Goal: Task Accomplishment & Management: Manage account settings

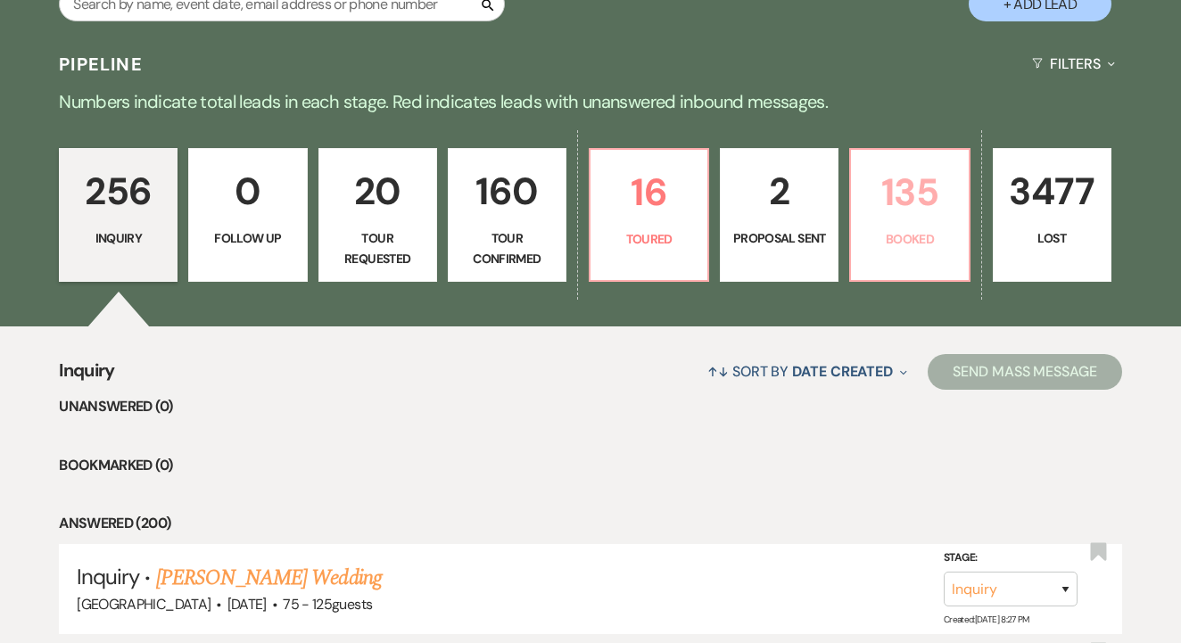
scroll to position [376, 0]
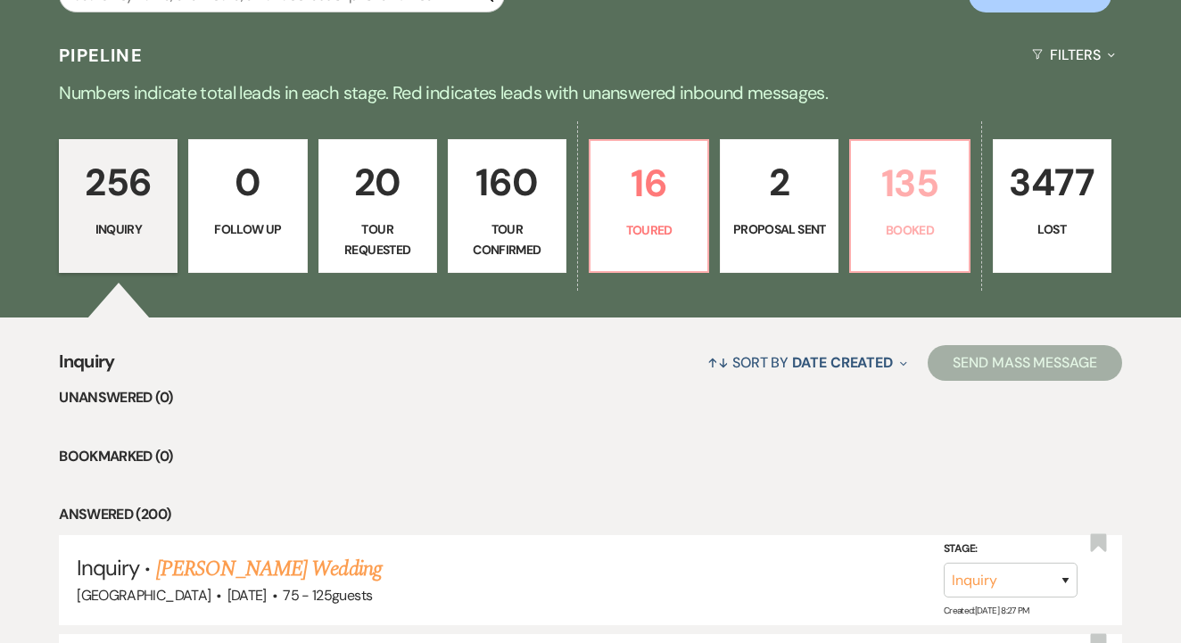
click at [956, 218] on link "135 Booked" at bounding box center [909, 206] width 120 height 134
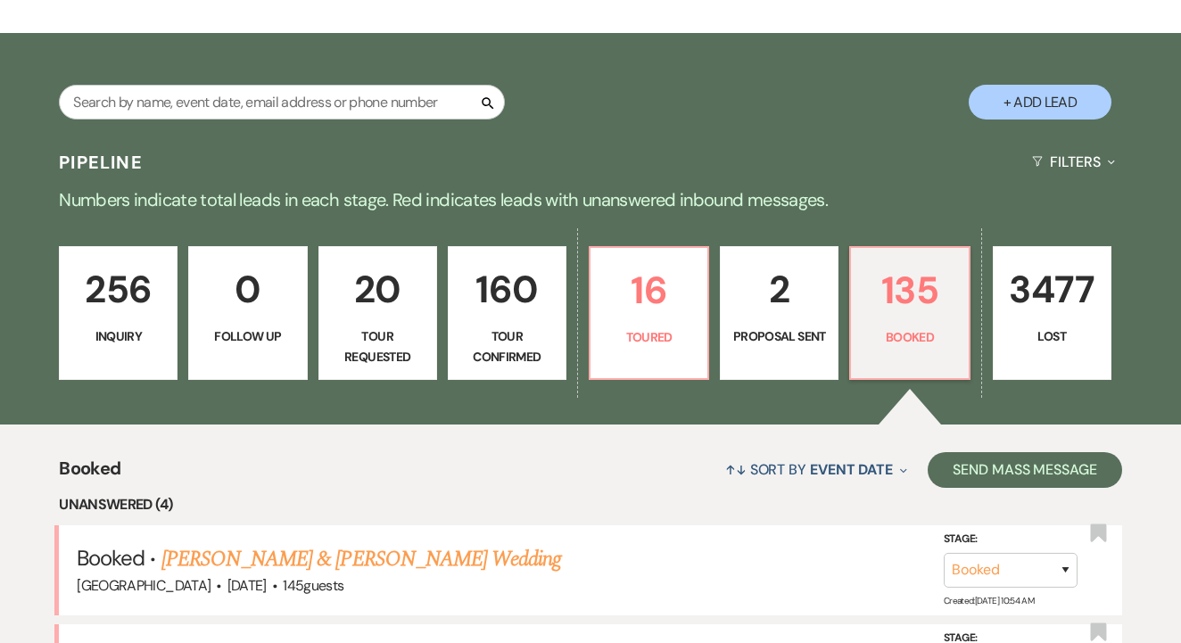
scroll to position [518, 0]
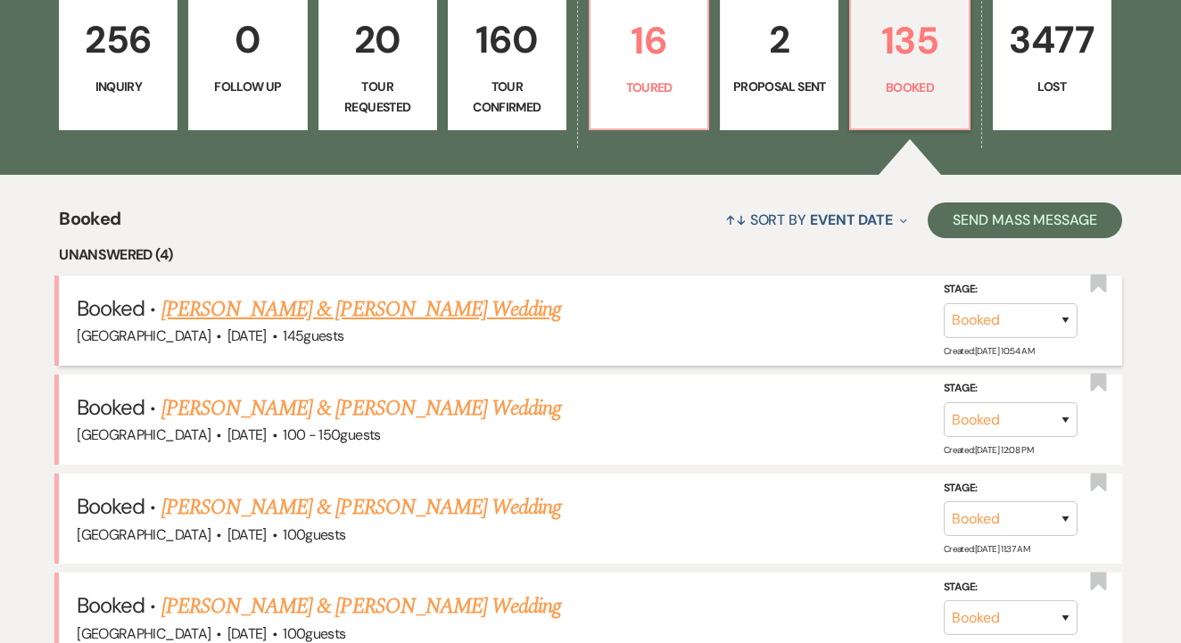
click at [400, 300] on link "[PERSON_NAME] & [PERSON_NAME] Wedding" at bounding box center [361, 309] width 400 height 32
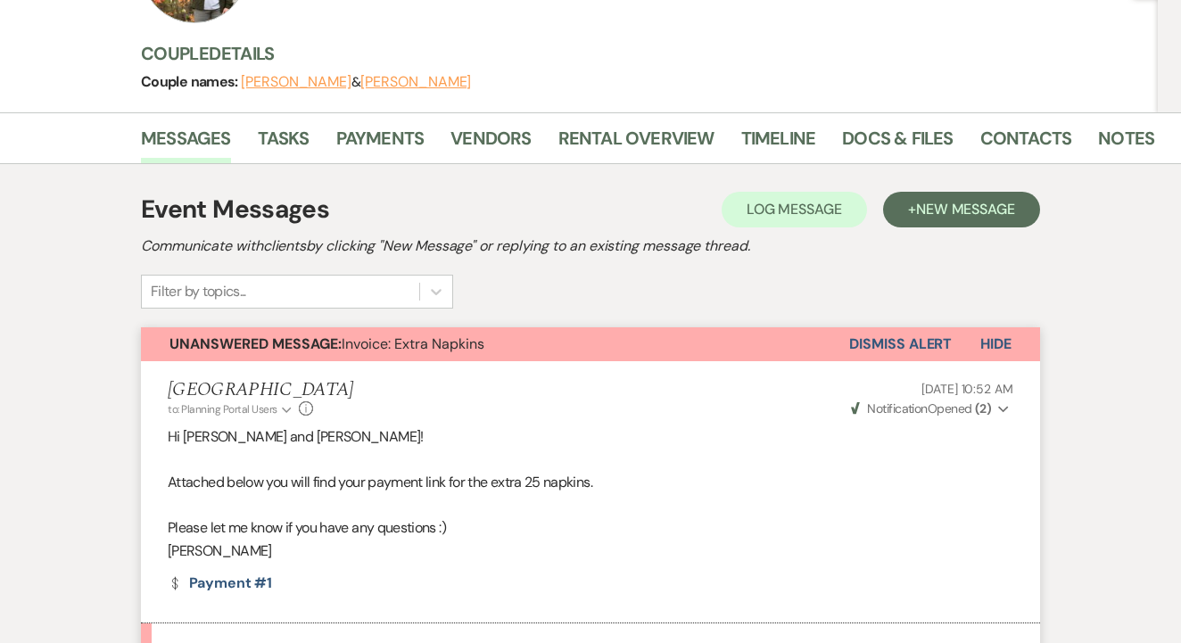
scroll to position [210, 0]
click at [558, 131] on link "Rental Overview" at bounding box center [636, 143] width 156 height 39
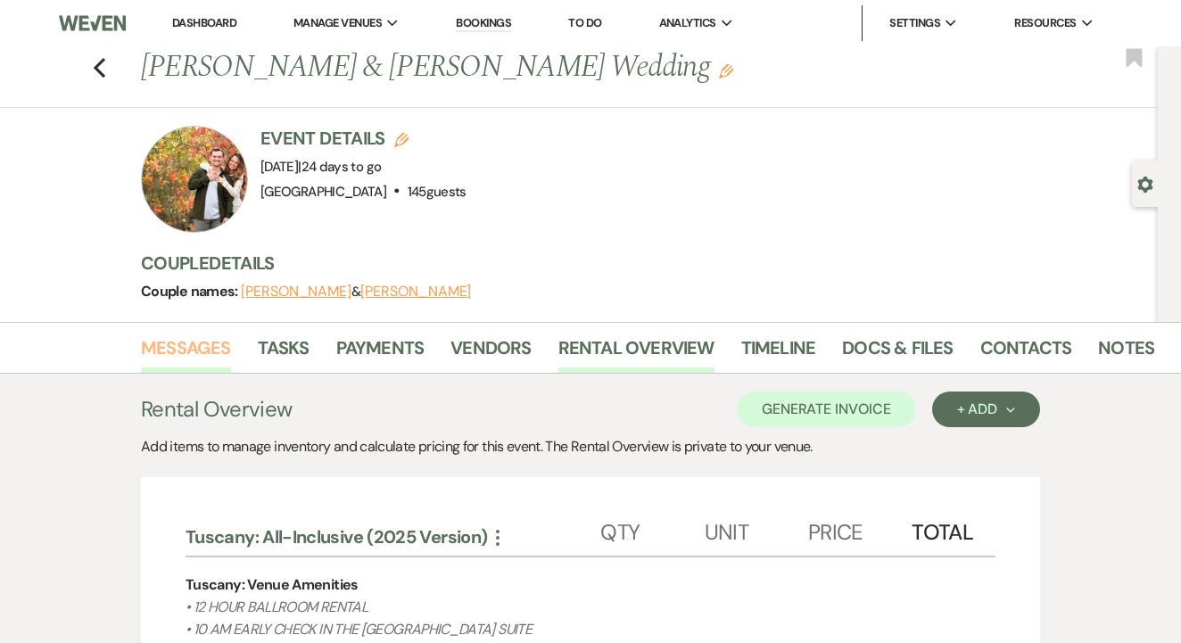
click at [223, 340] on link "Messages" at bounding box center [186, 353] width 90 height 39
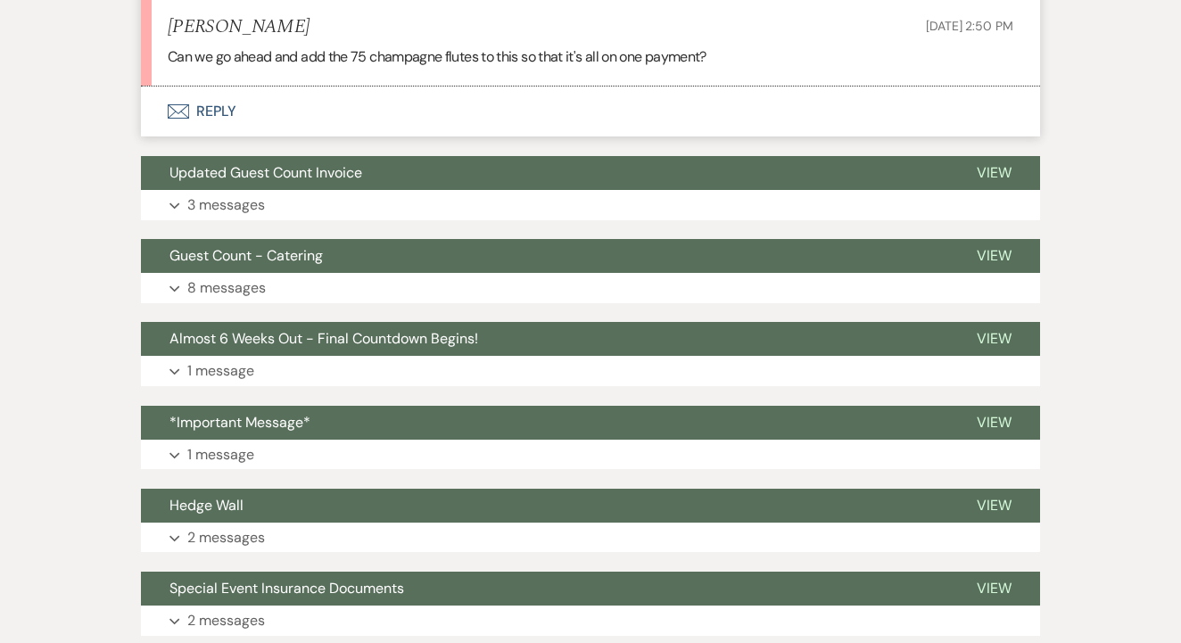
scroll to position [824, 0]
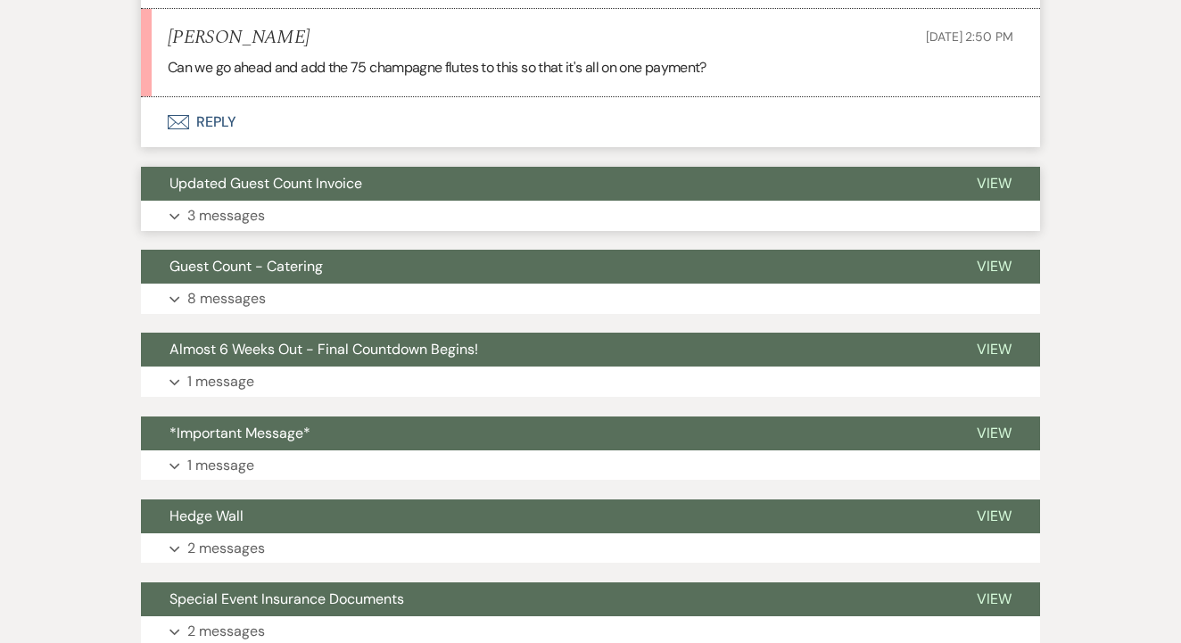
click at [560, 191] on button "Updated Guest Count Invoice" at bounding box center [544, 184] width 807 height 34
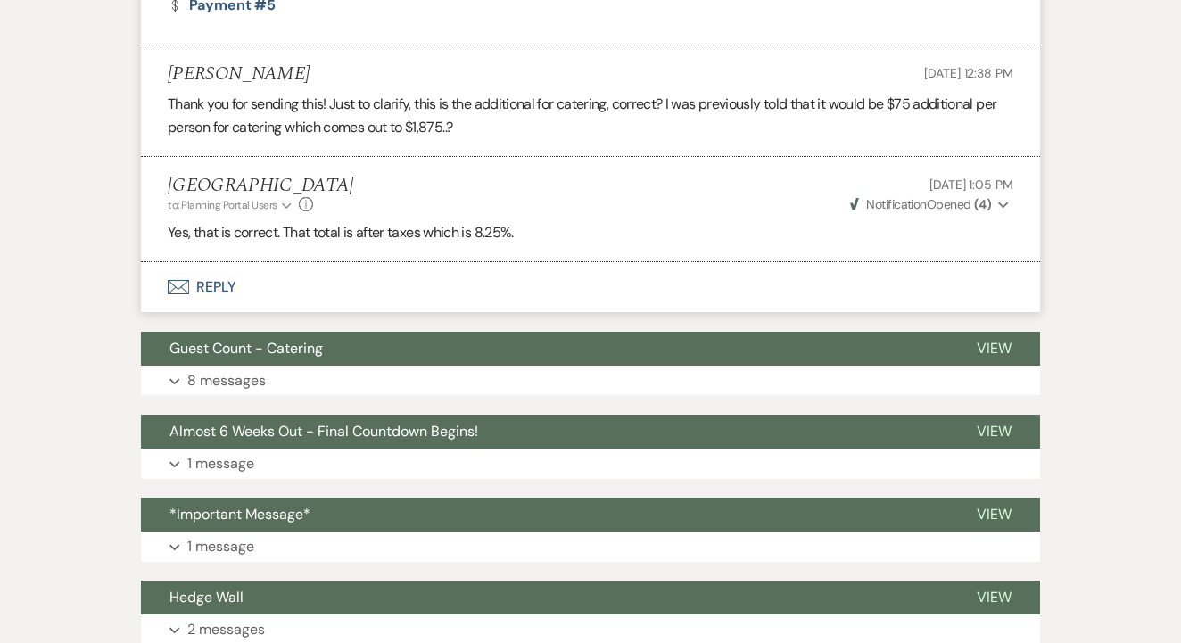
scroll to position [1295, 0]
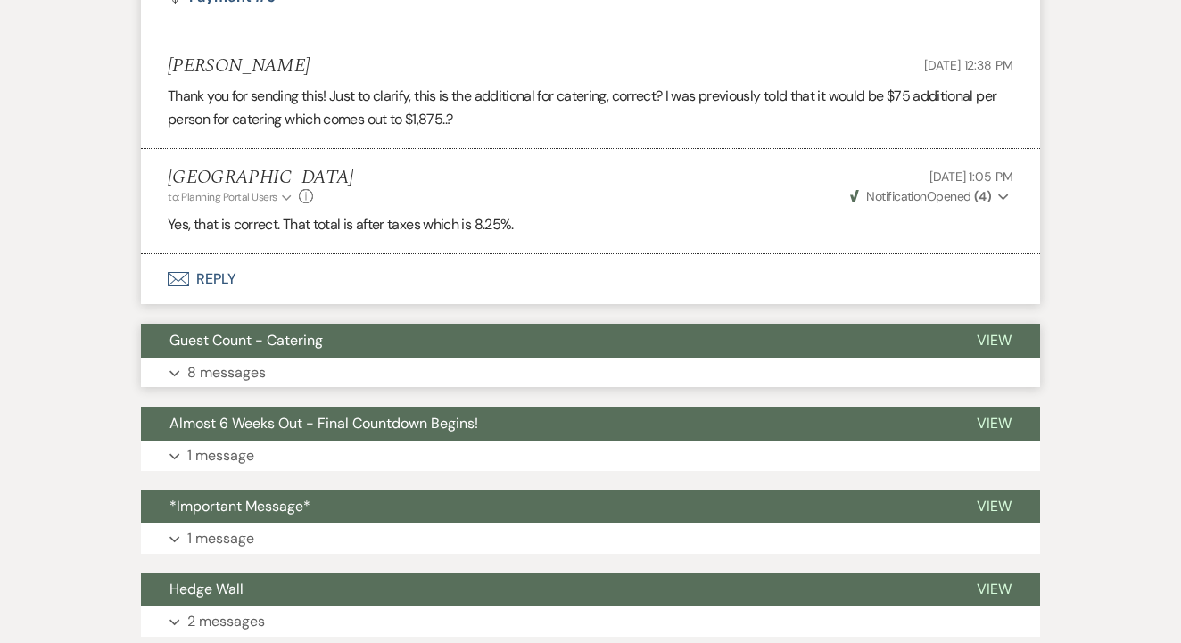
click at [599, 324] on button "Guest Count - Catering" at bounding box center [544, 341] width 807 height 34
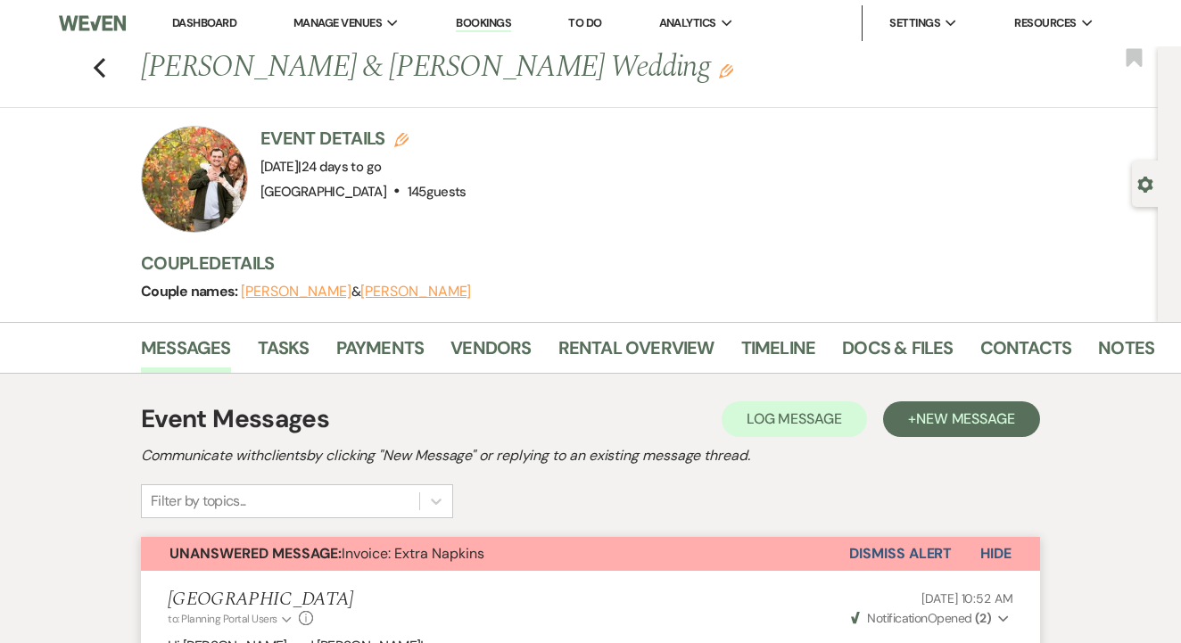
scroll to position [0, 0]
click at [502, 23] on link "Bookings" at bounding box center [483, 23] width 55 height 17
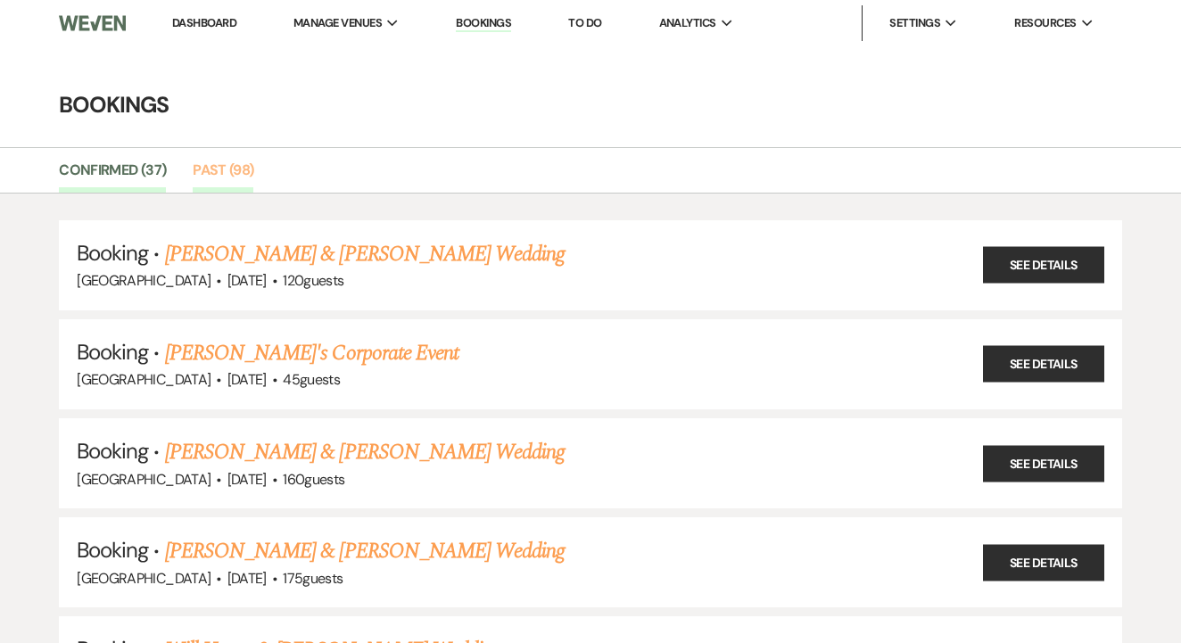
click at [236, 171] on link "Past (98)" at bounding box center [223, 176] width 61 height 34
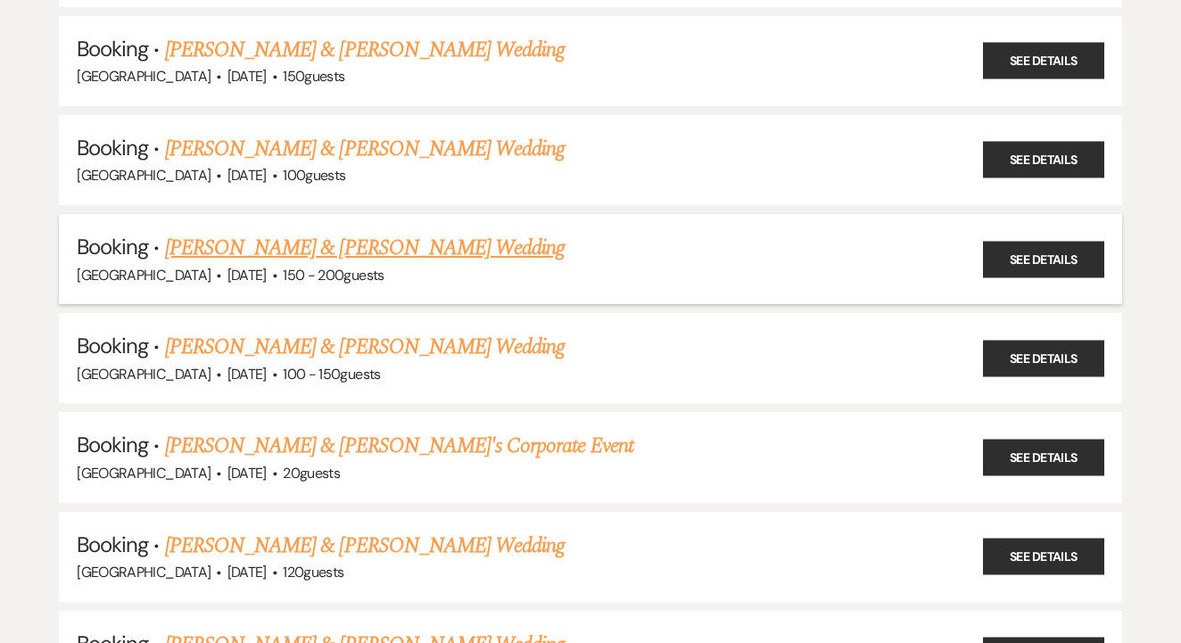
scroll to position [9231, 0]
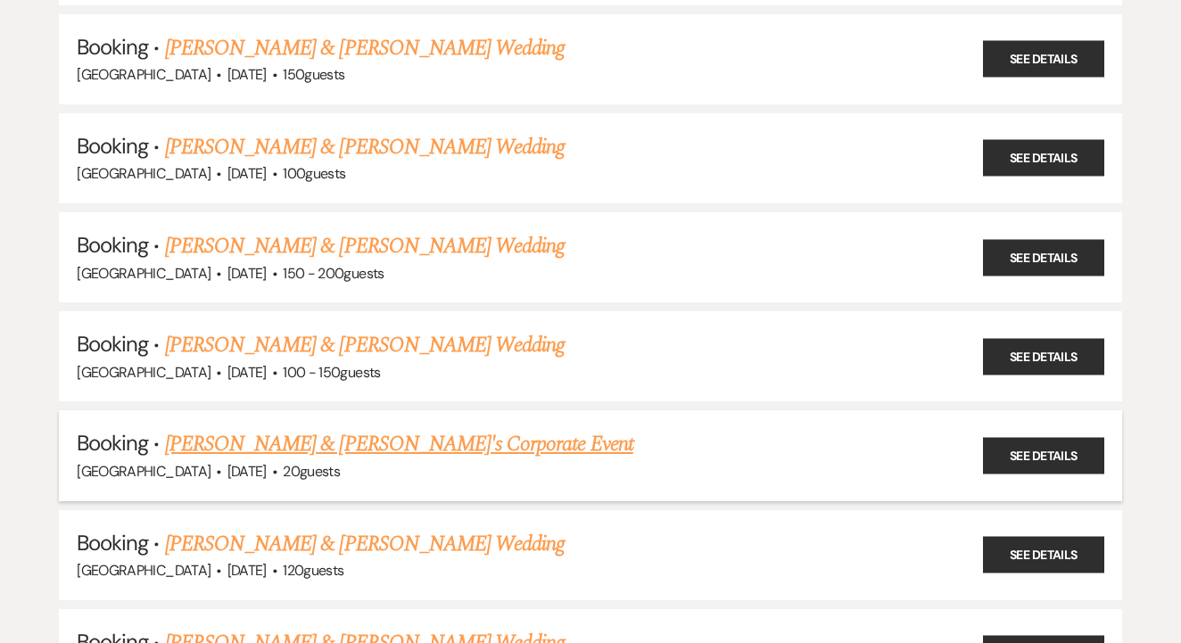
click at [558, 460] on div "[GEOGRAPHIC_DATA] · [DATE] · 20 guests" at bounding box center [591, 471] width 1028 height 23
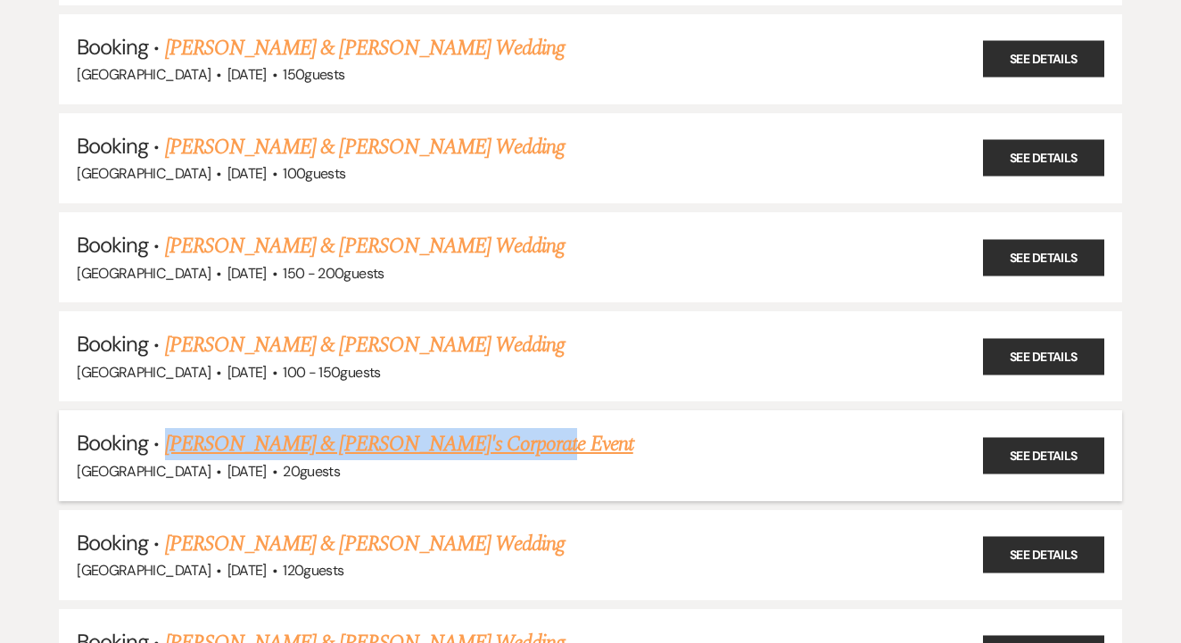
drag, startPoint x: 553, startPoint y: 262, endPoint x: 166, endPoint y: 255, distance: 387.2
click at [166, 428] on h5 "Booking · [PERSON_NAME] & [PERSON_NAME]'s Corporate Event" at bounding box center [591, 444] width 1028 height 32
copy link "[PERSON_NAME] & [PERSON_NAME]'s Corporate Event"
drag, startPoint x: 530, startPoint y: 350, endPoint x: 144, endPoint y: 346, distance: 385.3
click at [144, 528] on h5 "Booking · [PERSON_NAME] & [PERSON_NAME] Wedding" at bounding box center [591, 544] width 1028 height 32
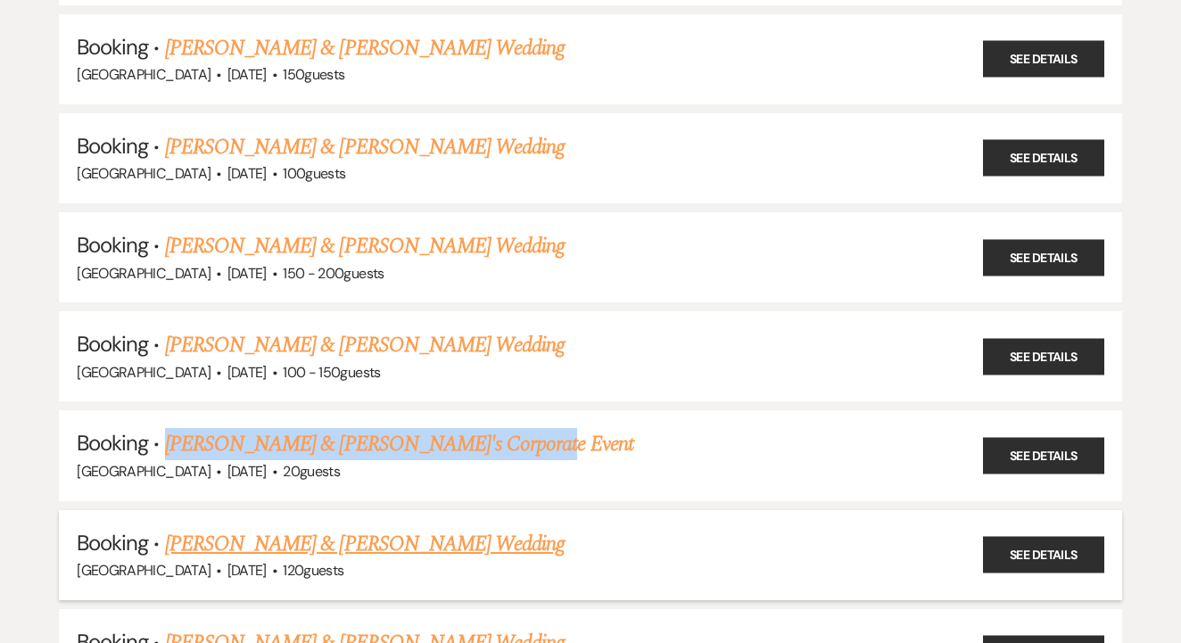
click at [575, 559] on div "[GEOGRAPHIC_DATA] · [DATE] · 120 guests" at bounding box center [591, 570] width 1028 height 23
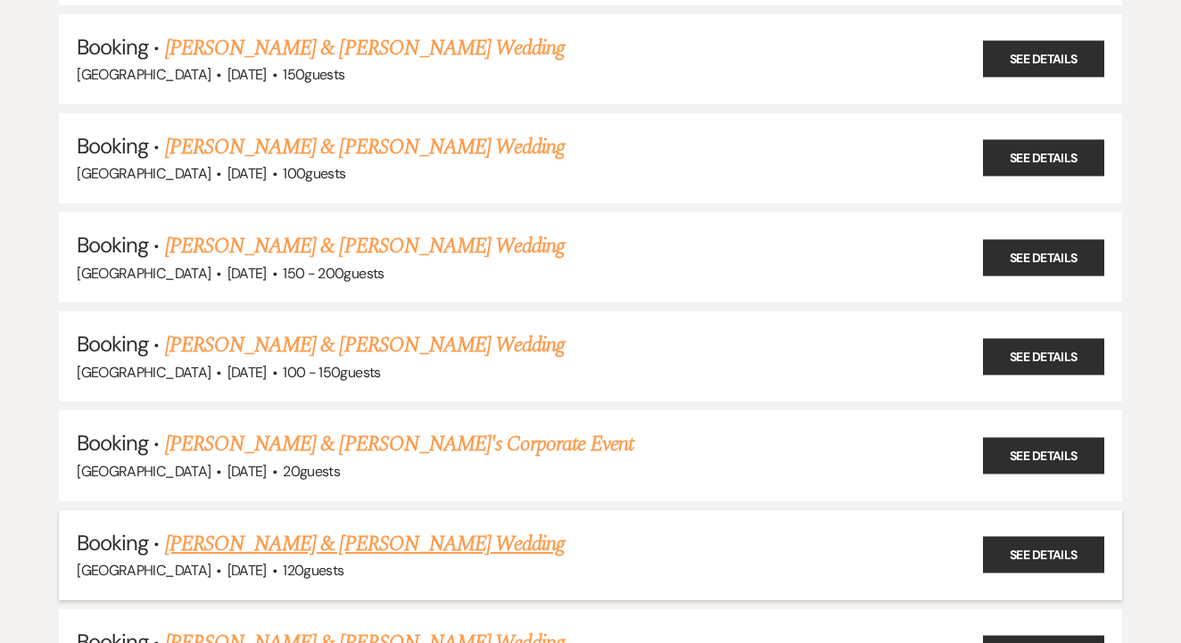
drag, startPoint x: 163, startPoint y: 357, endPoint x: 537, endPoint y: 367, distance: 373.9
click at [537, 528] on h5 "Booking · [PERSON_NAME] & [PERSON_NAME] Wedding" at bounding box center [591, 544] width 1028 height 32
copy link "[PERSON_NAME] & [PERSON_NAME] Wedding"
drag, startPoint x: 592, startPoint y: 458, endPoint x: 161, endPoint y: 453, distance: 430.8
click at [161, 627] on h5 "Booking · [PERSON_NAME] & [PERSON_NAME] Wedding" at bounding box center [591, 643] width 1028 height 32
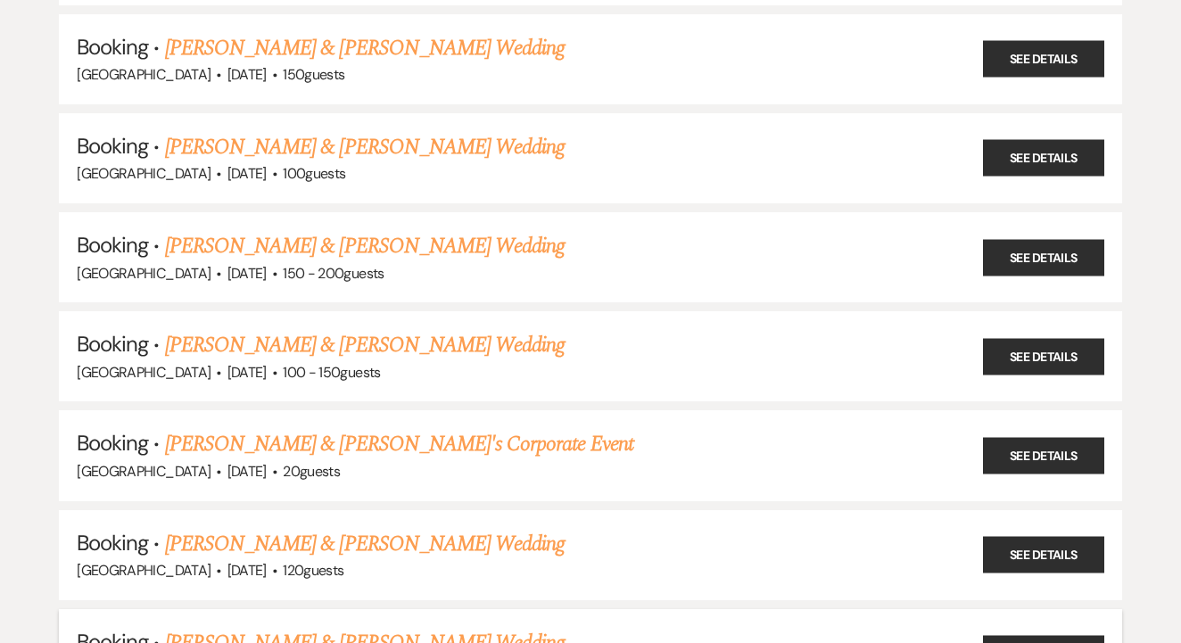
copy link "[PERSON_NAME] & [PERSON_NAME] Wedding"
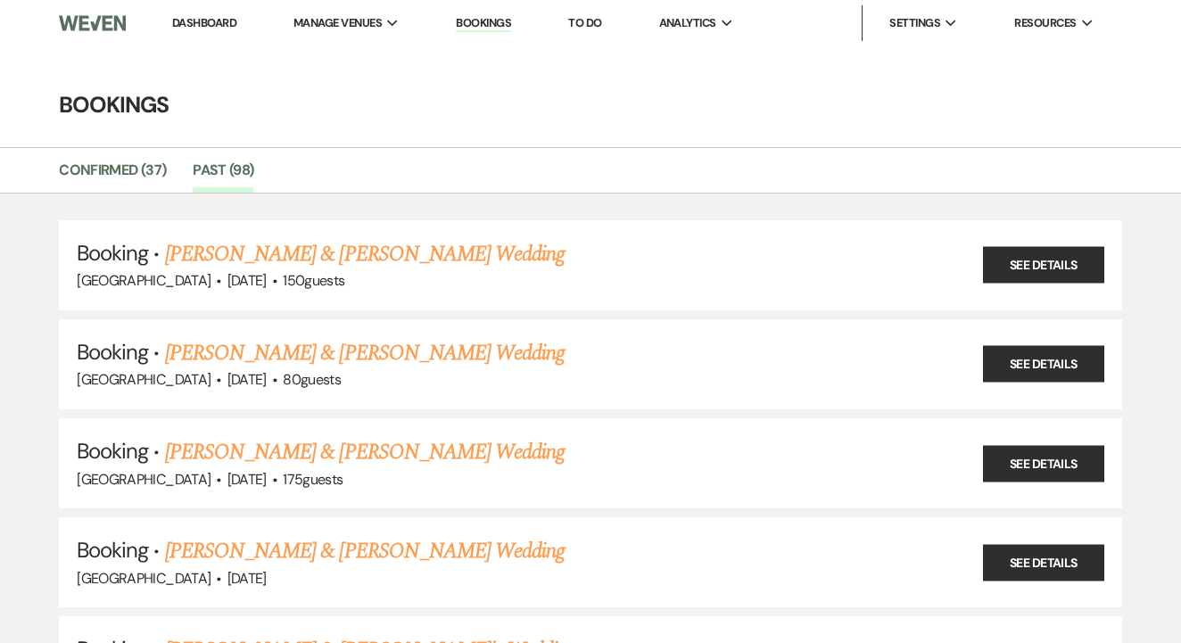
scroll to position [0, 0]
click at [116, 165] on link "Confirmed (37)" at bounding box center [112, 176] width 107 height 34
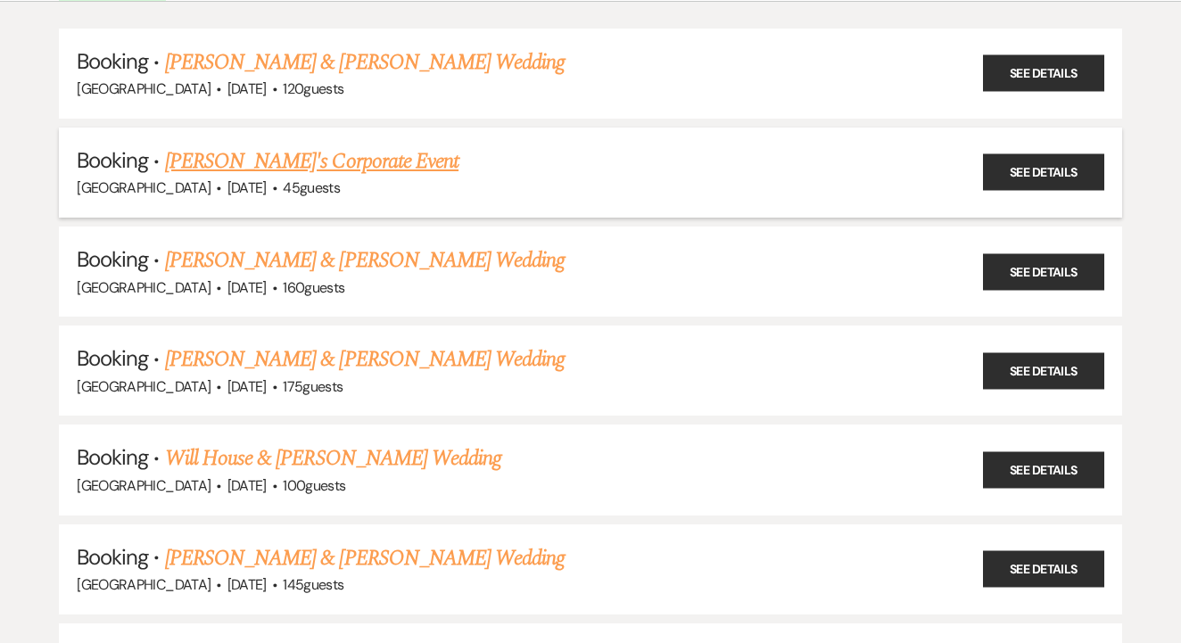
scroll to position [374, 0]
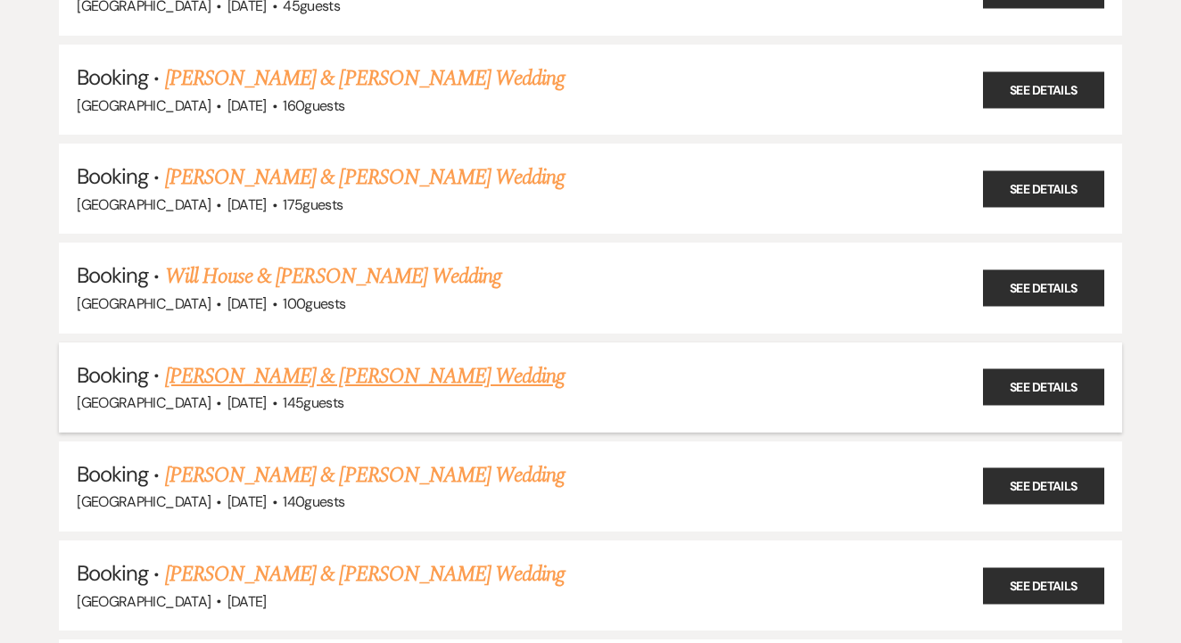
click at [384, 366] on link "[PERSON_NAME] & [PERSON_NAME] Wedding" at bounding box center [365, 376] width 400 height 32
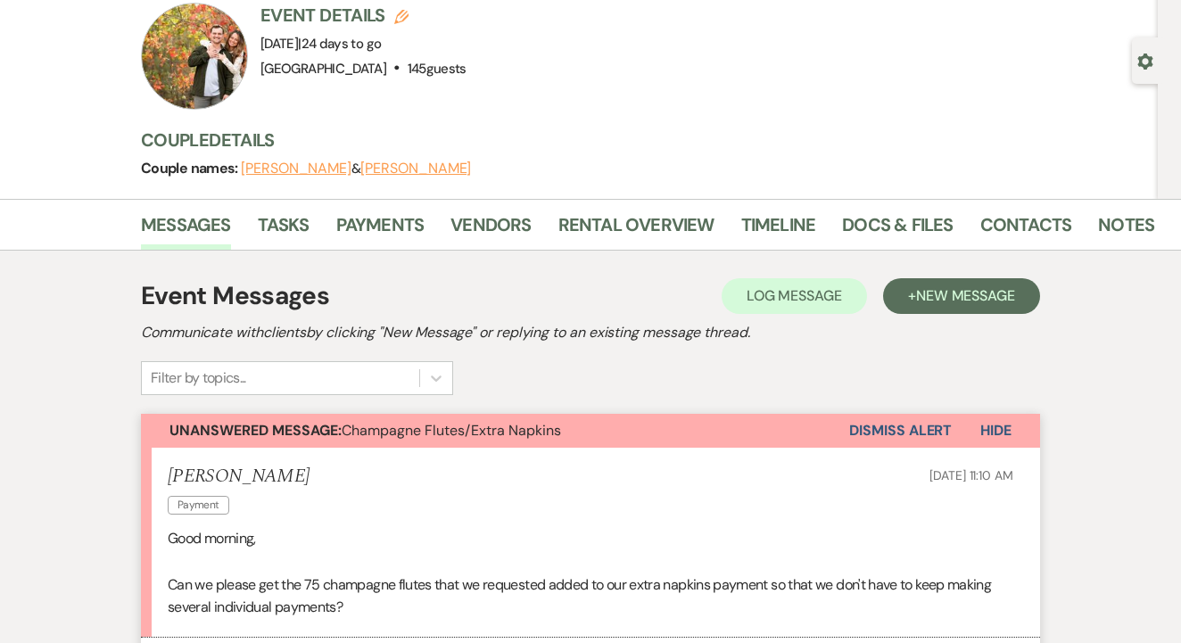
scroll to position [139, 0]
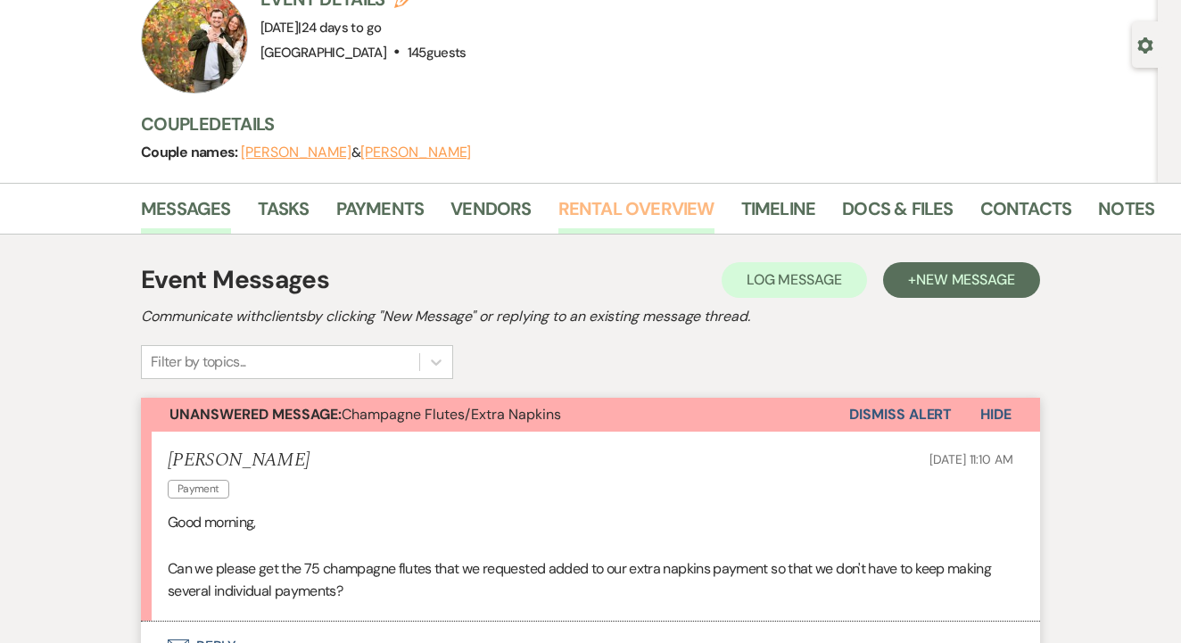
click at [581, 225] on link "Rental Overview" at bounding box center [636, 213] width 156 height 39
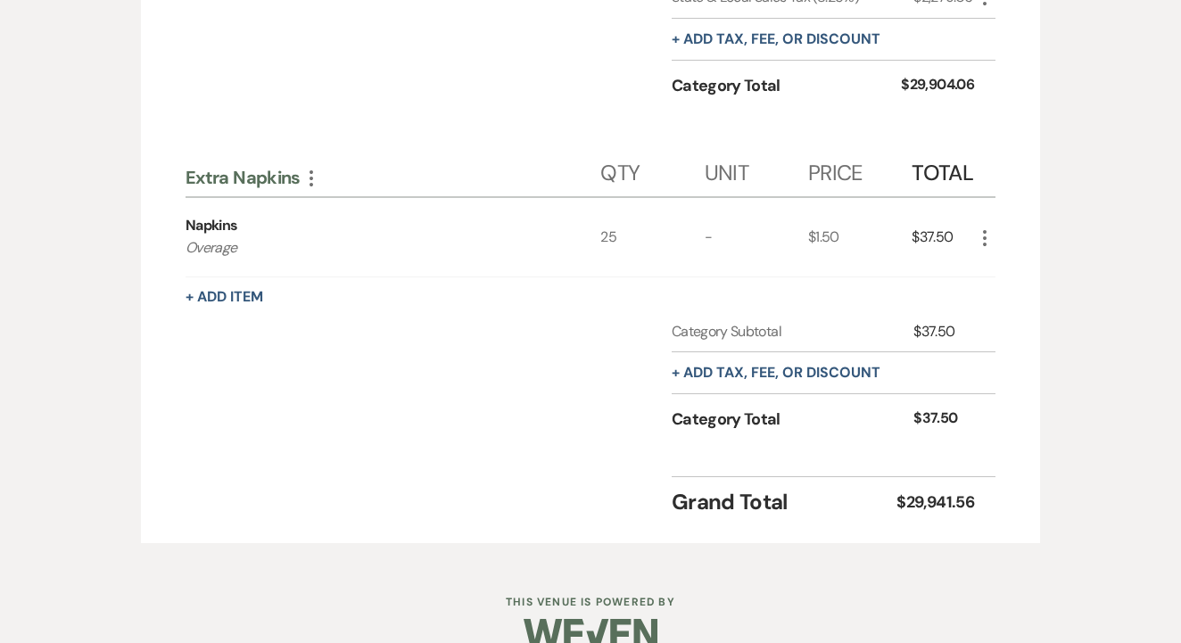
scroll to position [2739, 0]
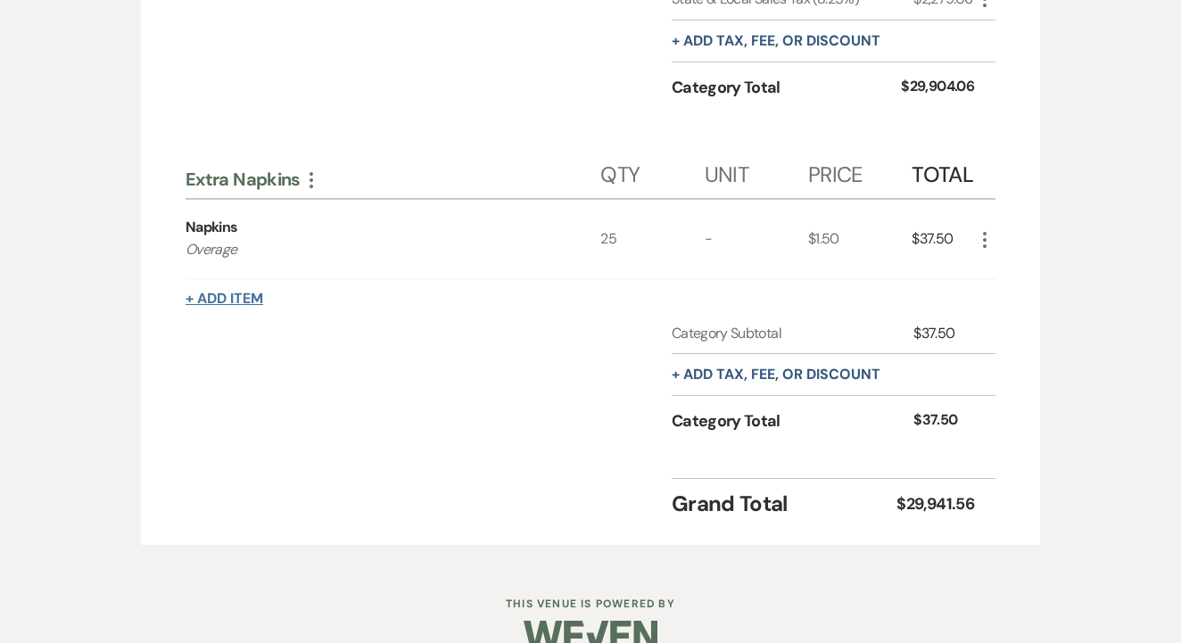
click at [245, 292] on button "+ Add Item" at bounding box center [225, 299] width 78 height 14
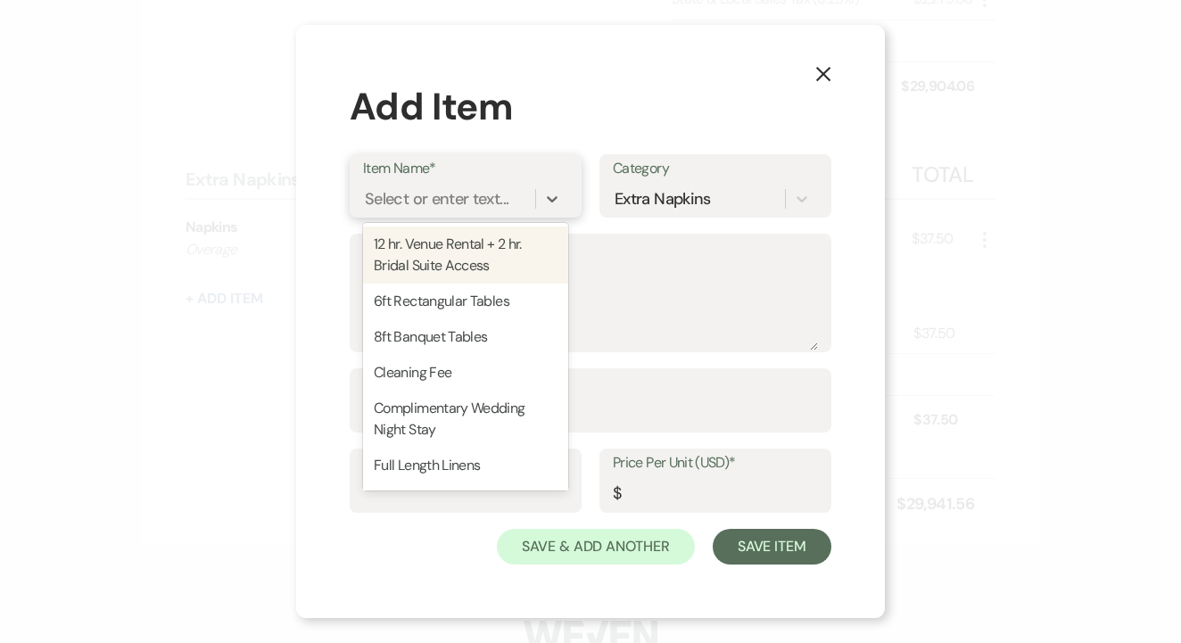
click at [409, 210] on div "Select or enter text..." at bounding box center [437, 199] width 144 height 24
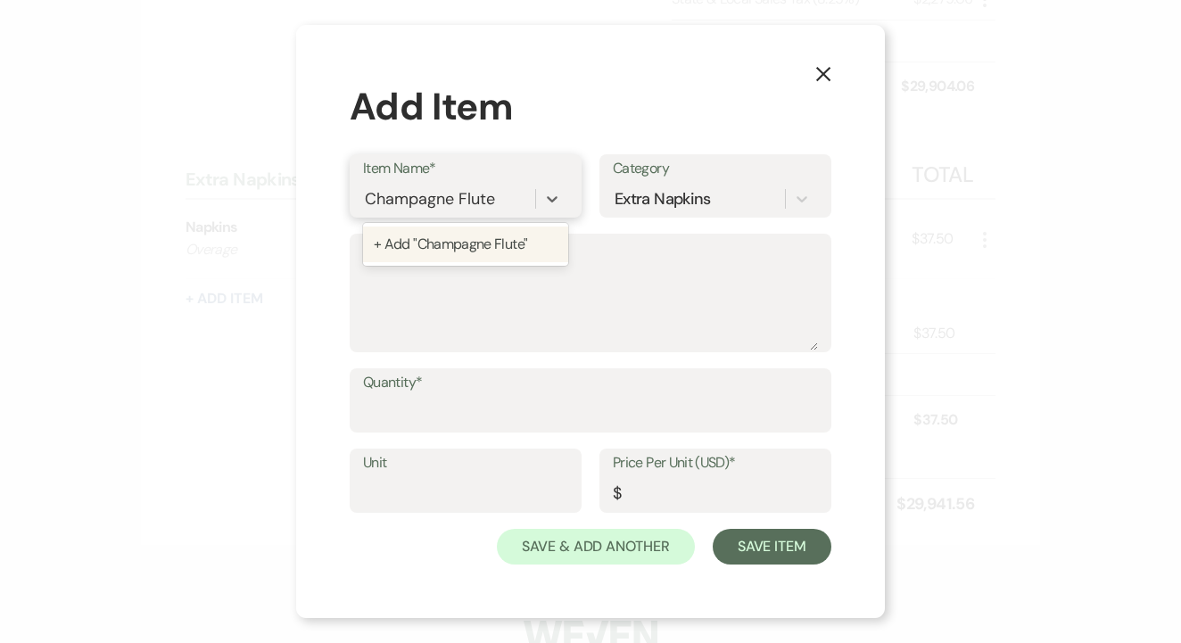
type input "Champagne Flutes"
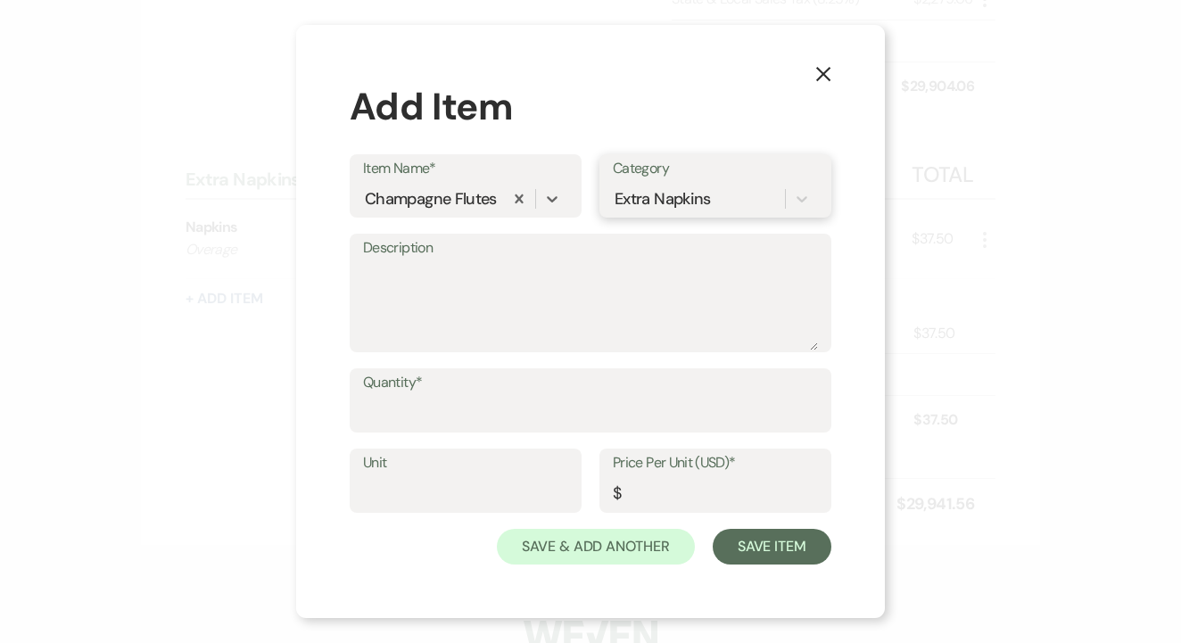
click at [719, 187] on div "Extra Napkins" at bounding box center [699, 199] width 172 height 31
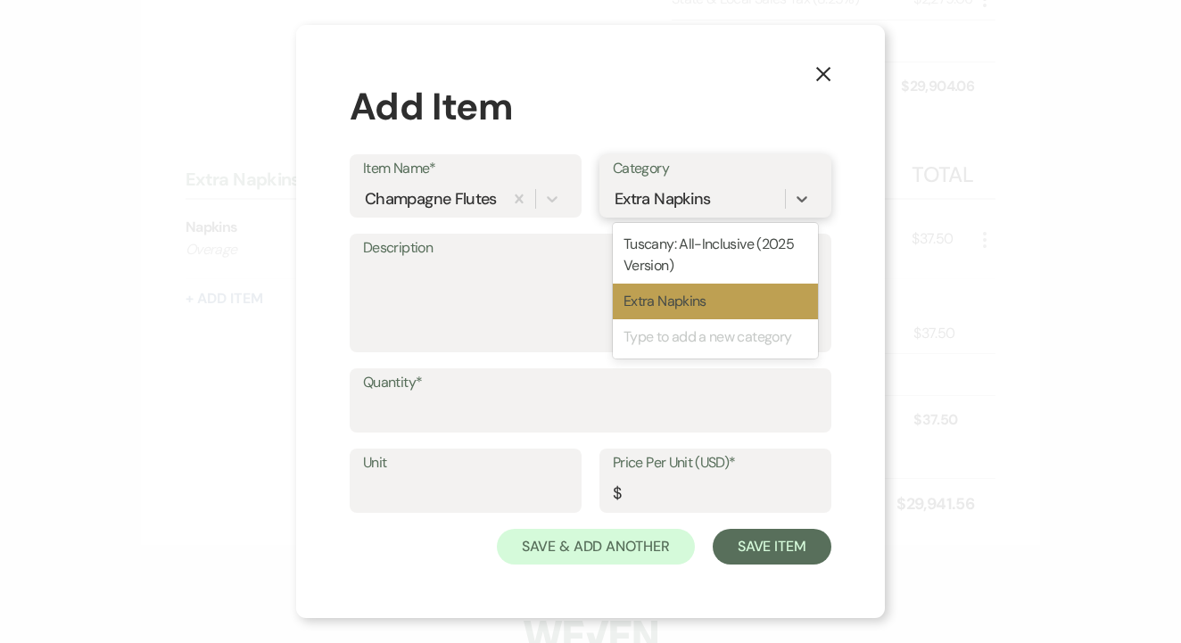
click at [710, 334] on div "Type to add a new category" at bounding box center [715, 337] width 205 height 36
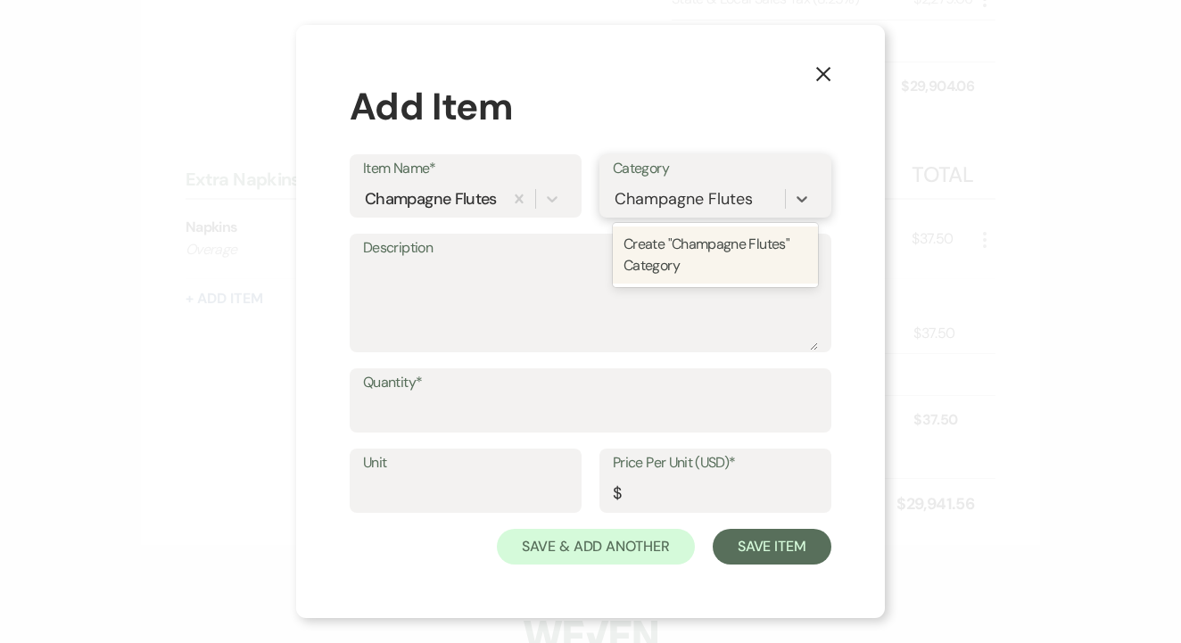
type input "Champagne Flutes"
click at [462, 292] on textarea "Description" at bounding box center [590, 305] width 455 height 89
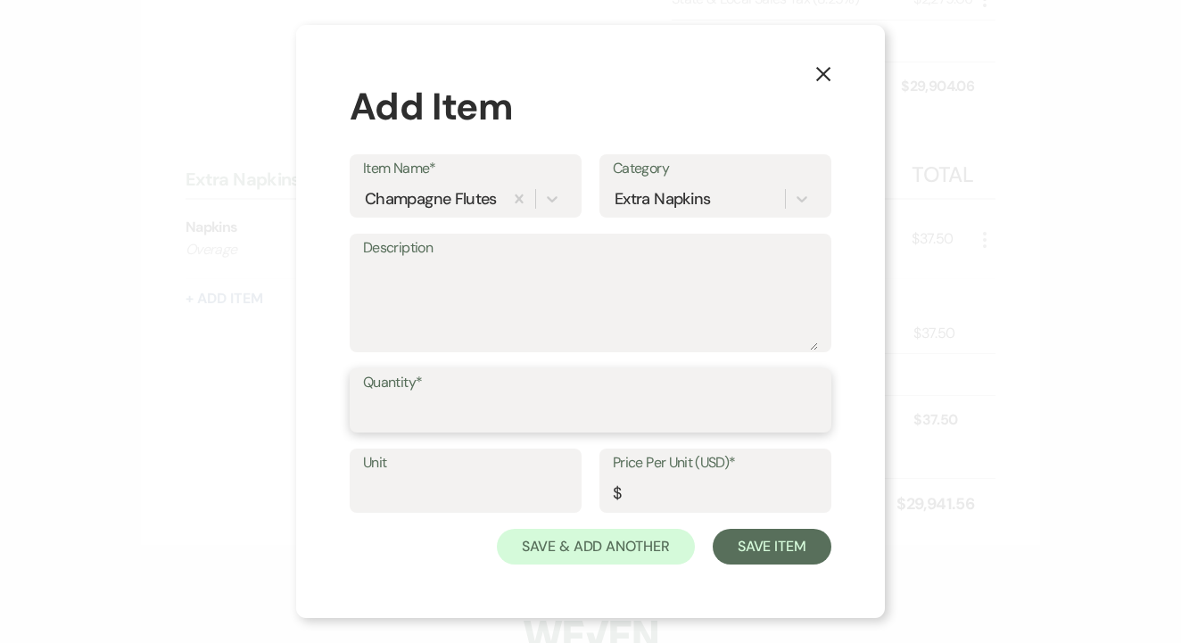
click at [469, 423] on input "Quantity*" at bounding box center [590, 413] width 455 height 35
type input "75"
click at [646, 494] on input "Price Per Unit (USD)*" at bounding box center [715, 493] width 205 height 35
type input "1"
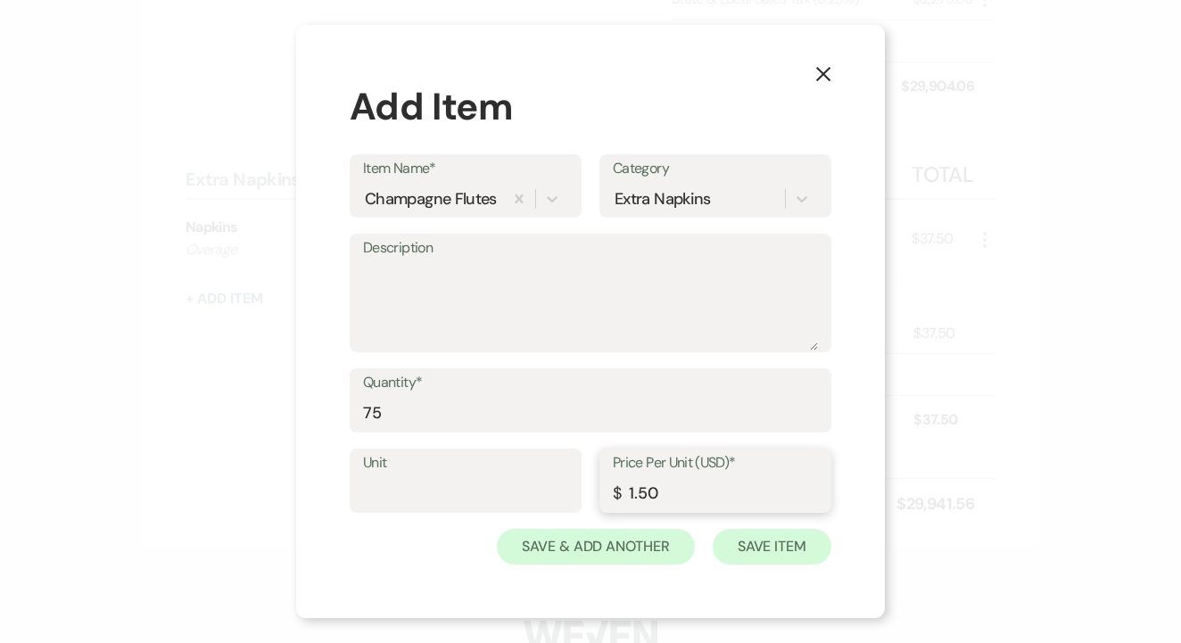
type input "1.50"
click at [748, 536] on button "Save Item" at bounding box center [772, 547] width 119 height 36
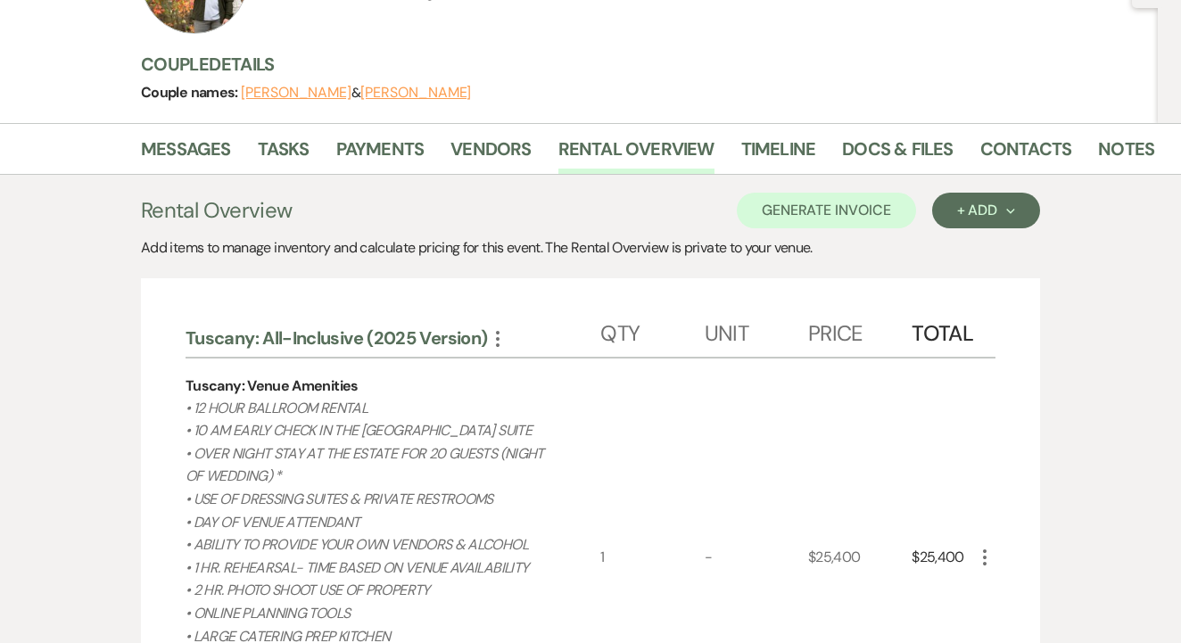
scroll to position [187, 0]
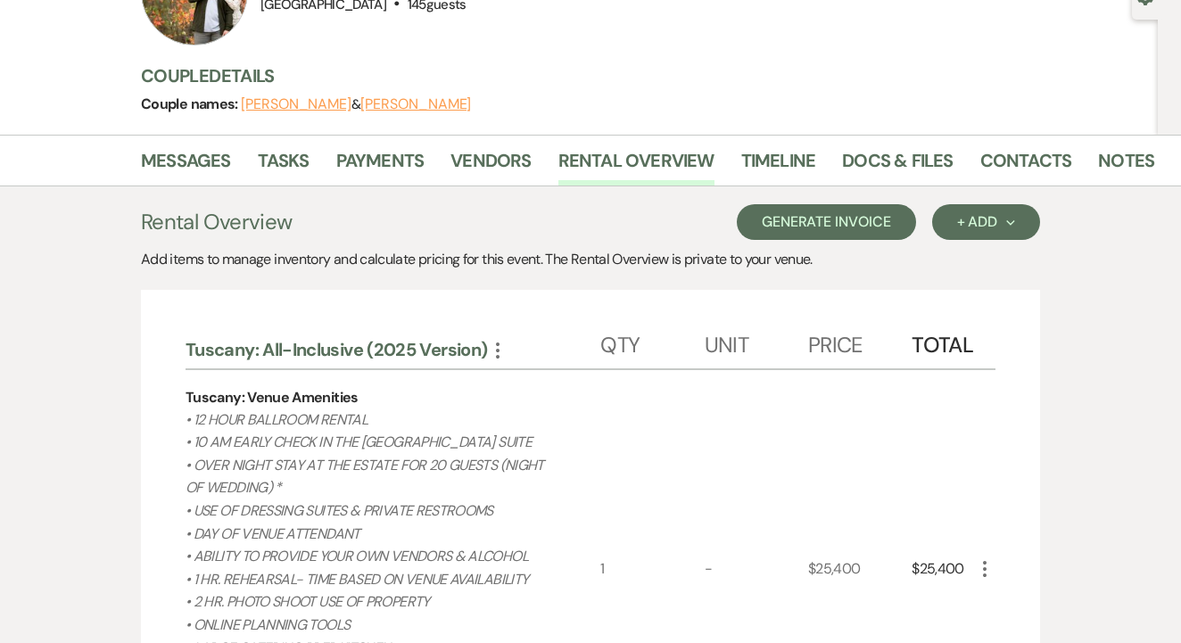
click at [792, 226] on button "Generate Invoice" at bounding box center [826, 222] width 179 height 36
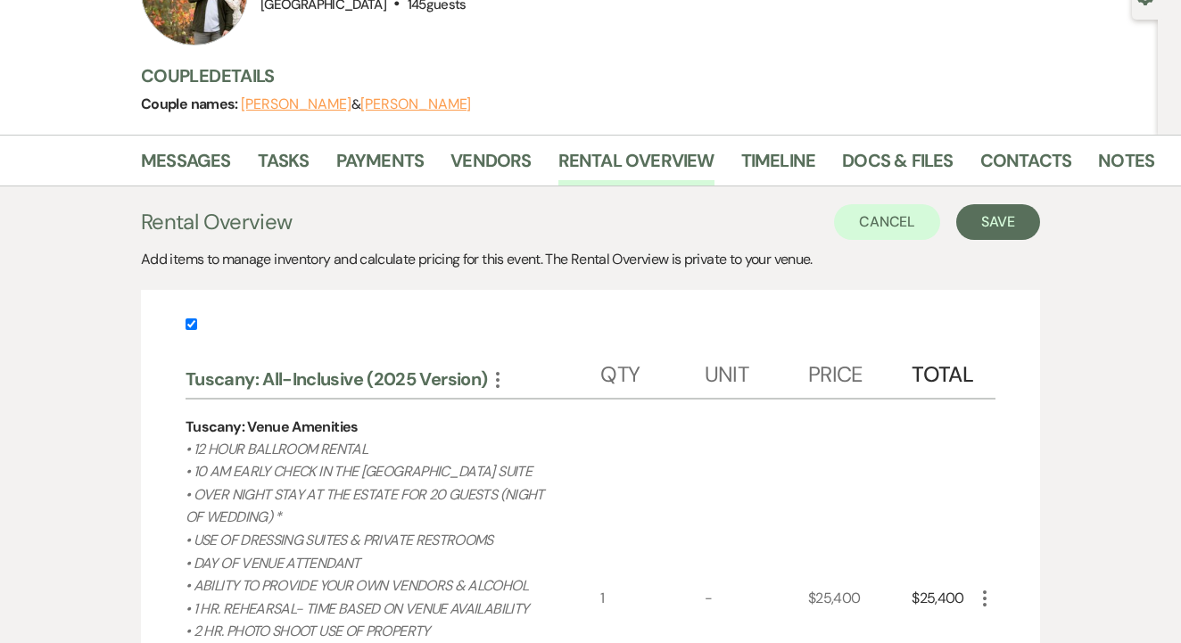
click at [192, 323] on input "checkbox" at bounding box center [192, 324] width 12 height 12
checkbox input "false"
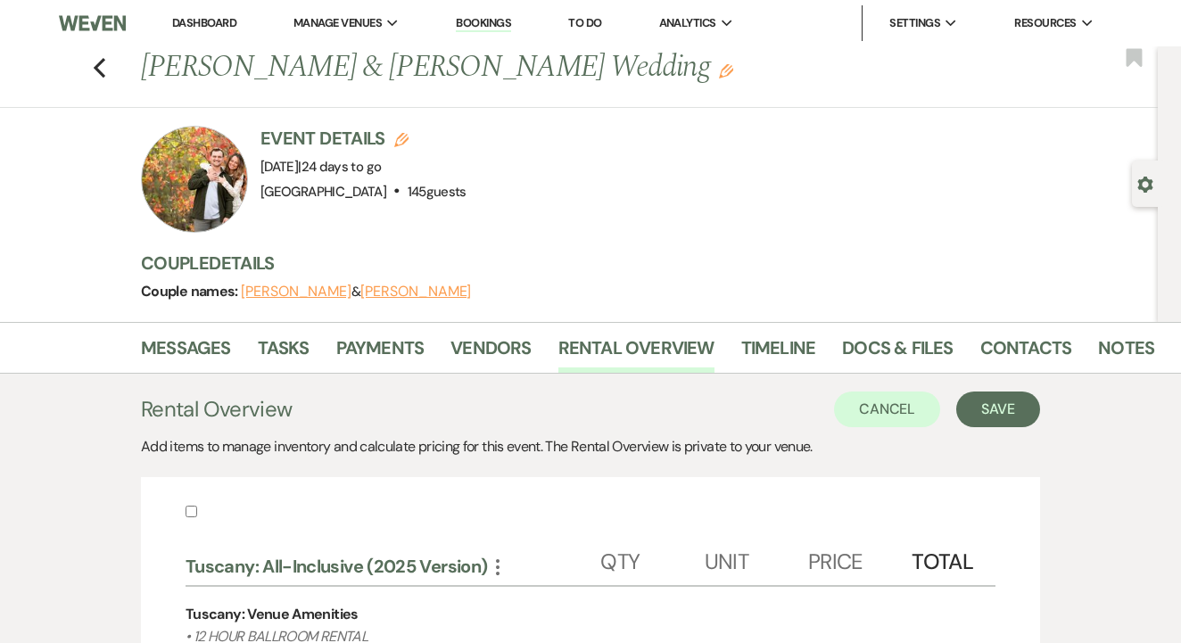
scroll to position [0, 0]
click at [998, 392] on button "Save" at bounding box center [998, 410] width 84 height 36
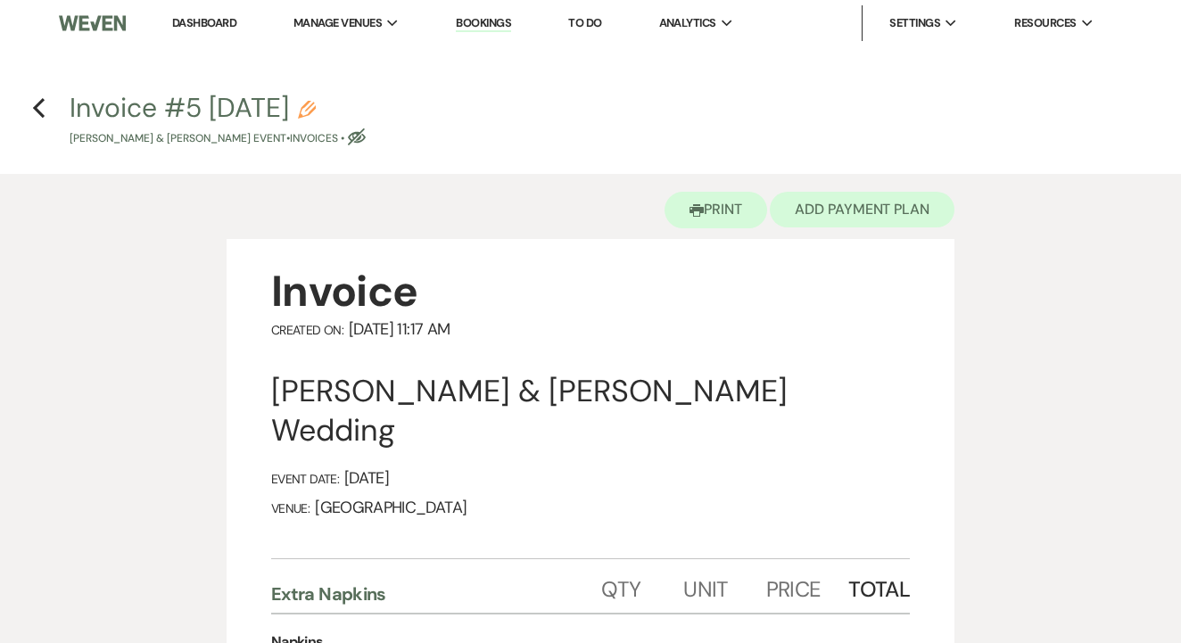
click at [846, 211] on button "Add Payment Plan" at bounding box center [862, 210] width 185 height 36
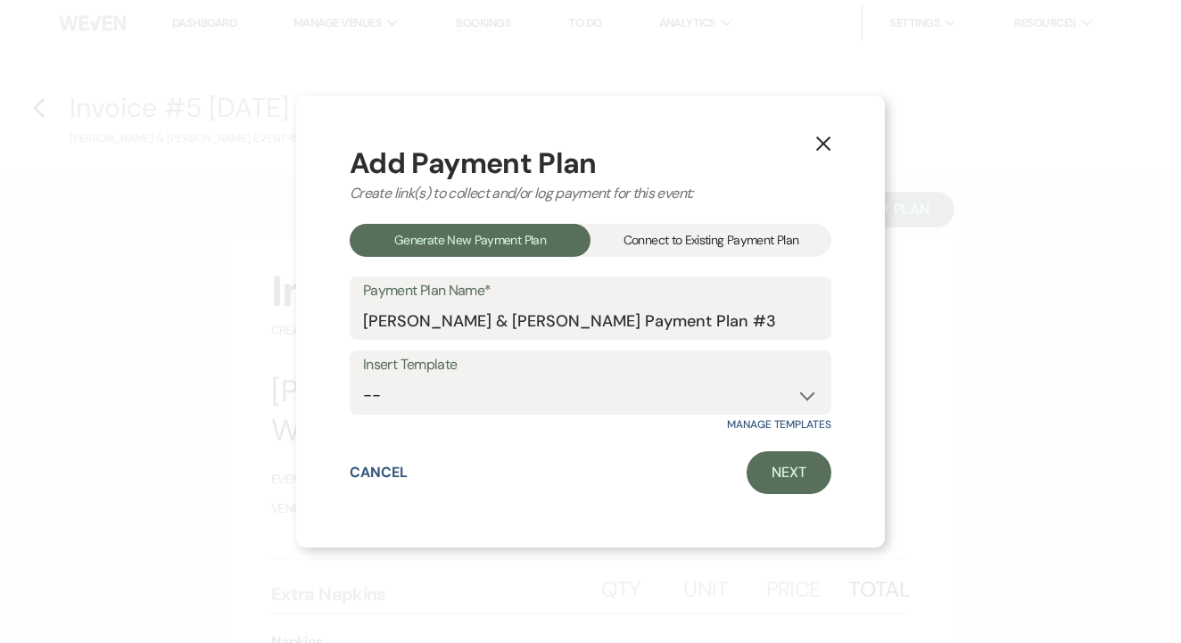
click at [504, 370] on label "Insert Template" at bounding box center [590, 365] width 455 height 26
click at [511, 394] on select "-- Standard Payment Plan (ACH) Standard Payment Plan (CC)" at bounding box center [590, 395] width 455 height 35
select select "50"
click at [805, 466] on link "Next" at bounding box center [789, 472] width 85 height 43
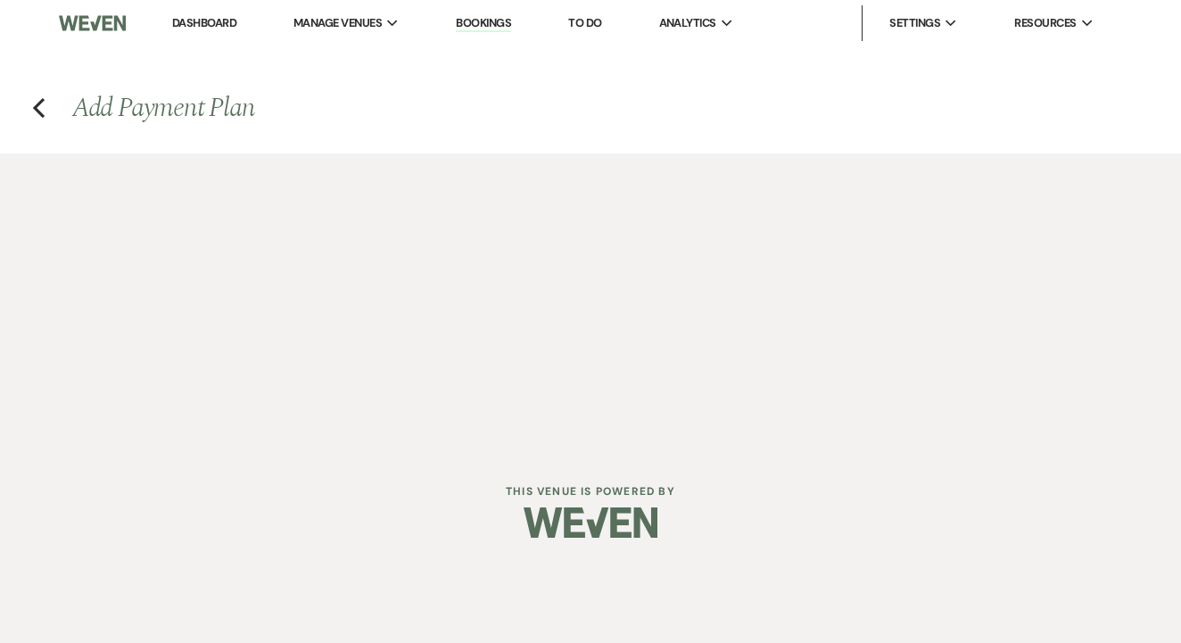
select select "28927"
select select "2"
select select "percentage"
select select "true"
select select "both"
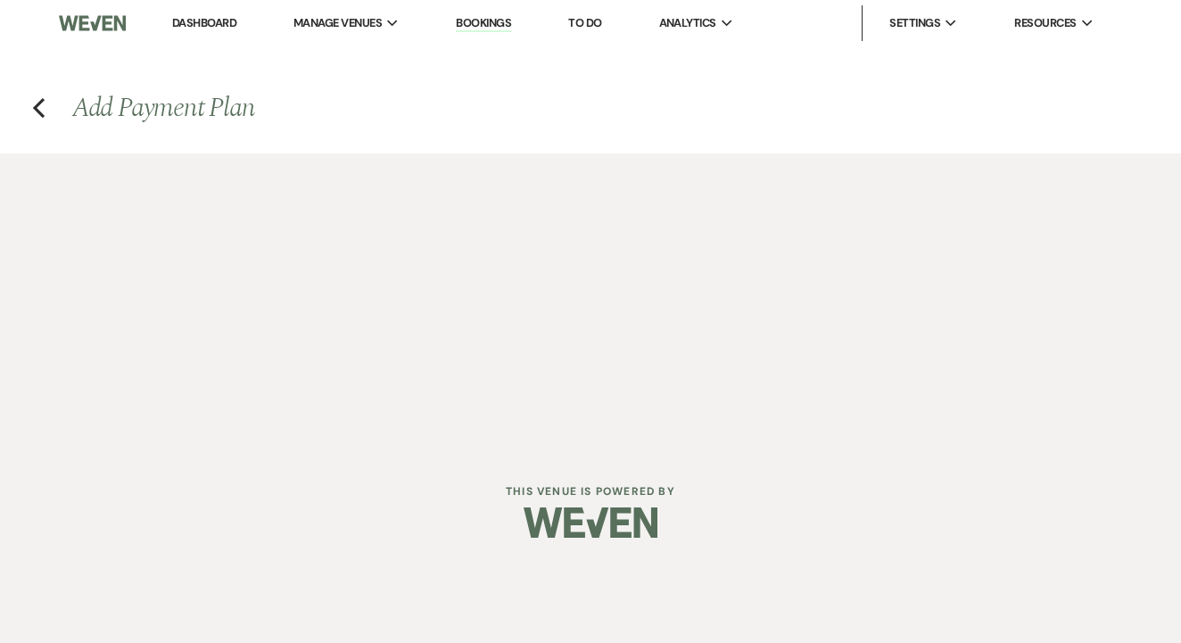
select select "daily"
select select "days"
select select "afterDueDate"
select select "complete"
select select "2"
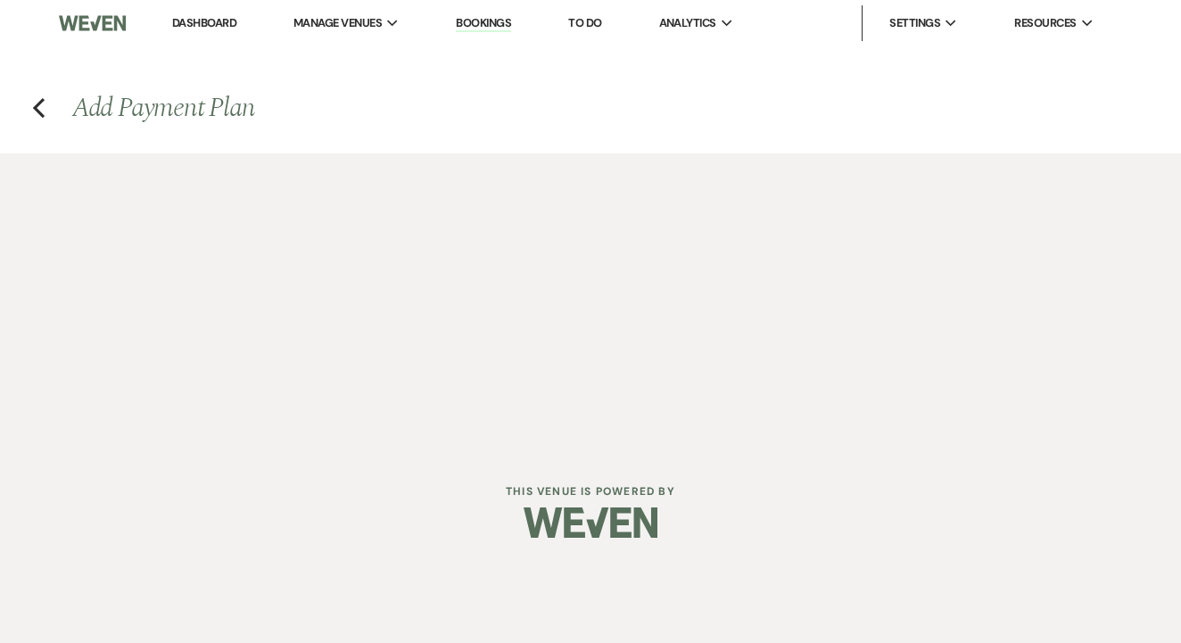
select select "percentage"
select select "true"
select select "client"
select select "weeks"
select select "both"
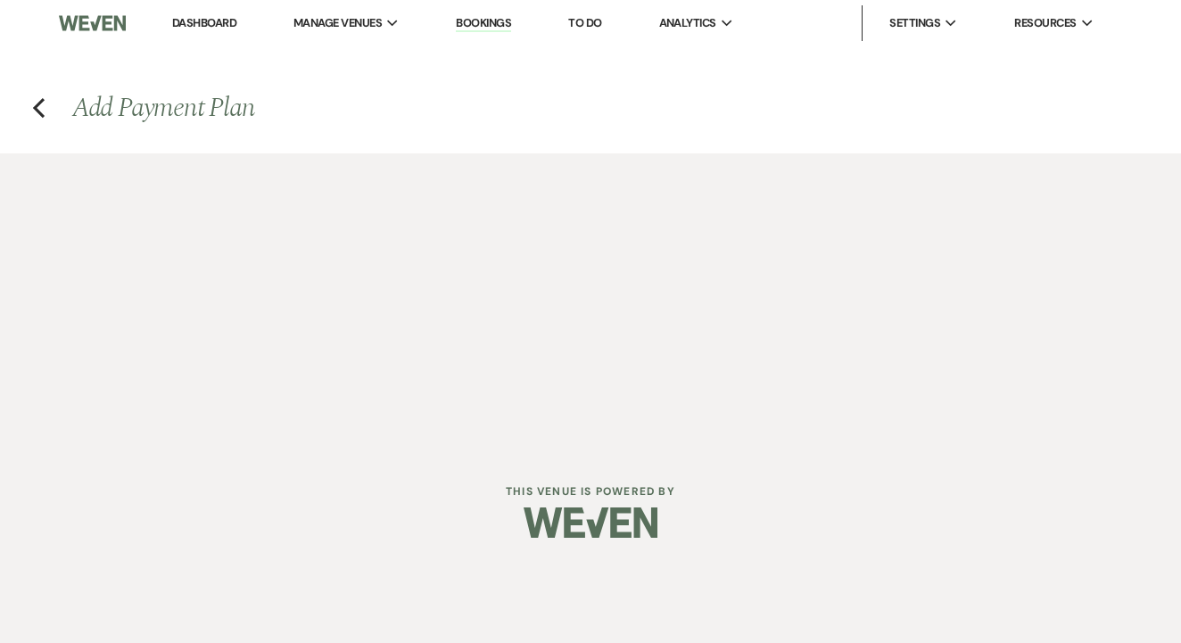
select select "daily"
select select "days"
select select "afterDueDate"
select select "complete"
select select "2"
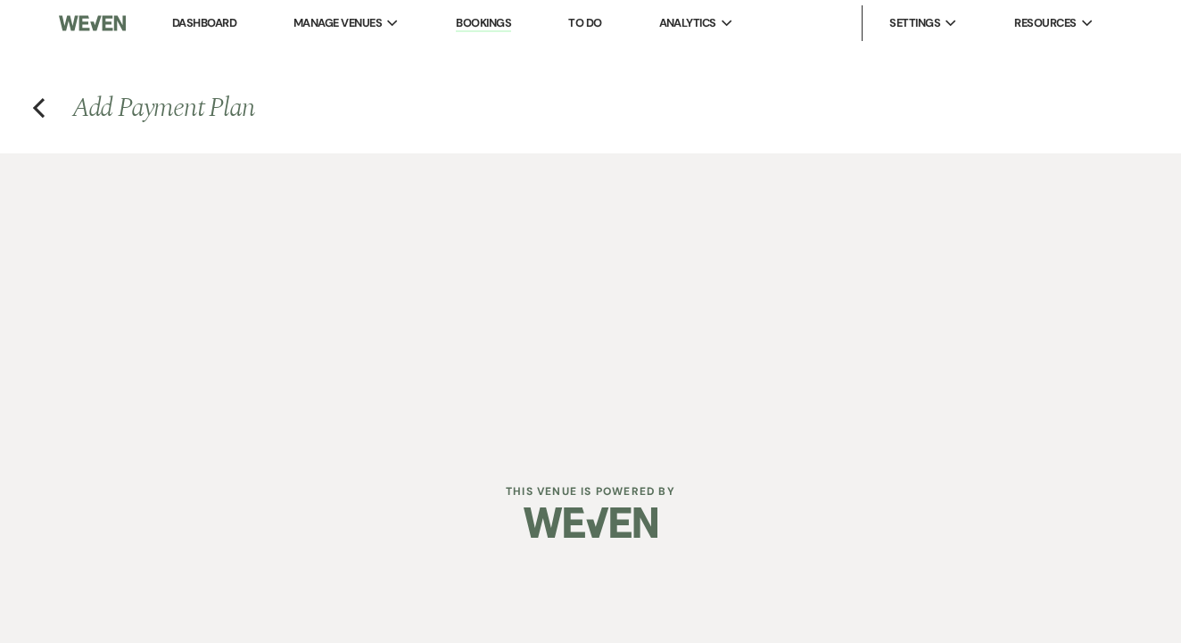
select select "percentage"
select select "true"
select select "client"
select select "weeks"
select select "both"
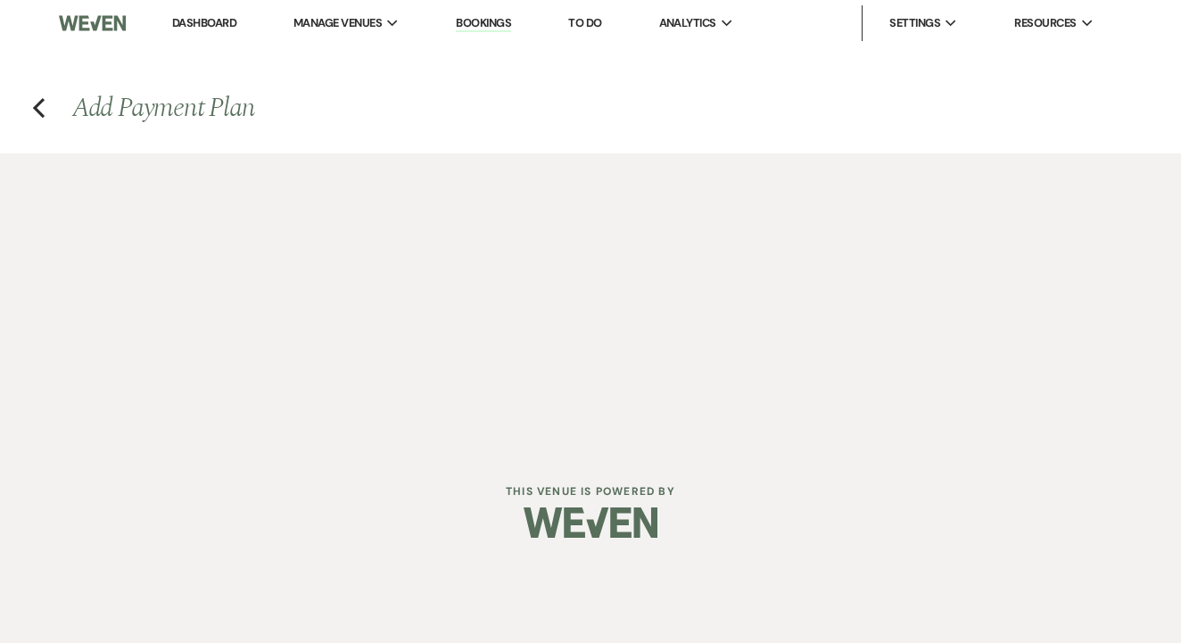
select select "daily"
select select "days"
select select "afterDueDate"
select select "complete"
select select "2"
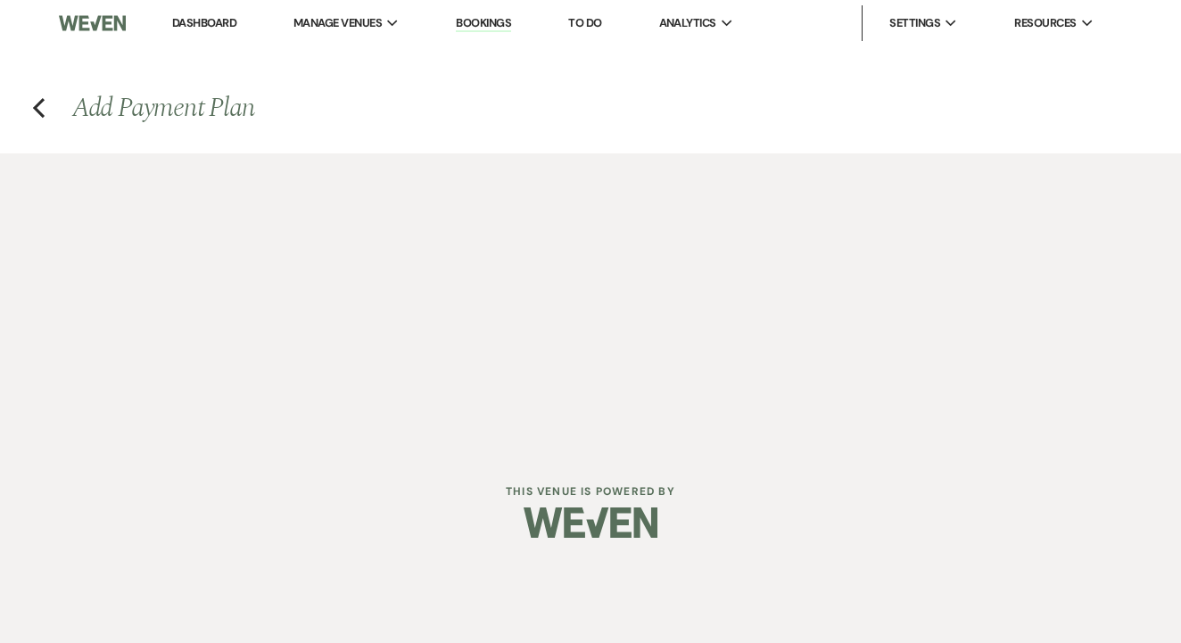
select select "percentage"
select select "true"
select select "client"
select select "weeks"
select select "both"
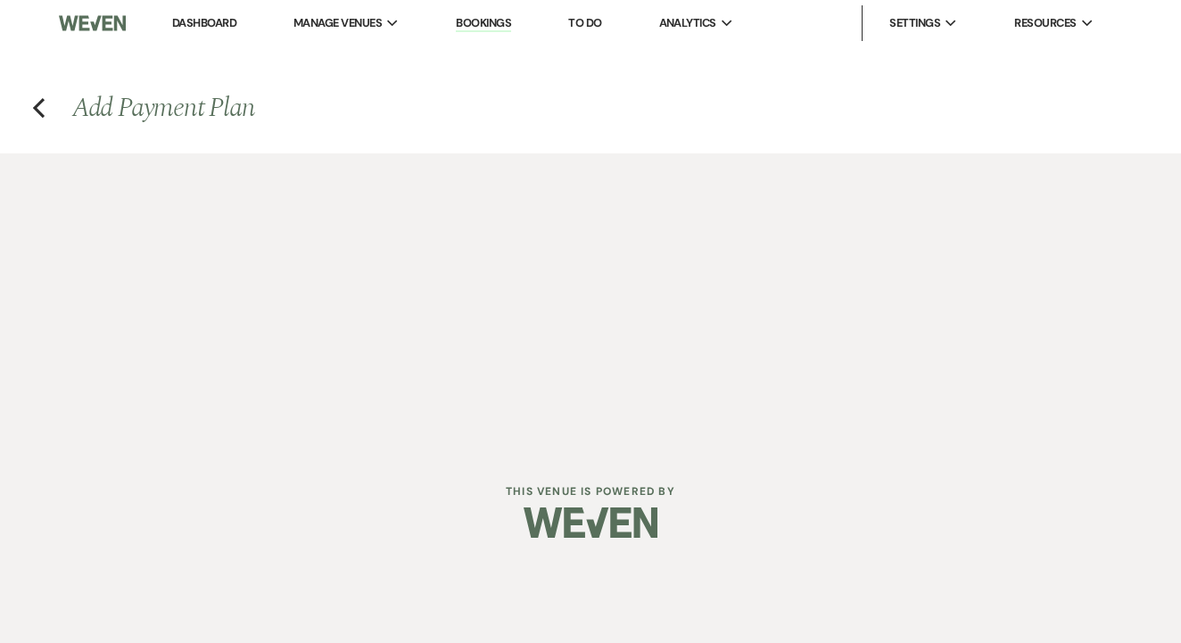
select select "daily"
select select "days"
select select "afterDueDate"
select select "complete"
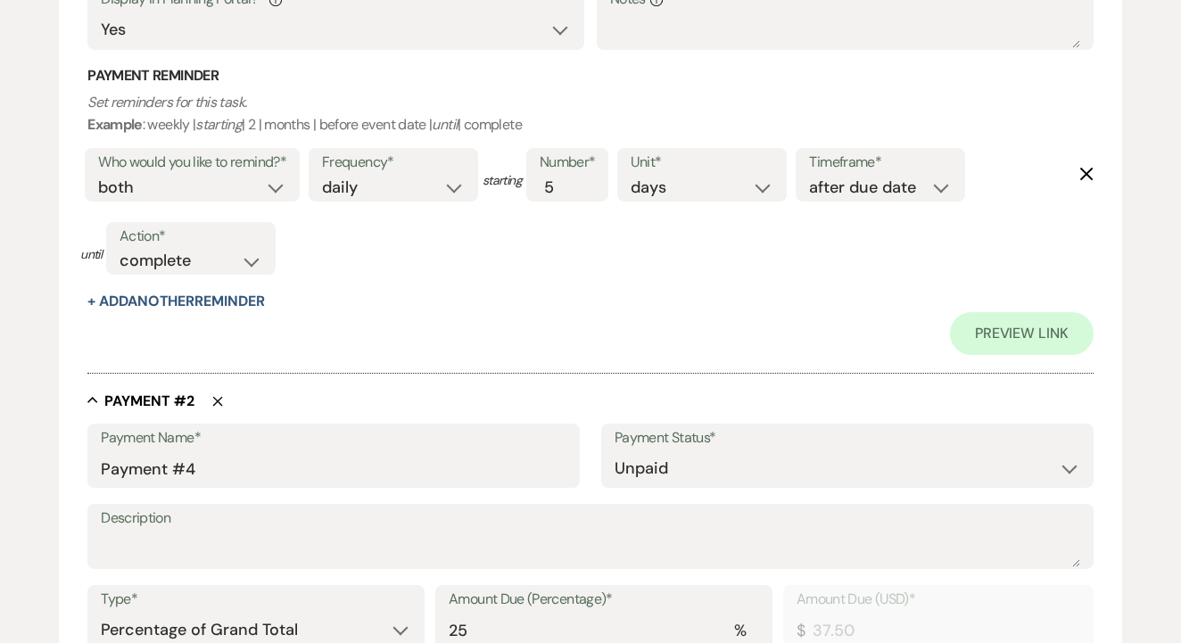
scroll to position [920, 0]
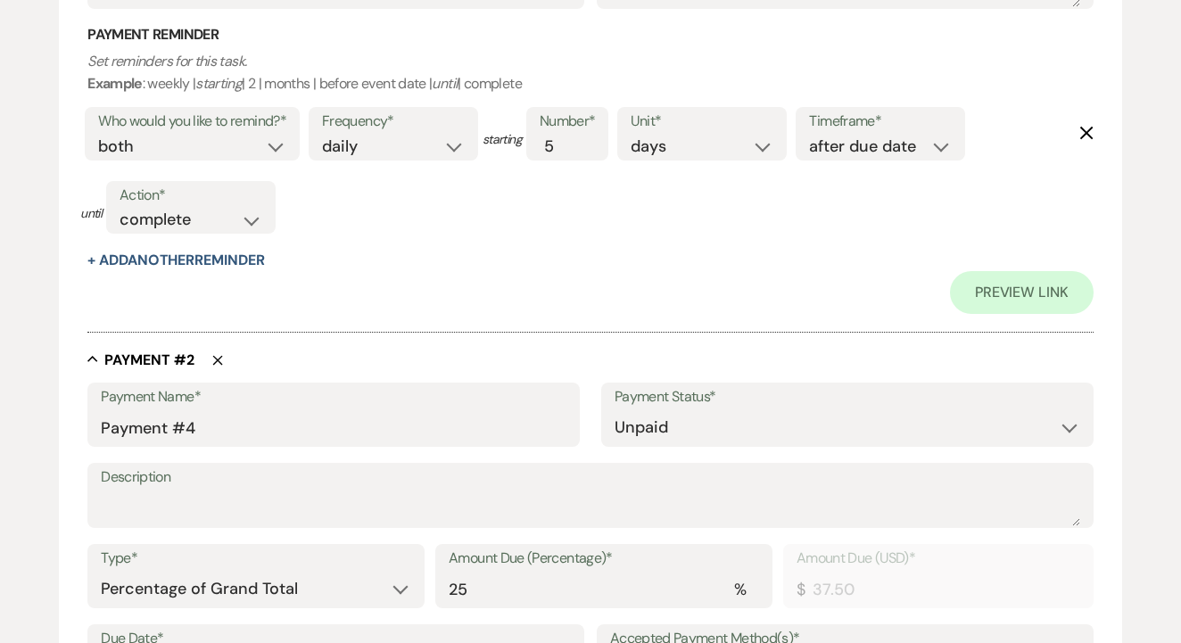
click at [219, 355] on icon "Delete" at bounding box center [217, 360] width 11 height 11
type input "Payment #2"
click at [219, 355] on icon "Delete" at bounding box center [217, 360] width 11 height 11
click at [219, 351] on div at bounding box center [590, 351] width 1006 height 0
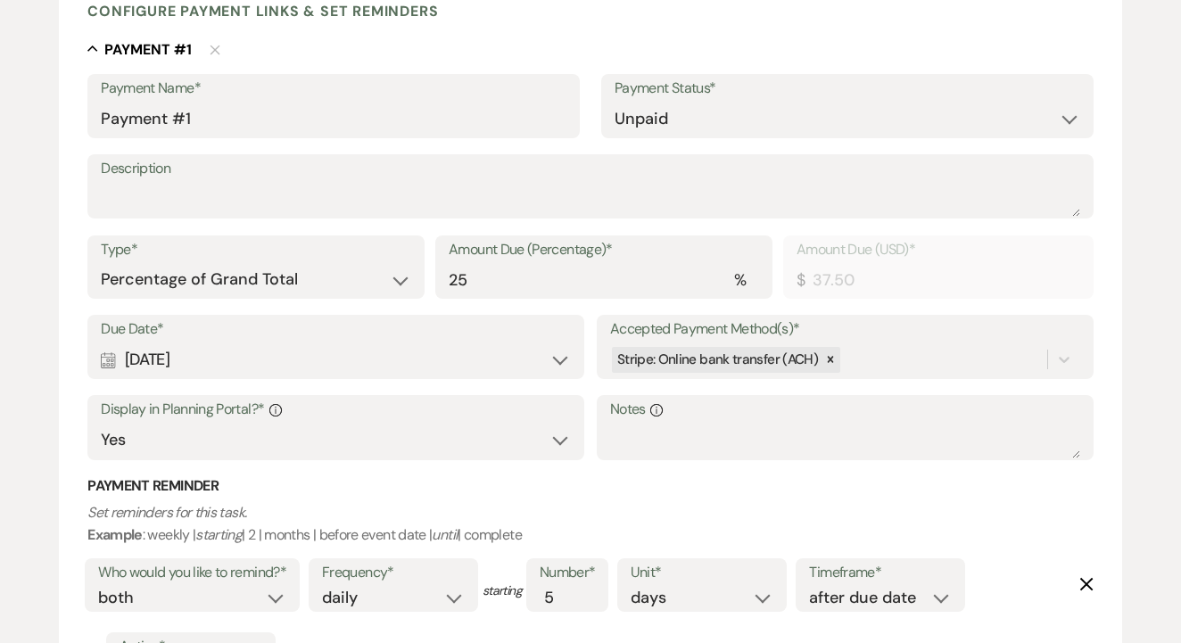
scroll to position [472, 0]
click at [514, 283] on input "25" at bounding box center [604, 279] width 310 height 35
type input "1"
type input "1.50"
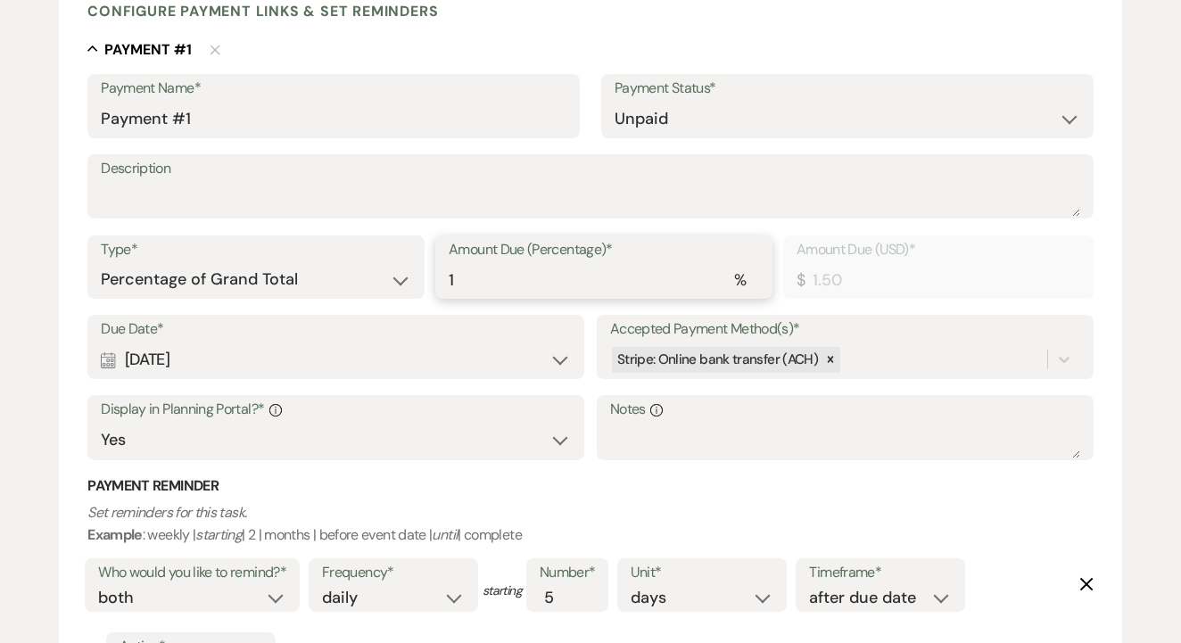
type input "10"
type input "15.00"
type input "100"
type input "150.00"
type input "100"
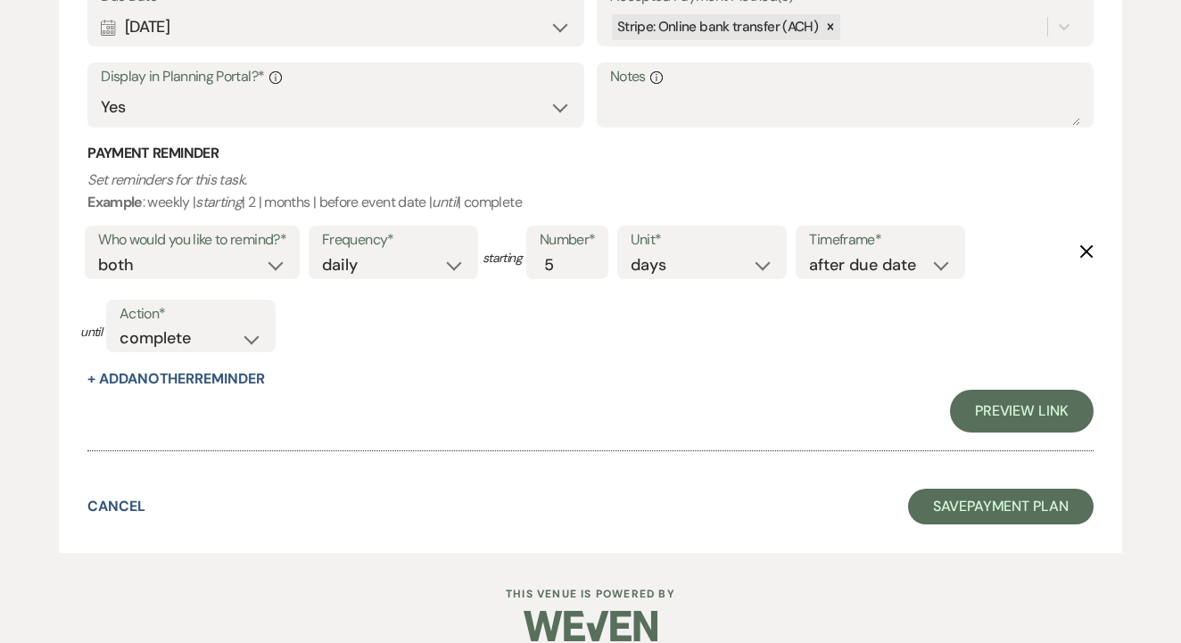
scroll to position [804, 0]
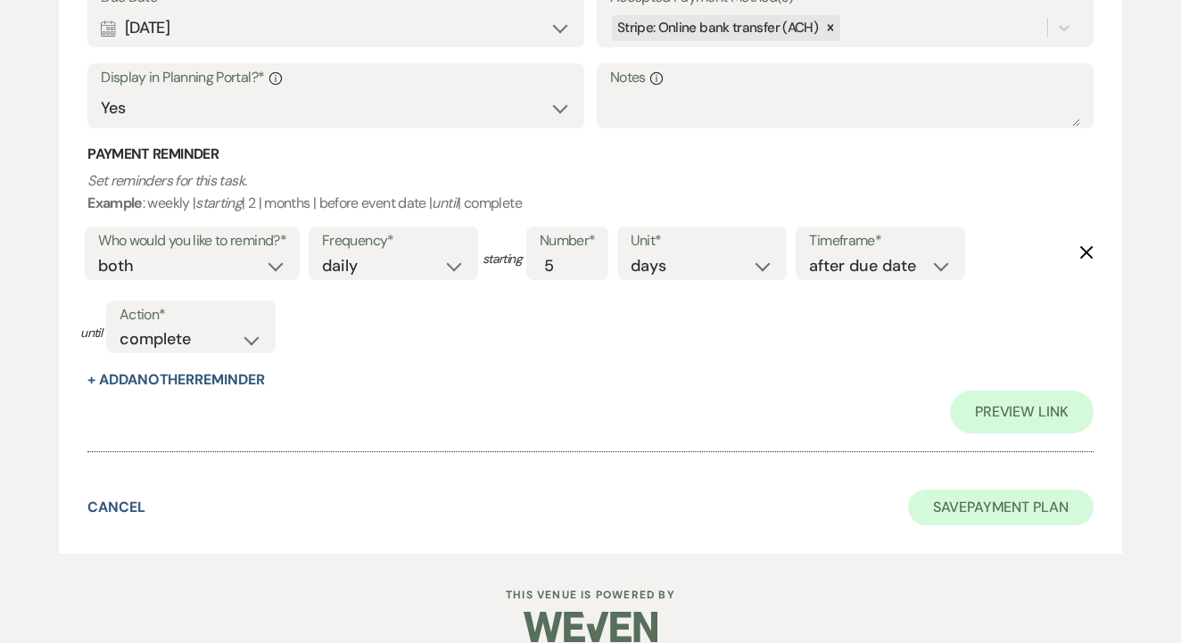
click at [983, 490] on button "Save Payment Plan" at bounding box center [1001, 508] width 186 height 36
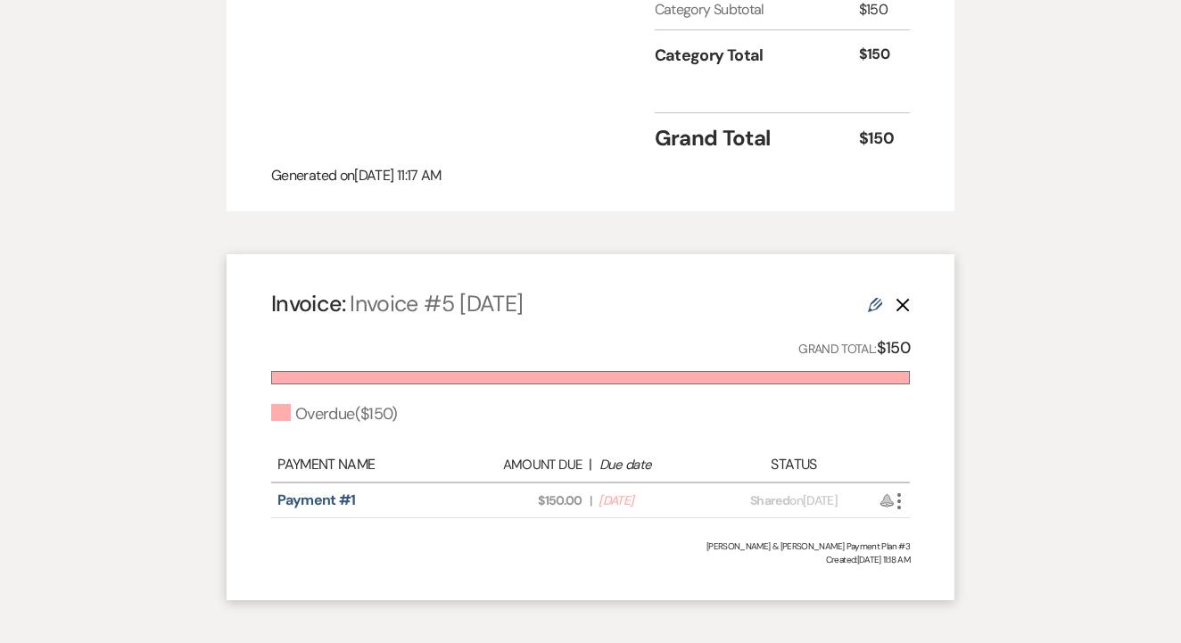
scroll to position [757, 0]
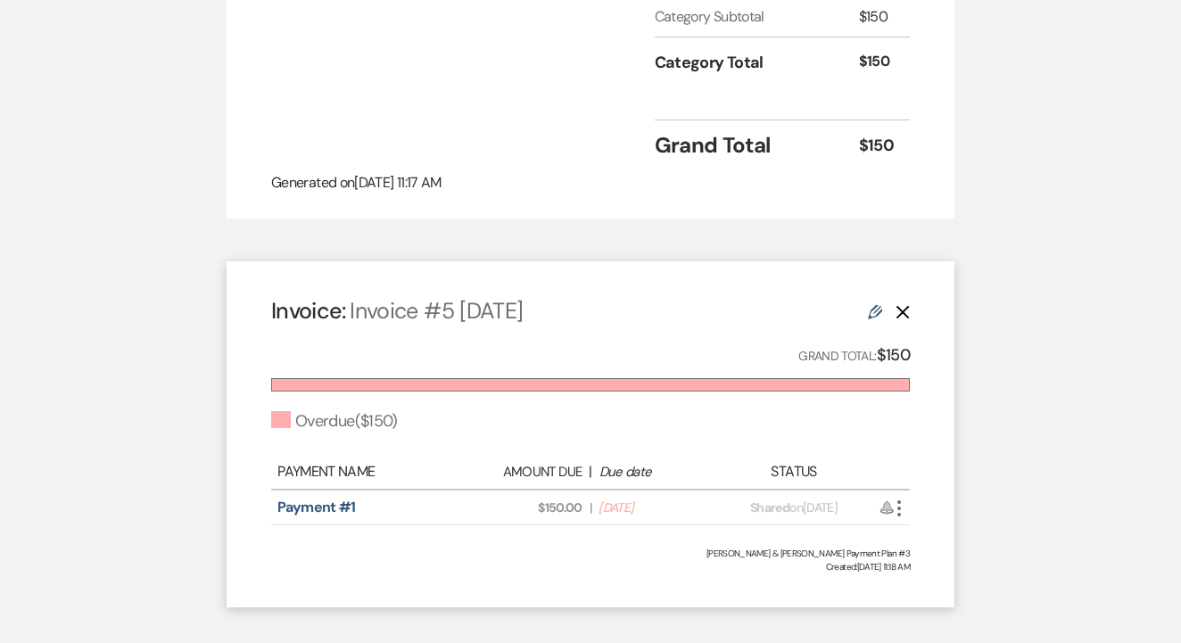
click at [900, 500] on use "button" at bounding box center [899, 508] width 4 height 16
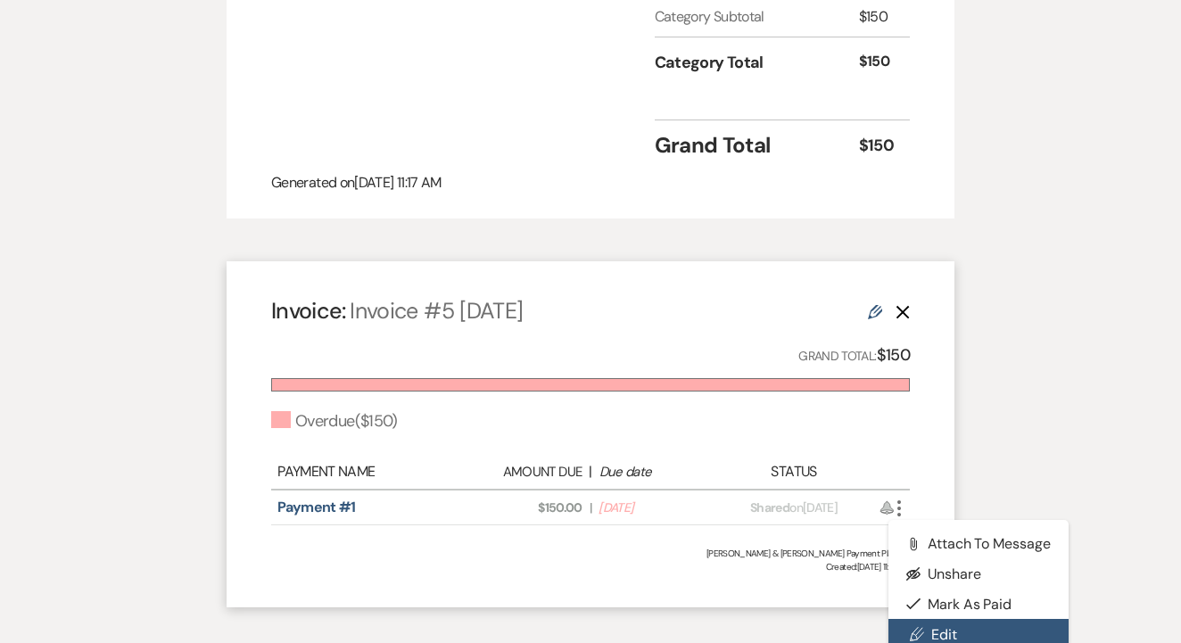
click at [957, 619] on link "Pencil Edit" at bounding box center [978, 634] width 180 height 30
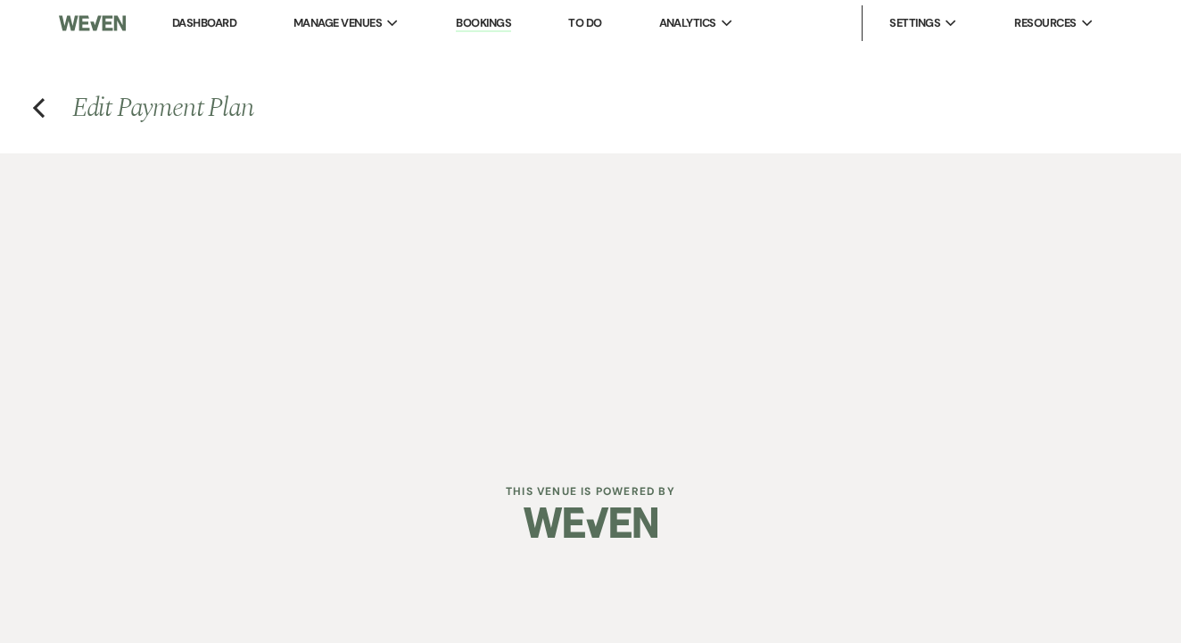
select select "28927"
select select "2"
select select "percentage"
select select "true"
select select "both"
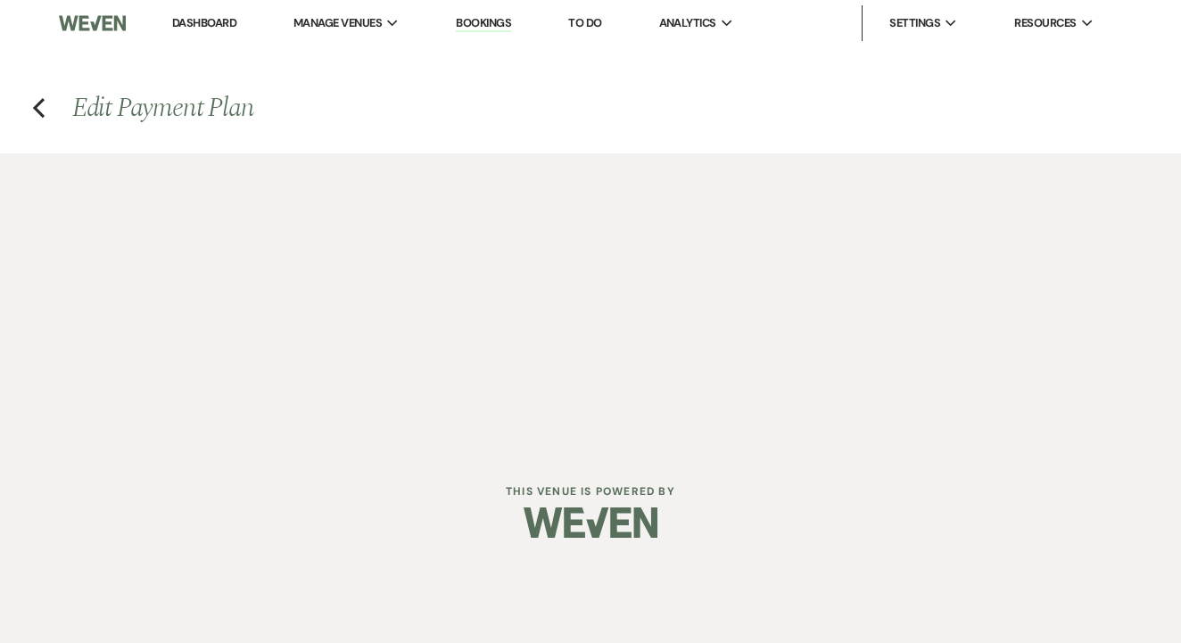
select select "daily"
select select "days"
select select "afterDueDate"
select select "complete"
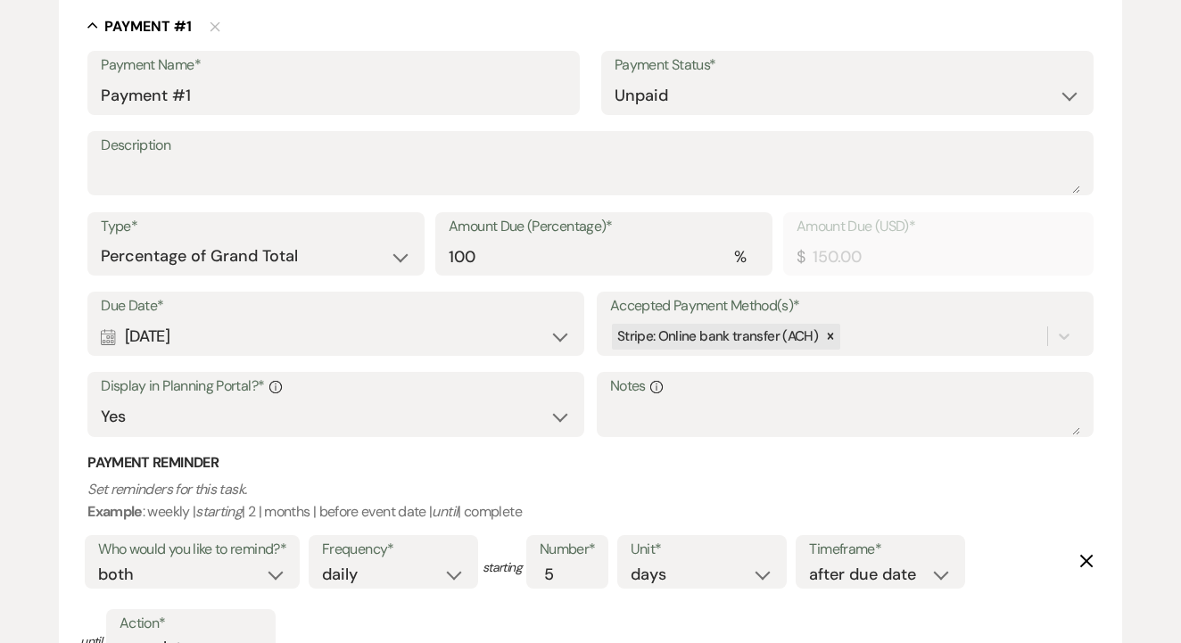
scroll to position [496, 0]
click at [252, 326] on div "Calendar [DATE] Expand" at bounding box center [336, 335] width 470 height 35
select select "day"
select select "afterBookedDate"
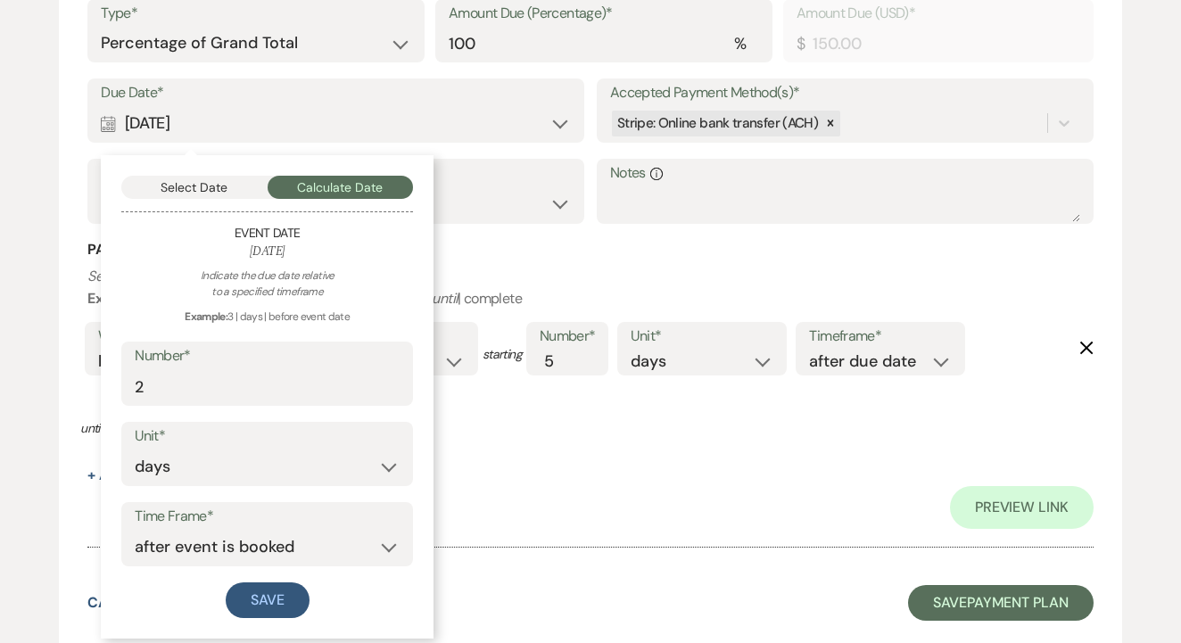
scroll to position [710, 0]
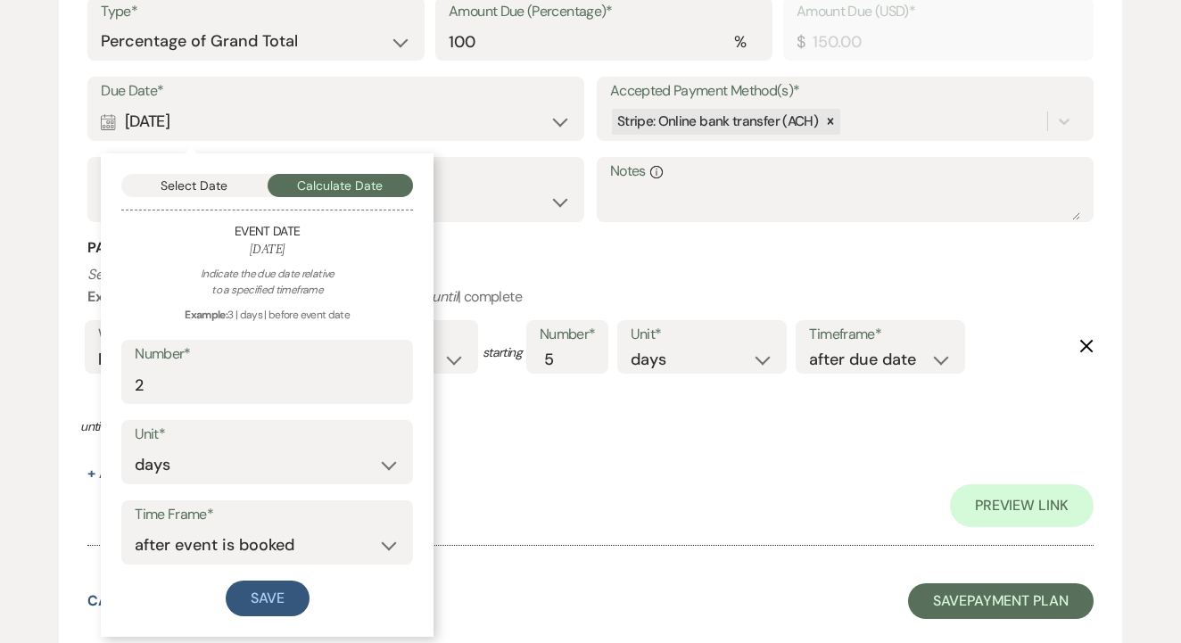
click at [221, 178] on button "Select Date" at bounding box center [194, 185] width 146 height 23
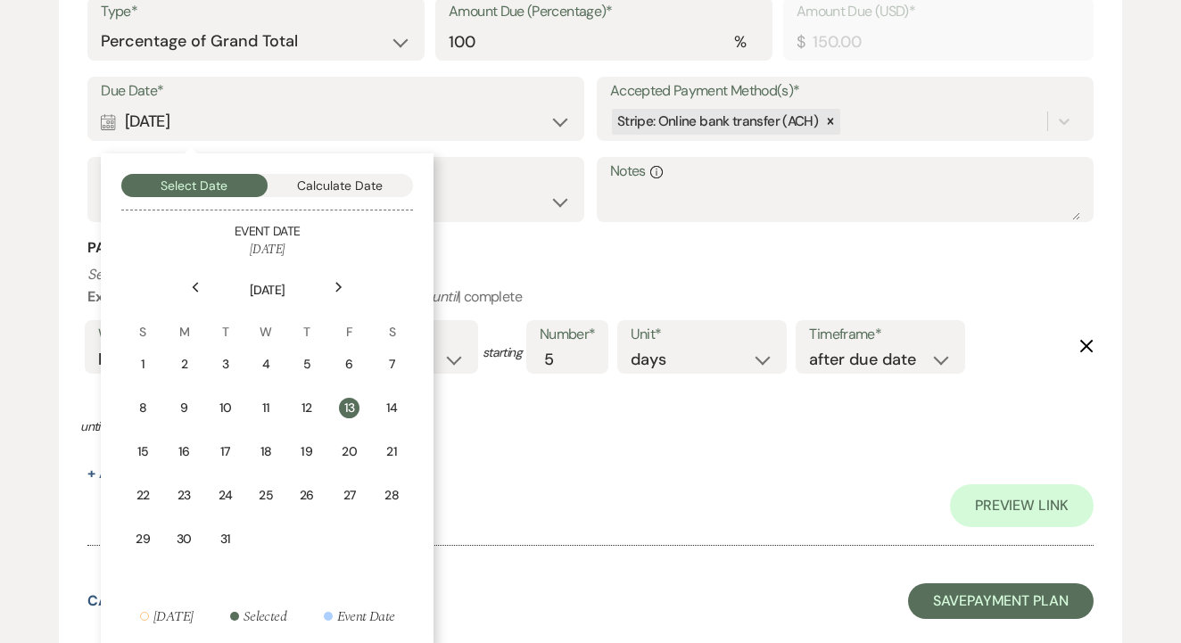
click at [340, 282] on icon "Next" at bounding box center [338, 287] width 9 height 11
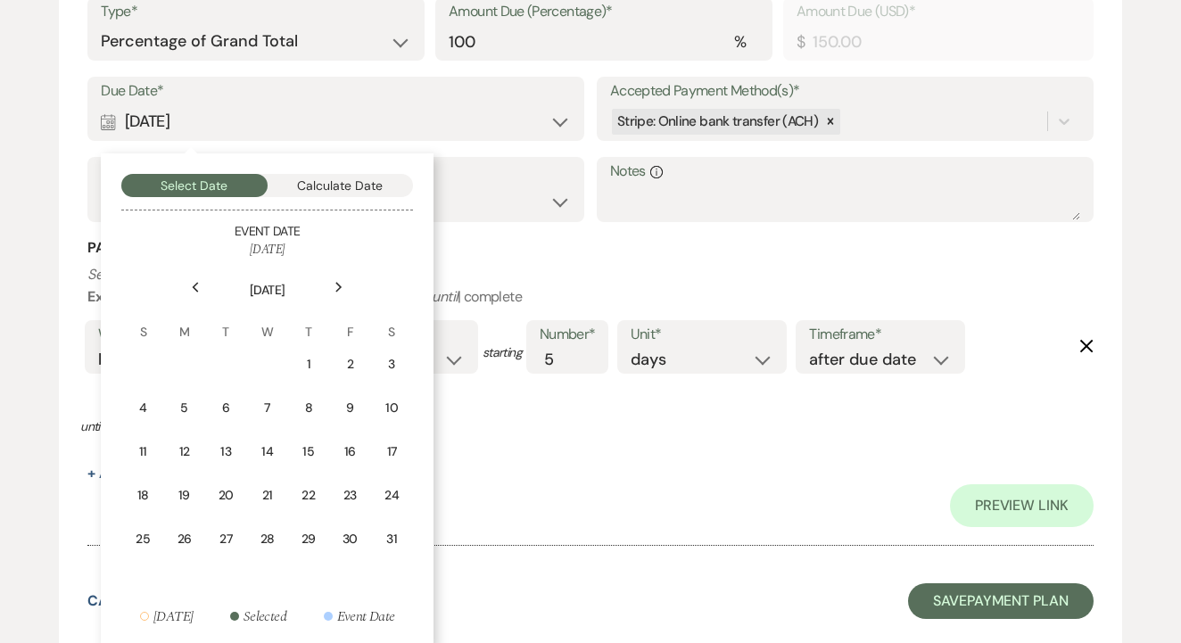
click at [340, 282] on icon "Next" at bounding box center [338, 287] width 9 height 11
click at [176, 542] on div "29" at bounding box center [187, 542] width 25 height 19
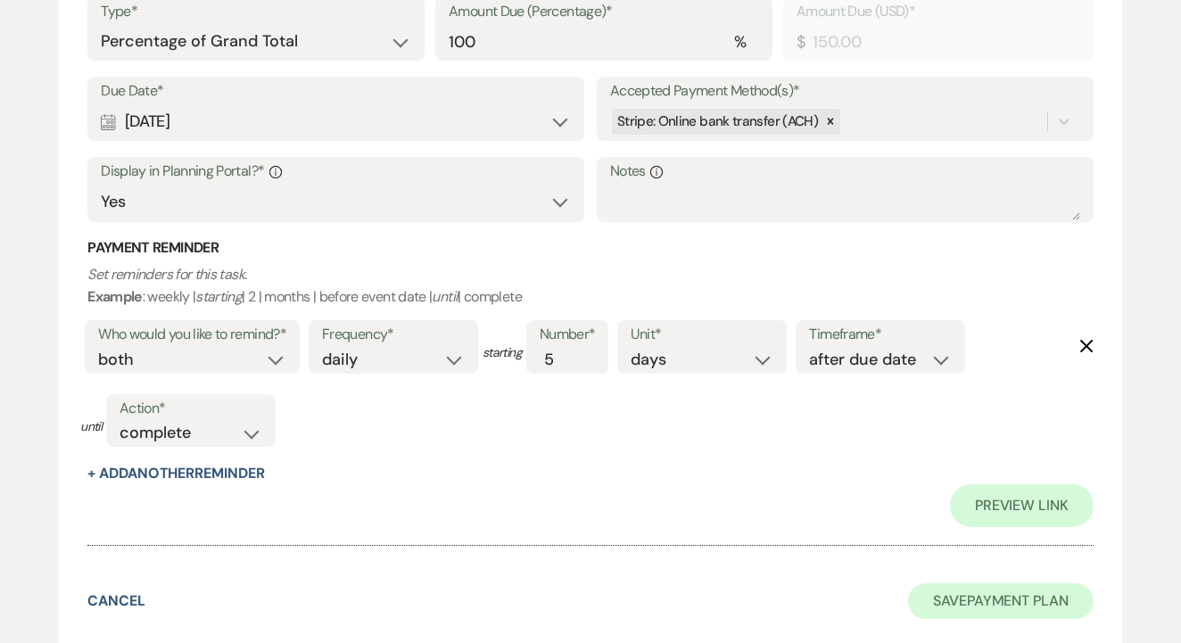
click at [932, 583] on button "Save Payment Plan" at bounding box center [1001, 601] width 186 height 36
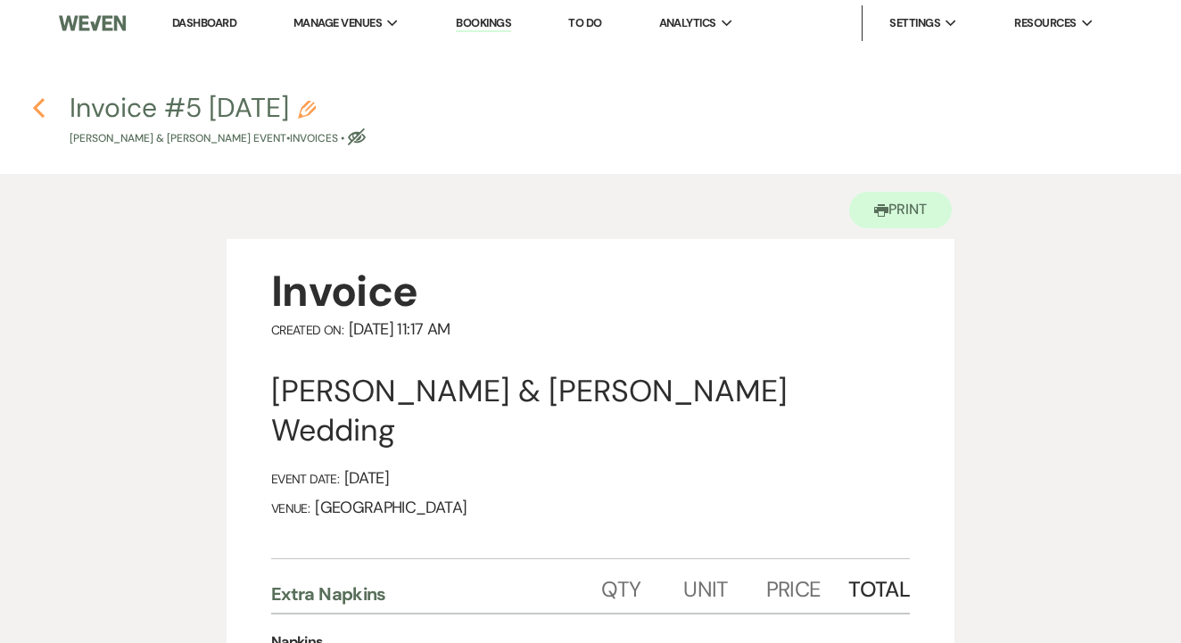
click at [39, 106] on icon "Previous" at bounding box center [38, 107] width 13 height 21
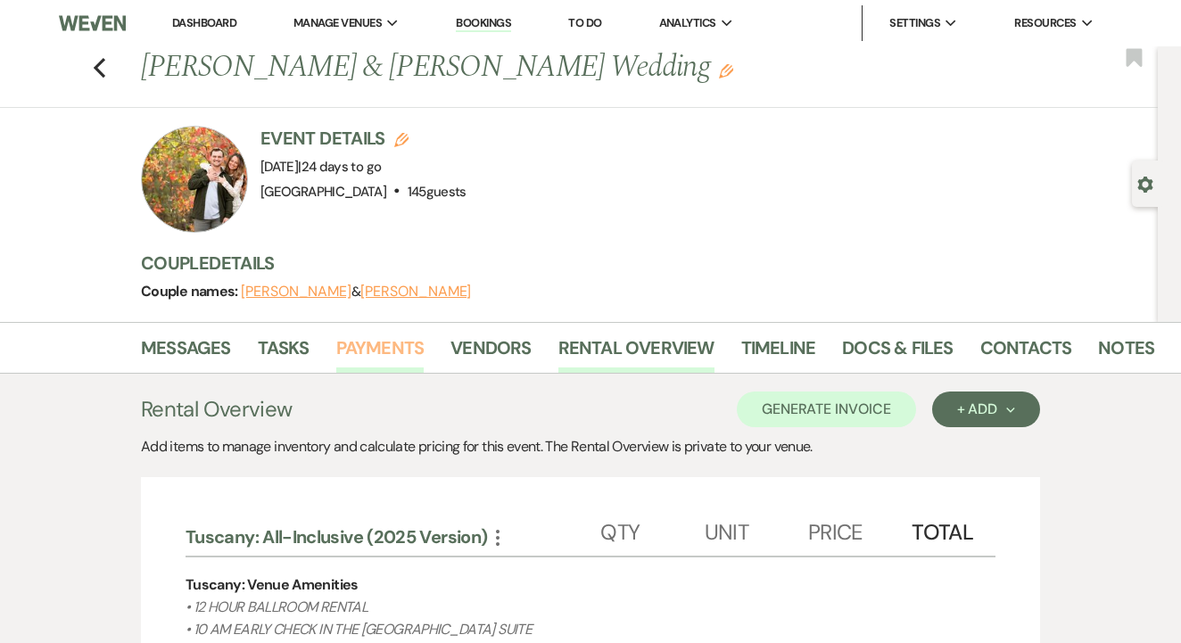
click at [367, 358] on link "Payments" at bounding box center [380, 353] width 88 height 39
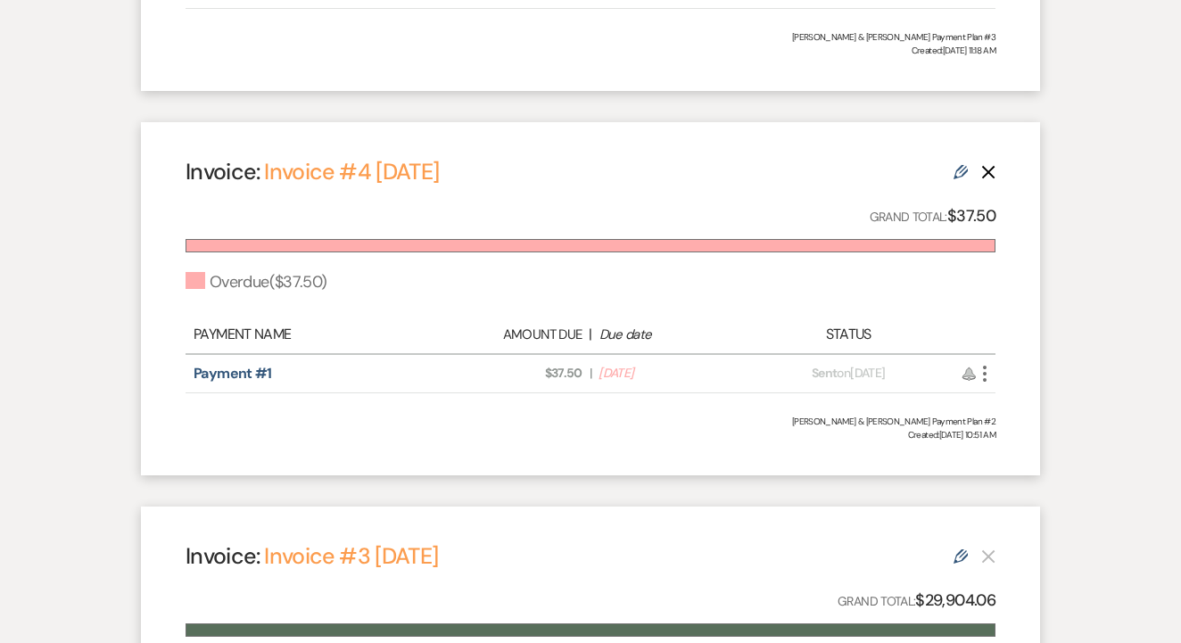
scroll to position [826, 0]
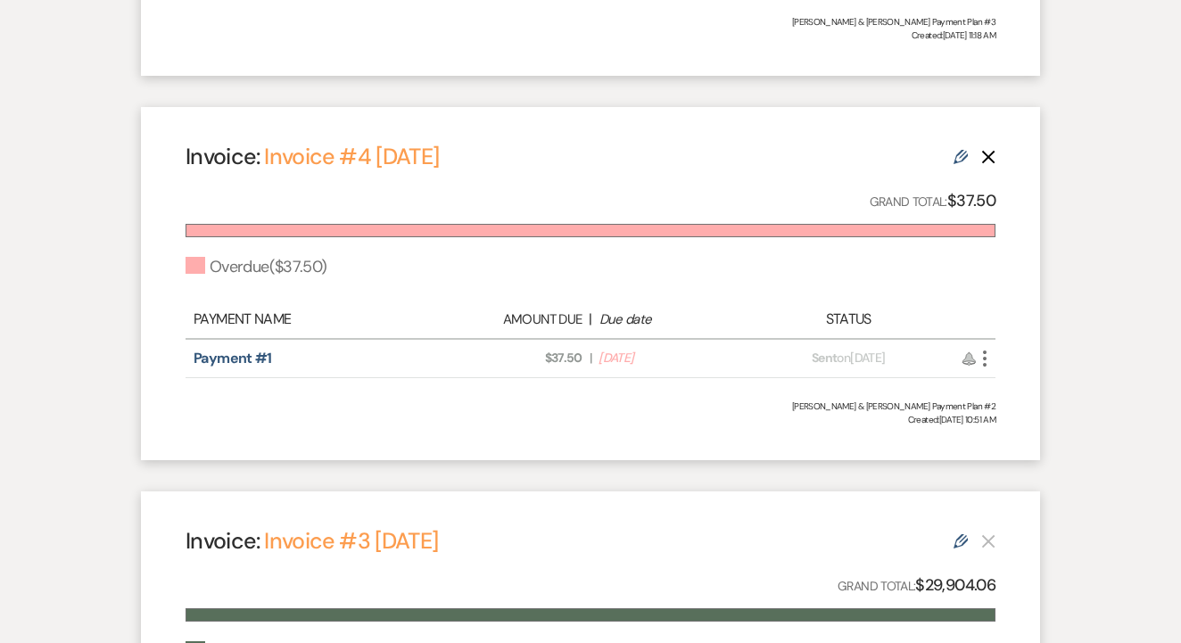
click at [987, 159] on icon "Delete" at bounding box center [988, 157] width 14 height 14
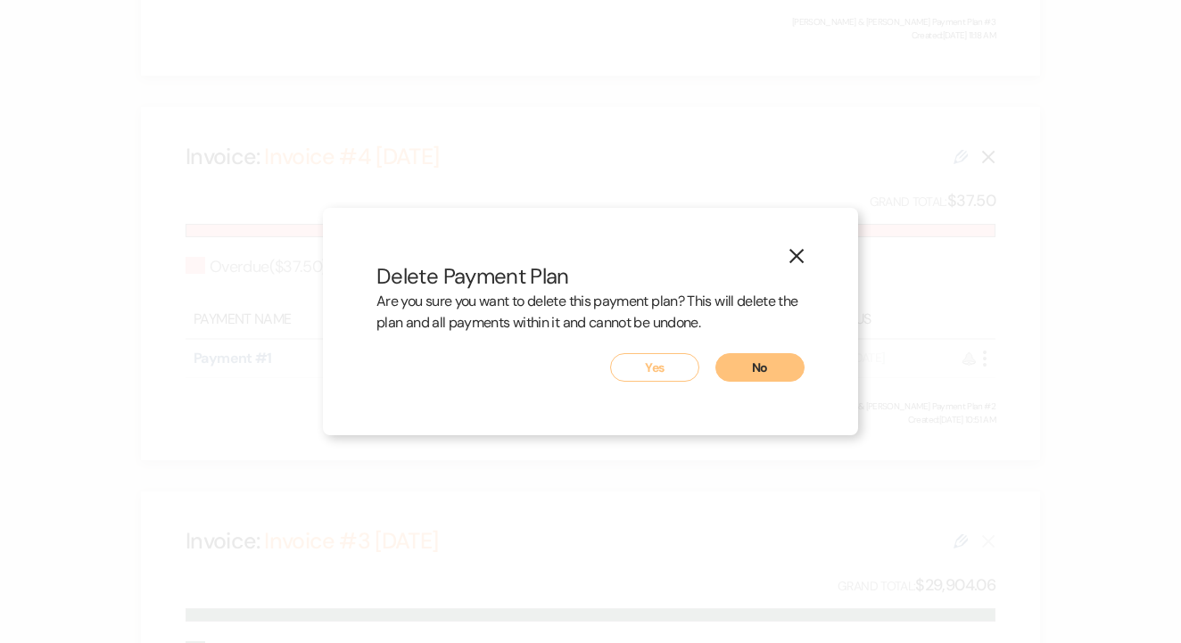
click at [652, 378] on button "Yes" at bounding box center [654, 367] width 89 height 29
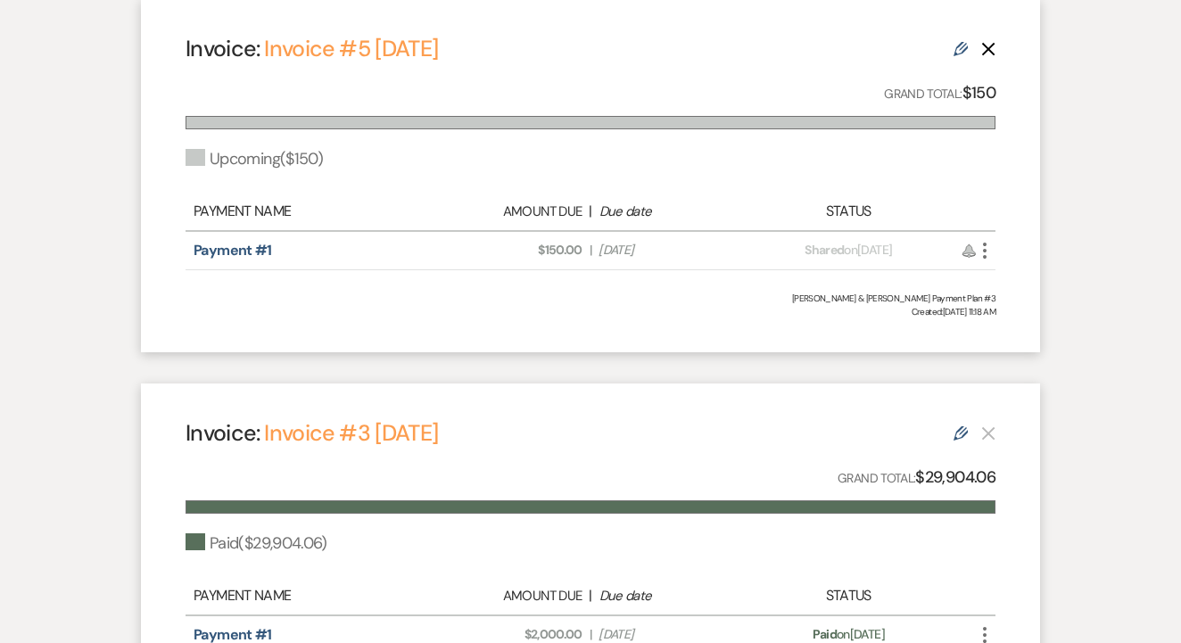
scroll to position [532, 0]
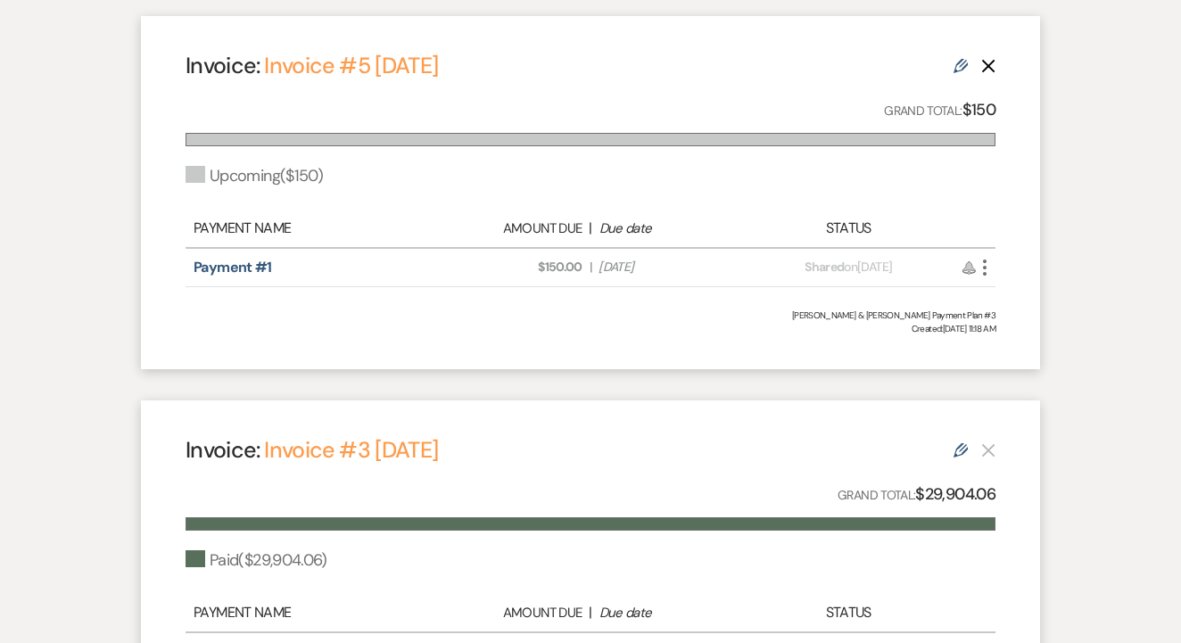
click at [992, 272] on icon "More" at bounding box center [984, 267] width 21 height 21
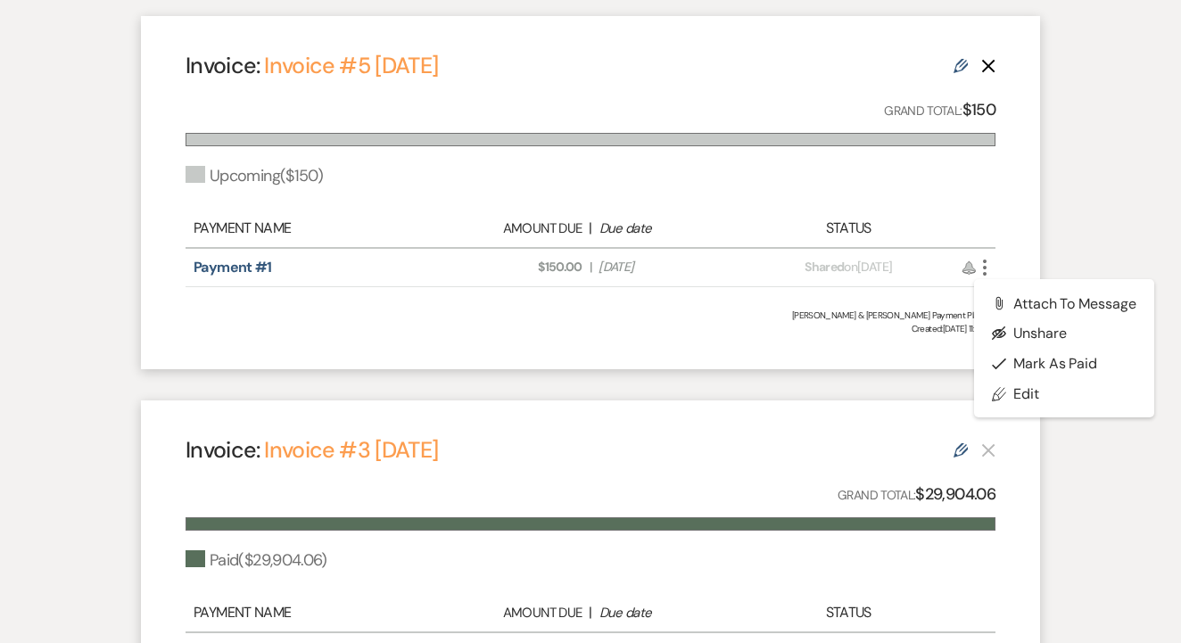
click at [640, 346] on div "Invoice: Invoice #5 [DATE] Edit Delete Grand Total: $150 Upcoming ( $150 ) Paym…" at bounding box center [590, 192] width 899 height 353
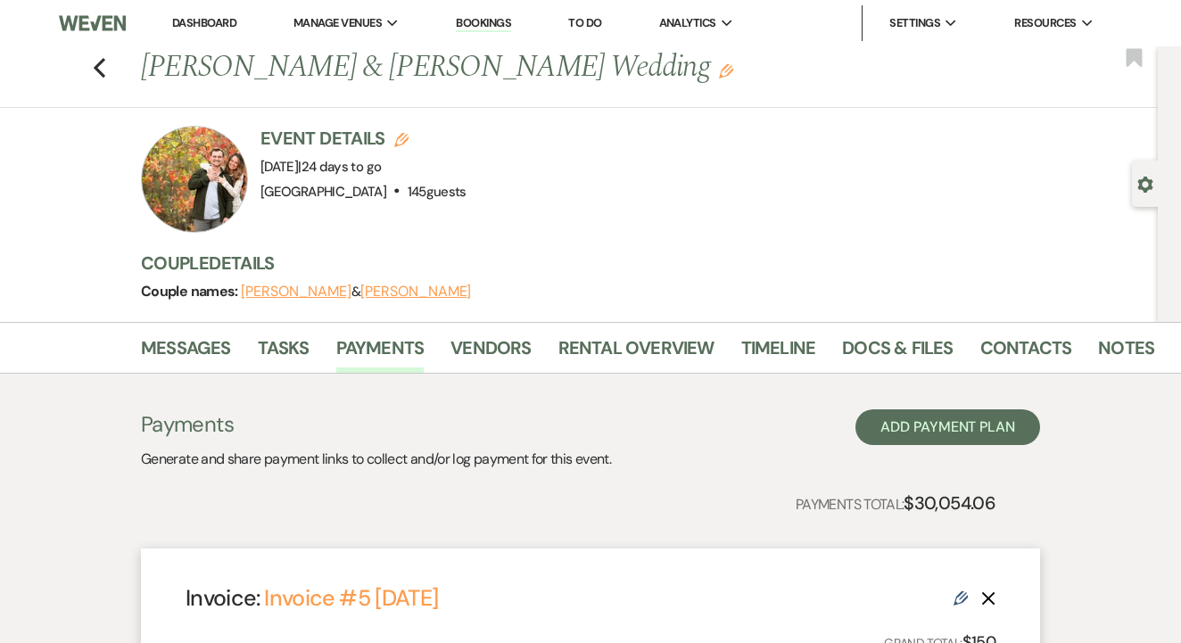
scroll to position [0, 0]
click at [91, 67] on div "Previous [PERSON_NAME] & [PERSON_NAME] Wedding Edit Bookmark" at bounding box center [574, 77] width 1167 height 62
click at [95, 68] on use "button" at bounding box center [100, 68] width 12 height 20
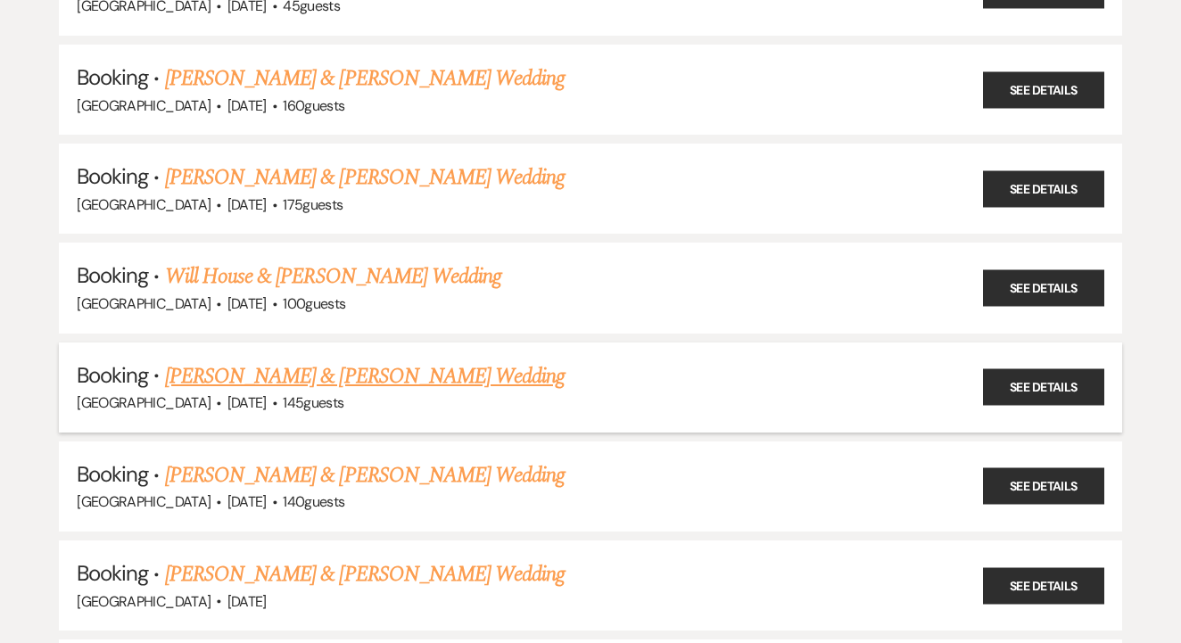
click at [393, 361] on link "[PERSON_NAME] & [PERSON_NAME] Wedding" at bounding box center [365, 376] width 400 height 32
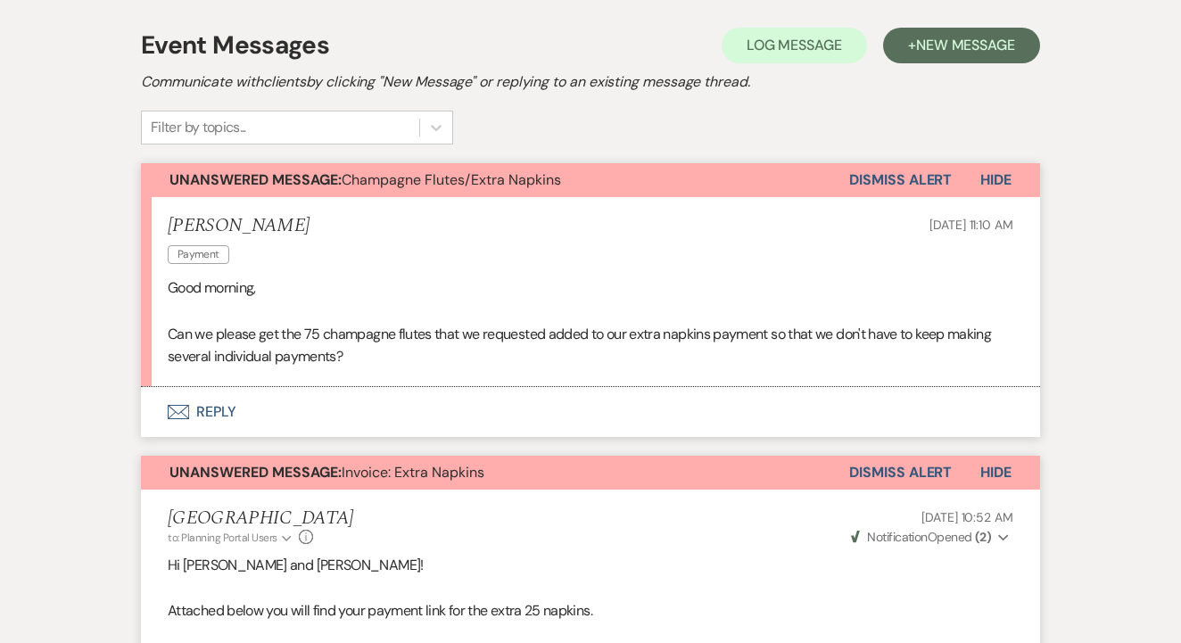
click at [351, 398] on button "Envelope Reply" at bounding box center [590, 412] width 899 height 50
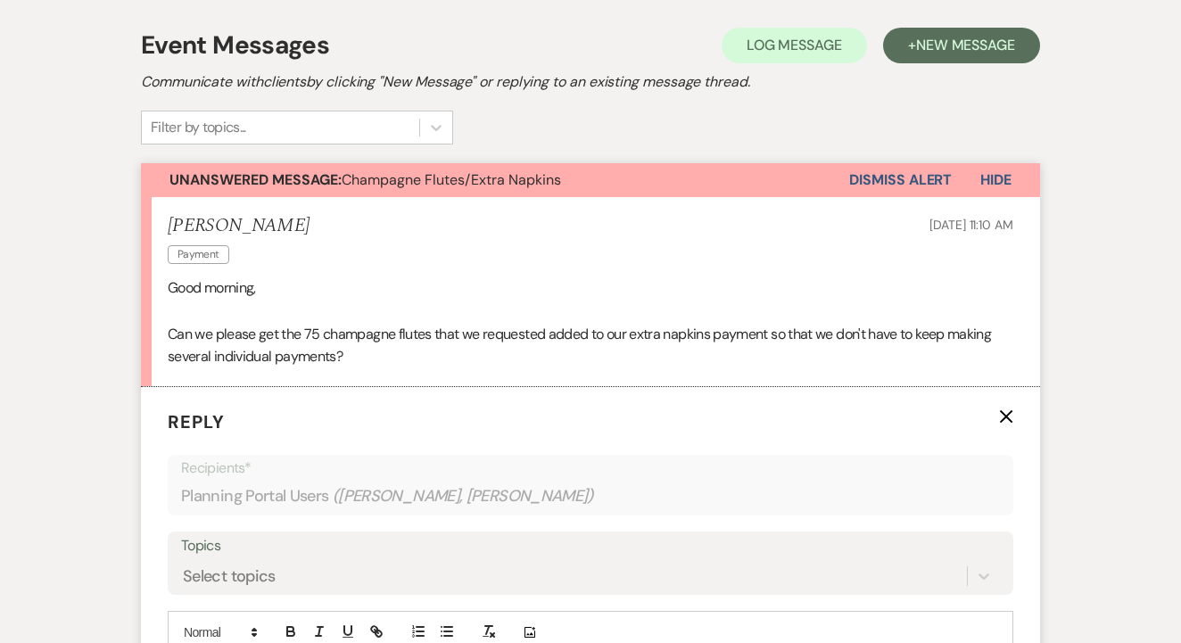
scroll to position [651, 0]
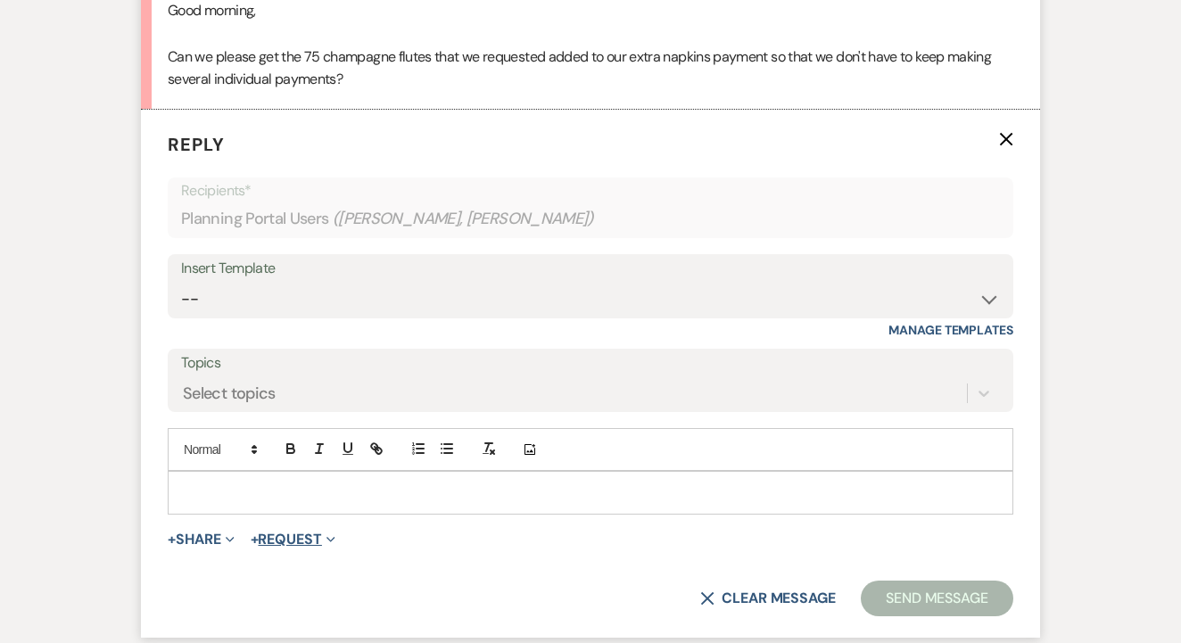
click at [305, 537] on button "+ Request Expand" at bounding box center [293, 539] width 85 height 14
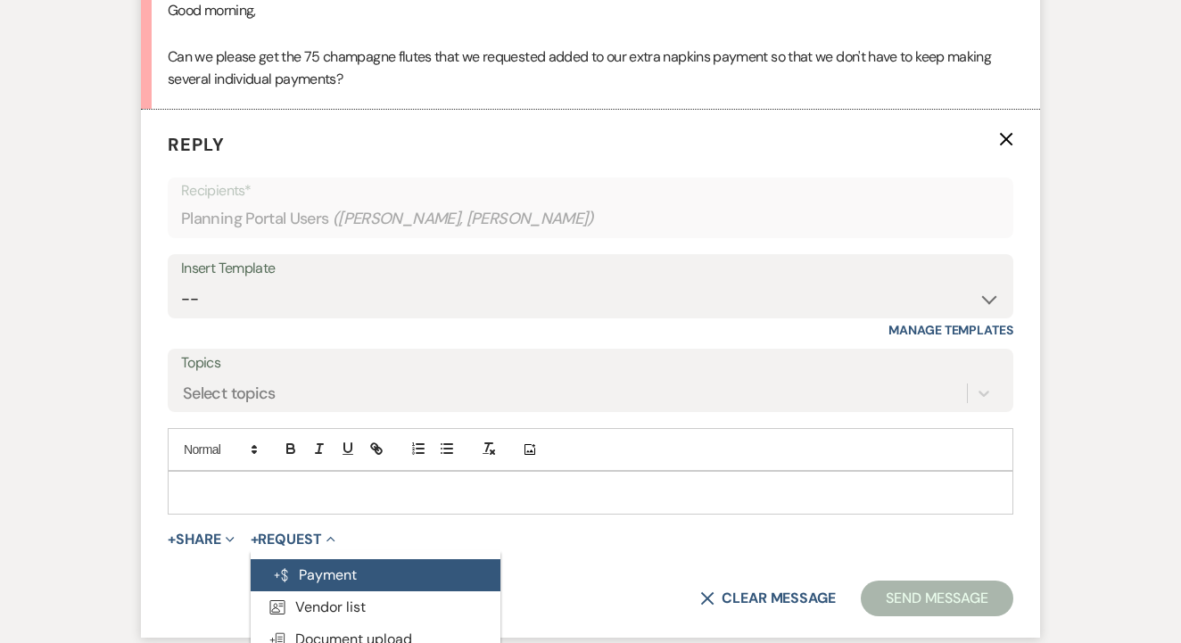
click at [326, 559] on button "Generate Payment Payment" at bounding box center [376, 575] width 250 height 32
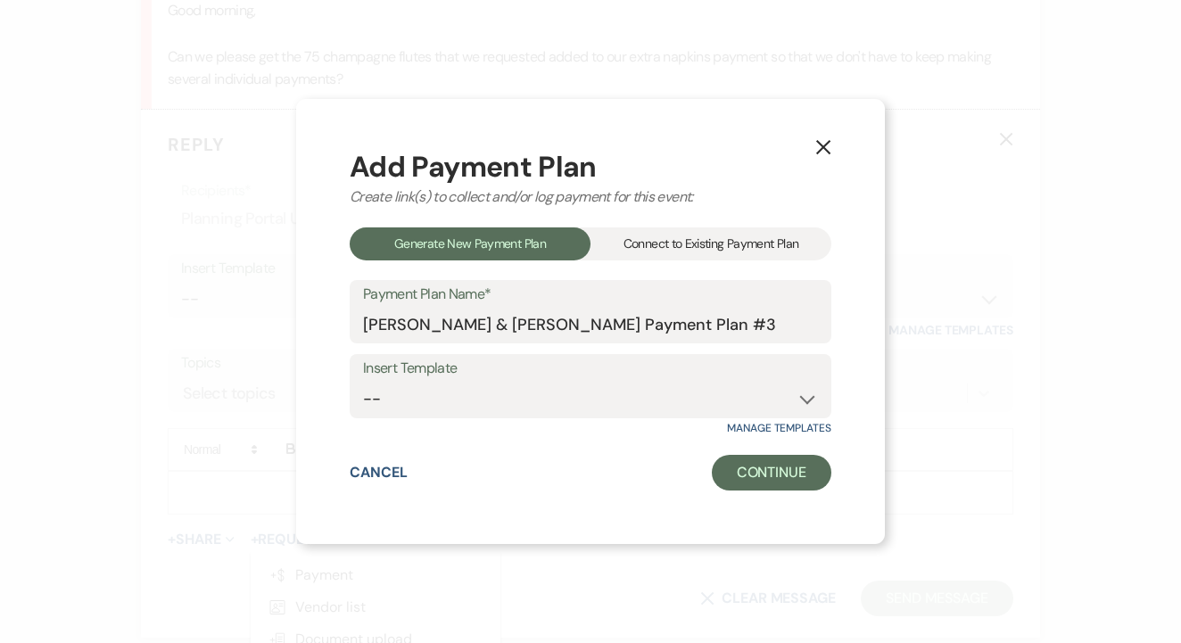
click at [705, 252] on div "Connect to Existing Payment Plan" at bounding box center [710, 243] width 241 height 33
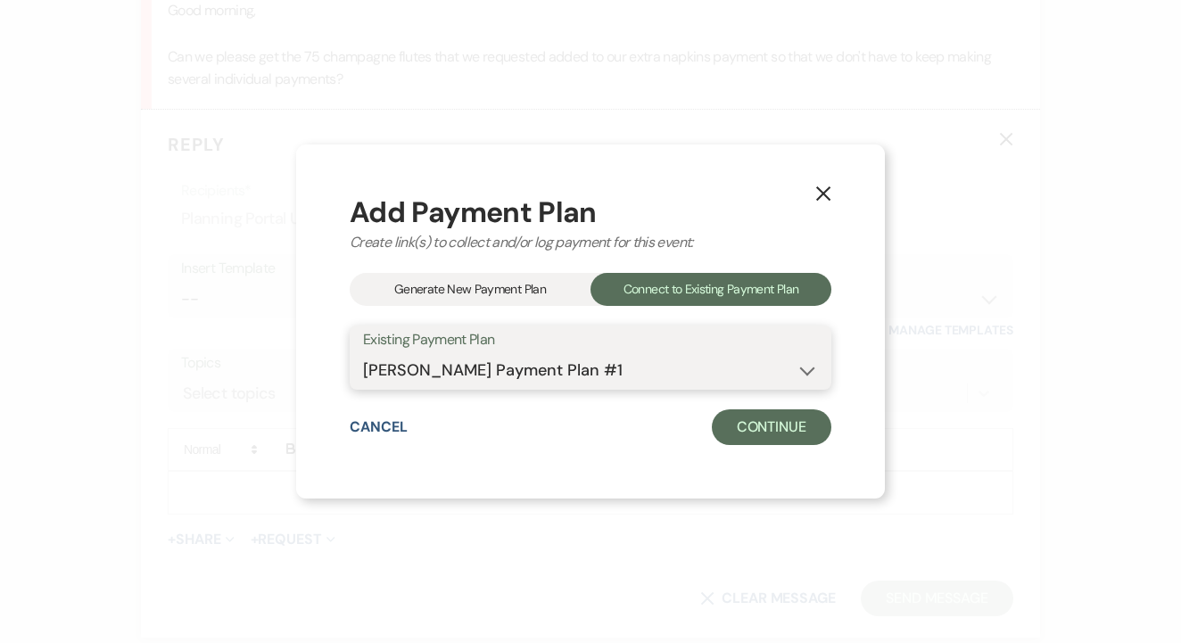
select select "25550"
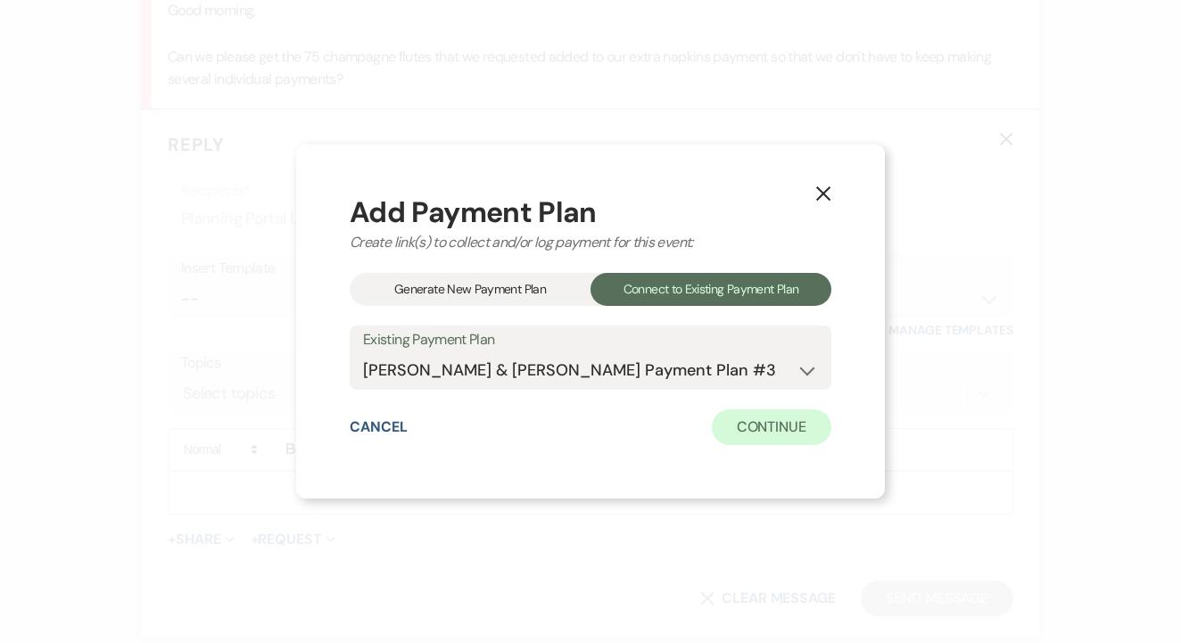
click at [792, 422] on button "Continue" at bounding box center [772, 427] width 120 height 36
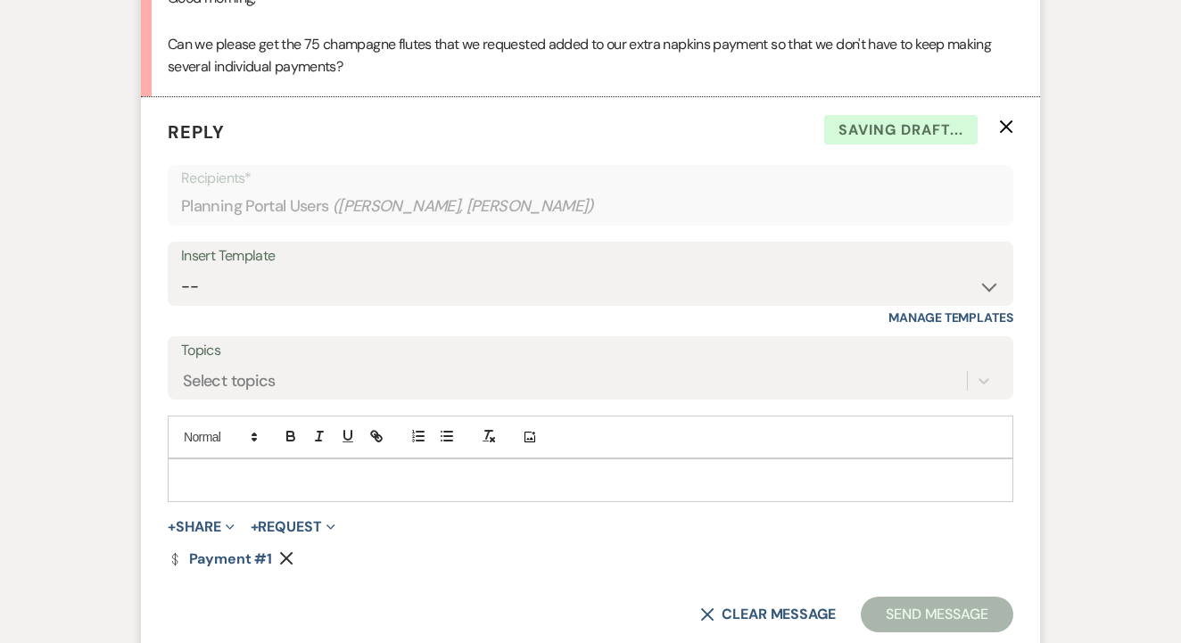
scroll to position [662, 0]
click at [360, 486] on div at bounding box center [591, 481] width 844 height 41
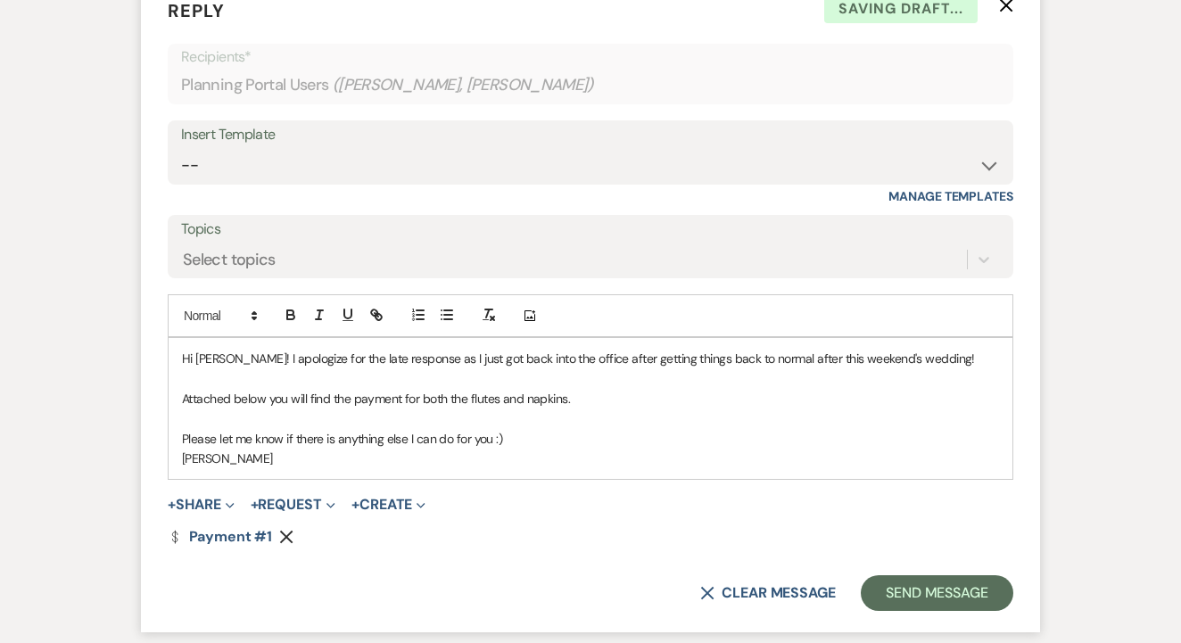
scroll to position [796, 0]
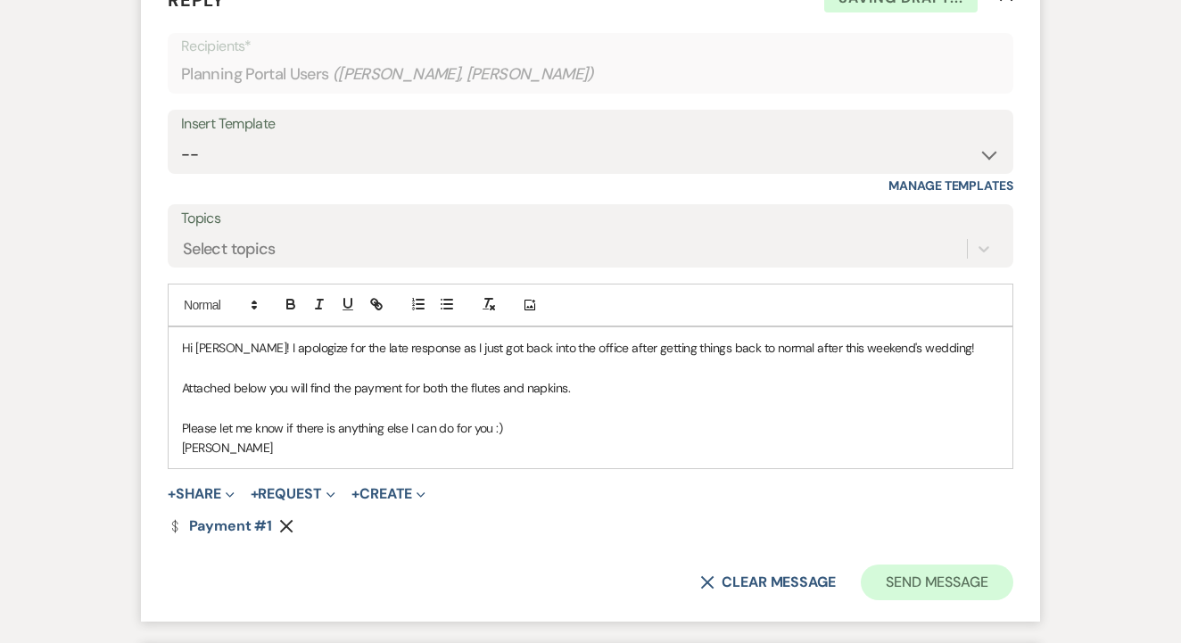
click at [862, 582] on button "Send Message" at bounding box center [937, 583] width 153 height 36
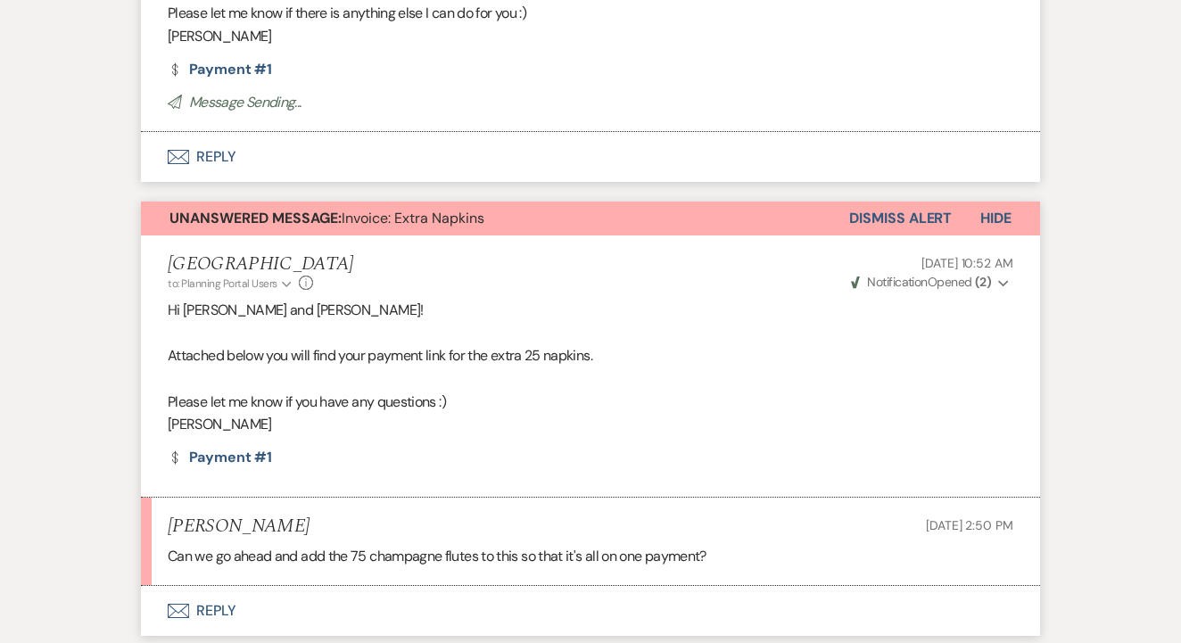
scroll to position [955, 0]
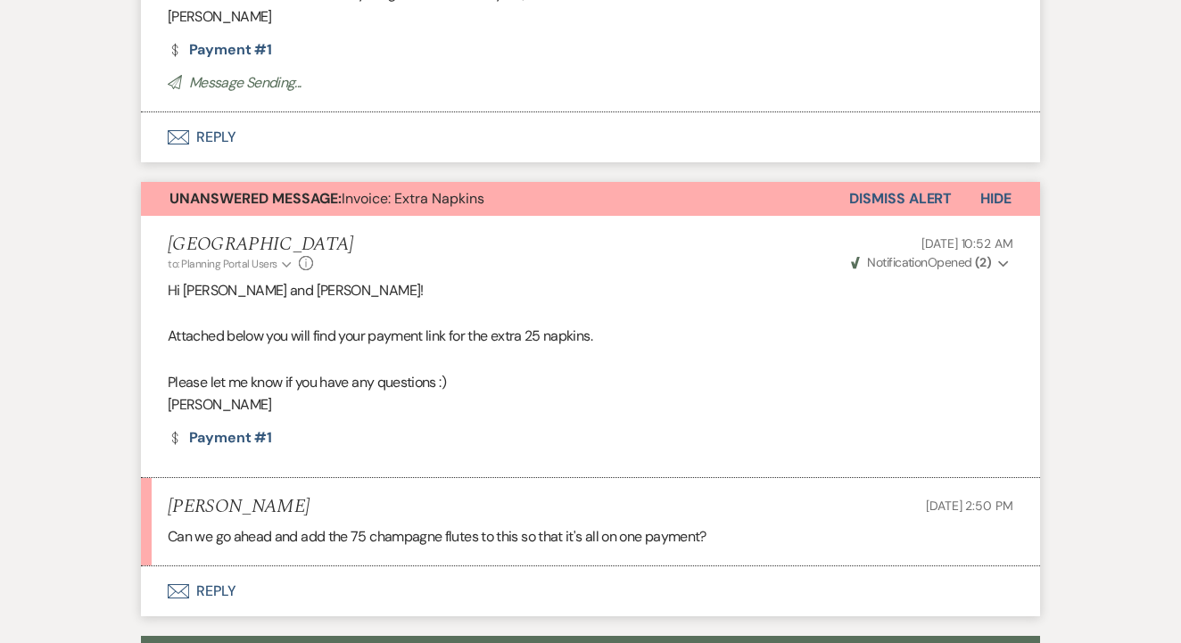
click at [906, 183] on button "Dismiss Alert" at bounding box center [900, 199] width 103 height 34
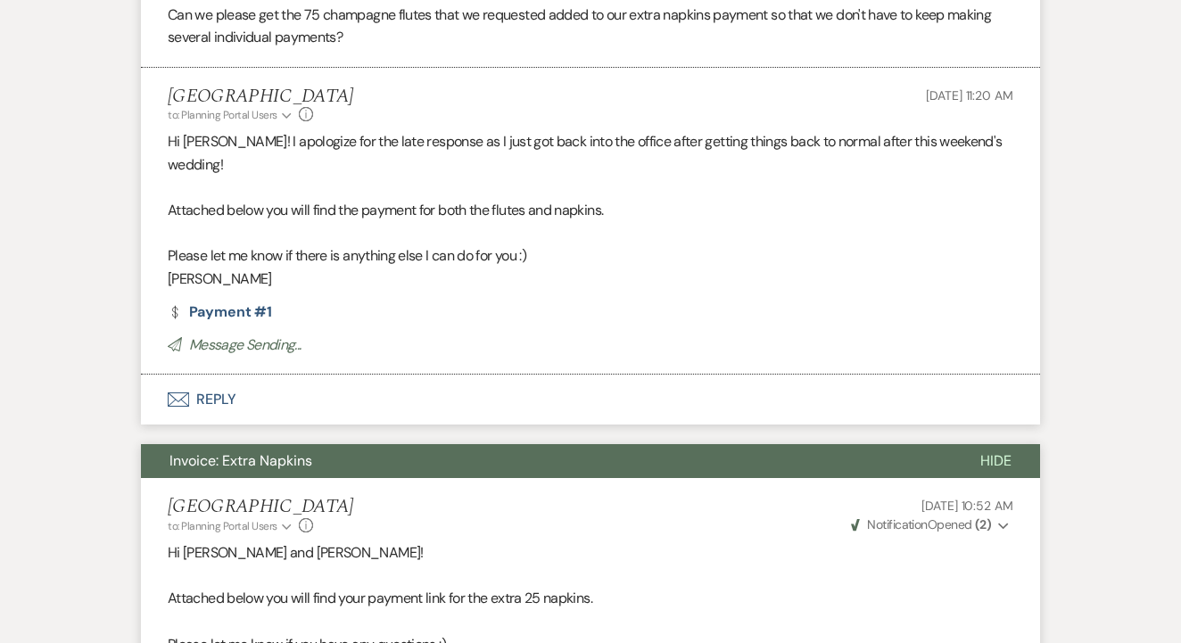
scroll to position [687, 0]
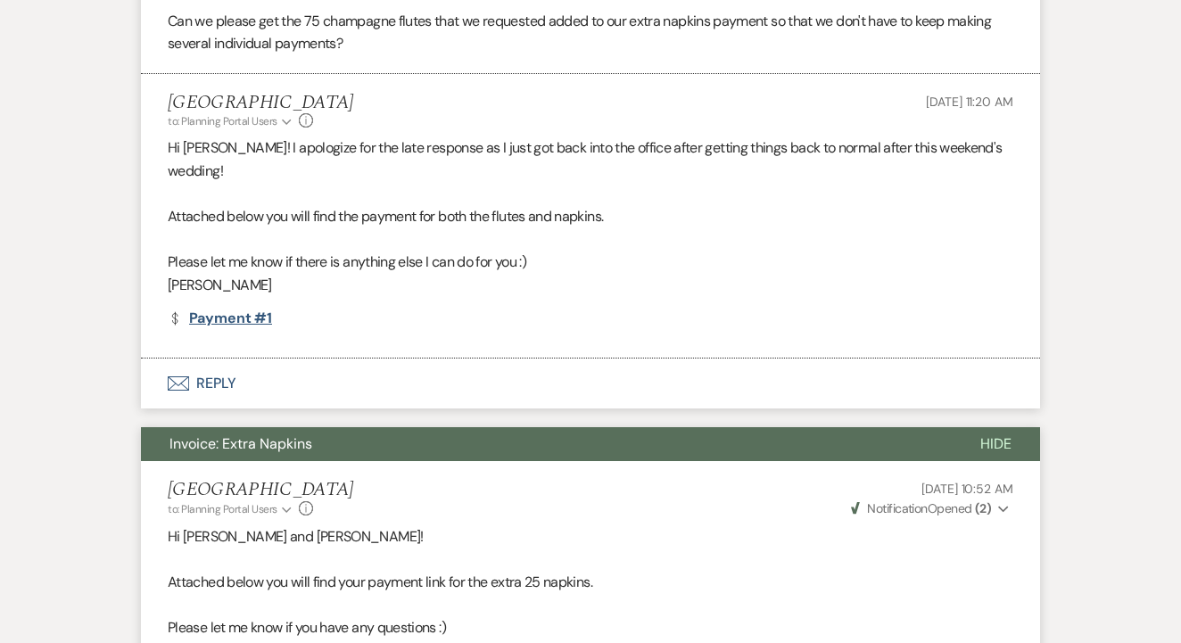
click at [248, 311] on link "Dollar Payment Payment #1" at bounding box center [220, 318] width 104 height 14
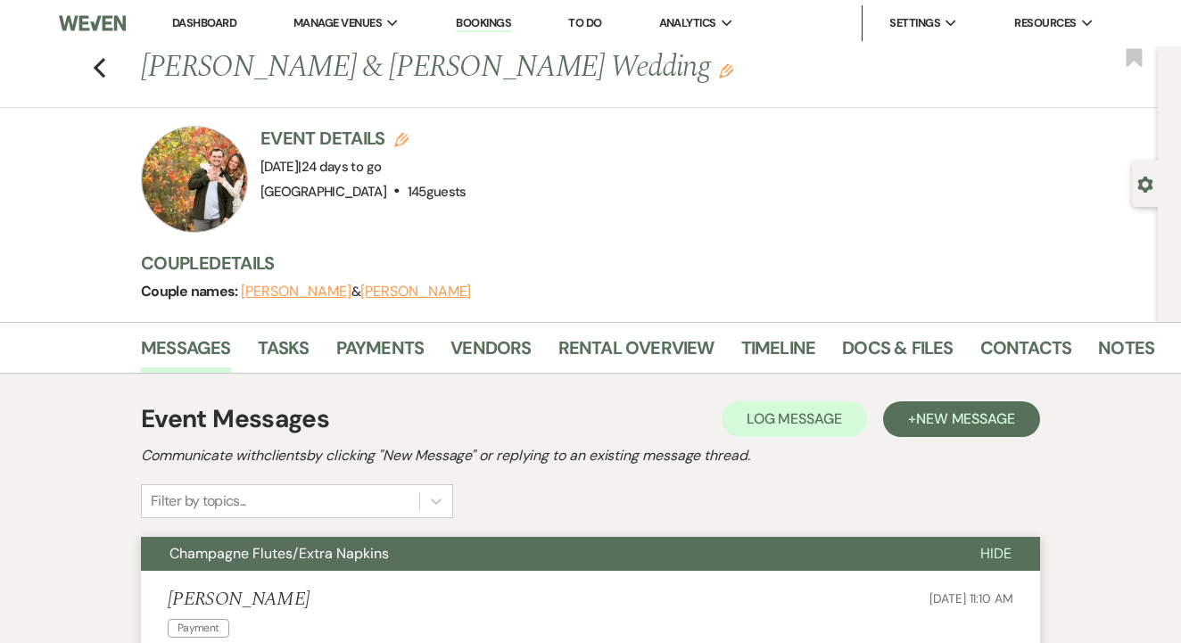
scroll to position [0, 0]
click at [96, 66] on use "button" at bounding box center [100, 68] width 12 height 20
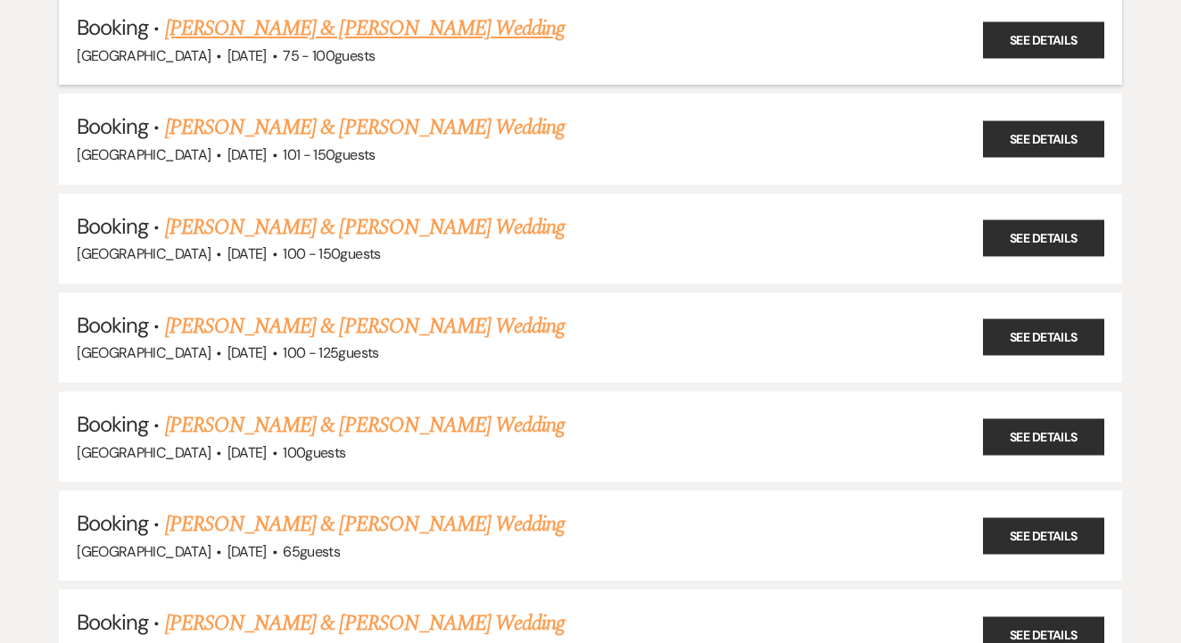
scroll to position [1170, 0]
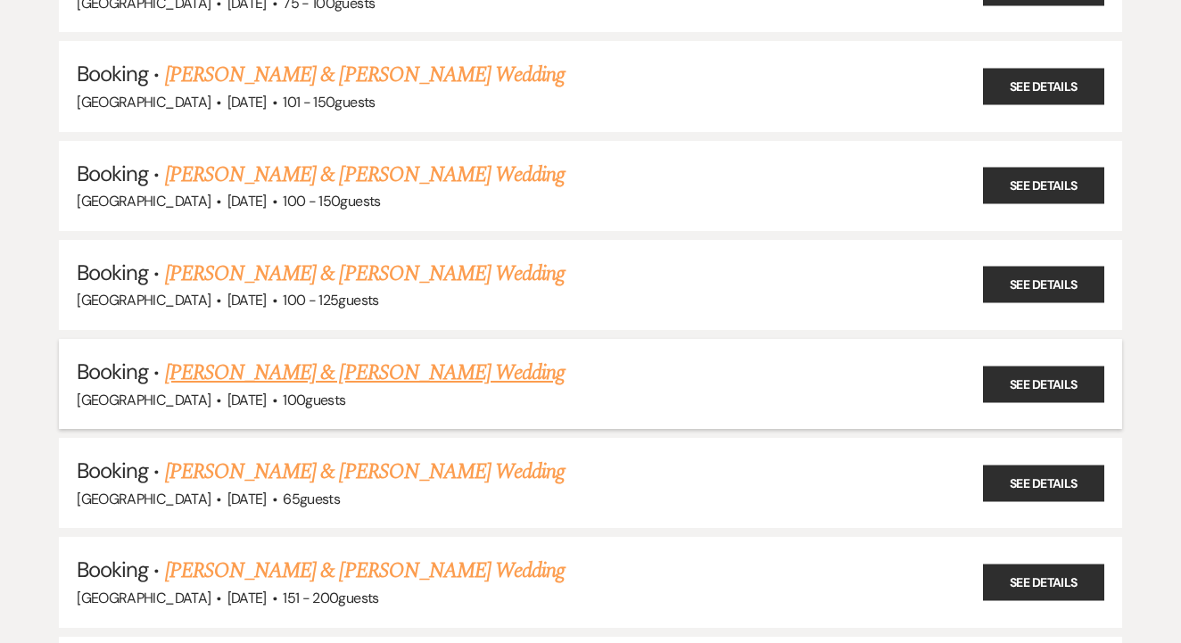
click at [460, 357] on link "[PERSON_NAME] & [PERSON_NAME] Wedding" at bounding box center [365, 373] width 400 height 32
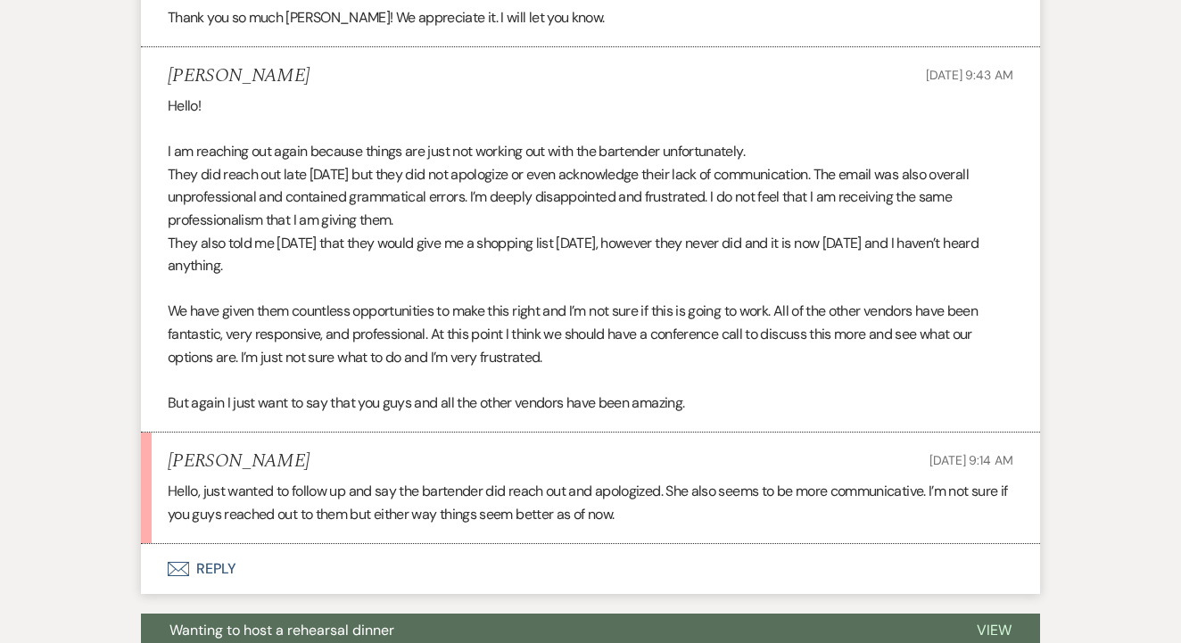
scroll to position [1585, 0]
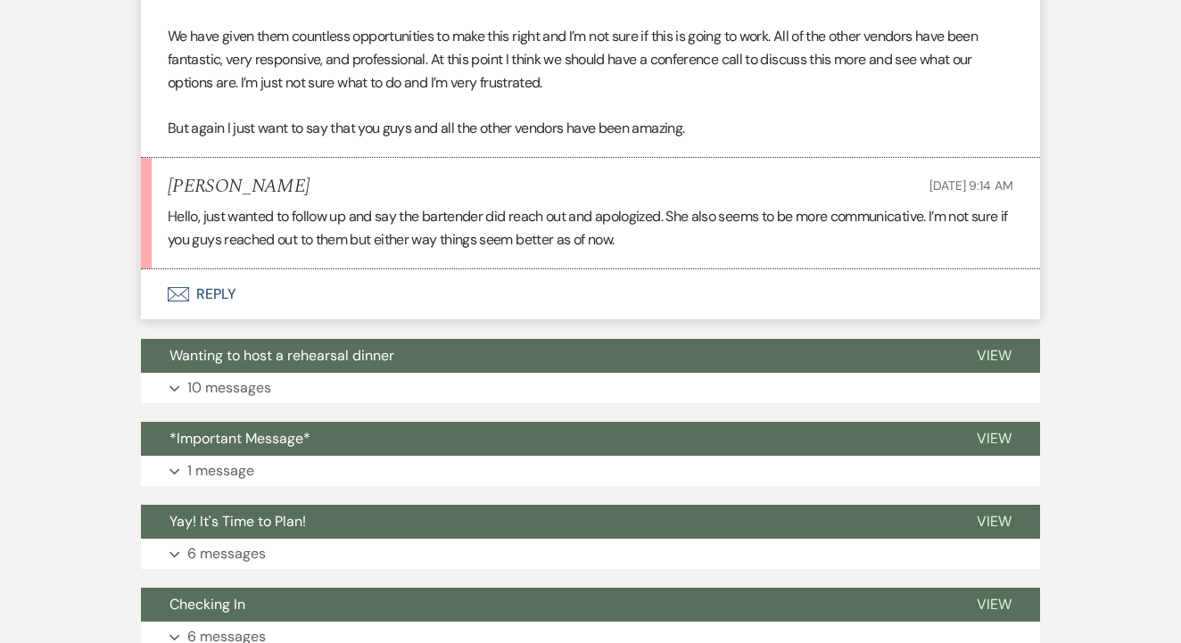
click at [499, 277] on button "Envelope Reply" at bounding box center [590, 294] width 899 height 50
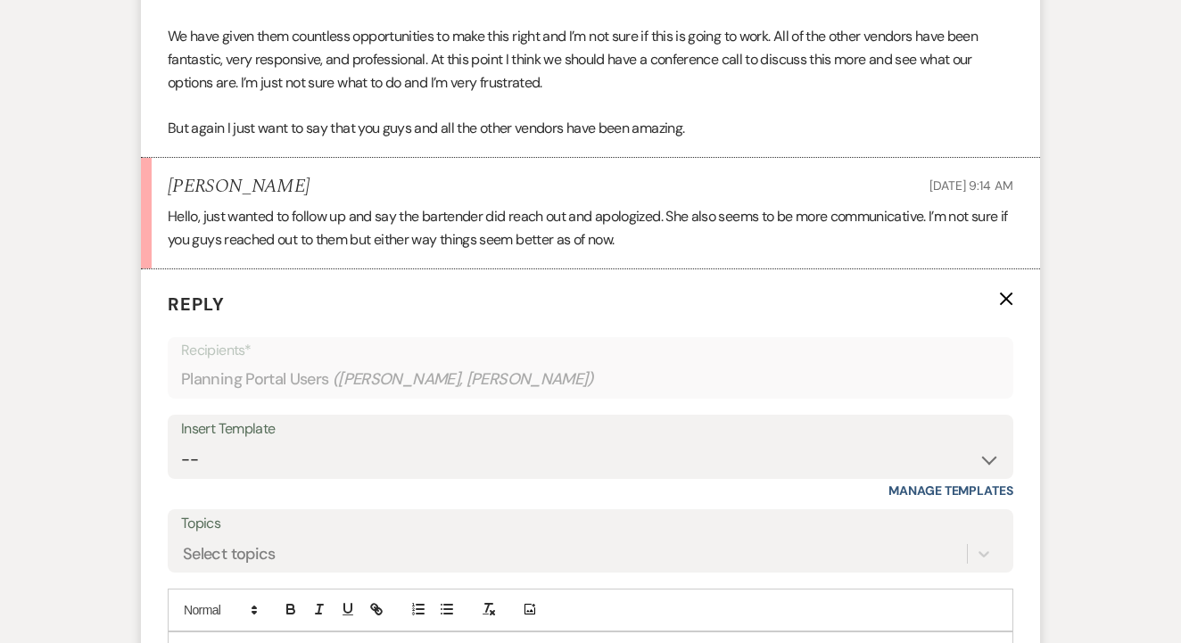
scroll to position [1794, 0]
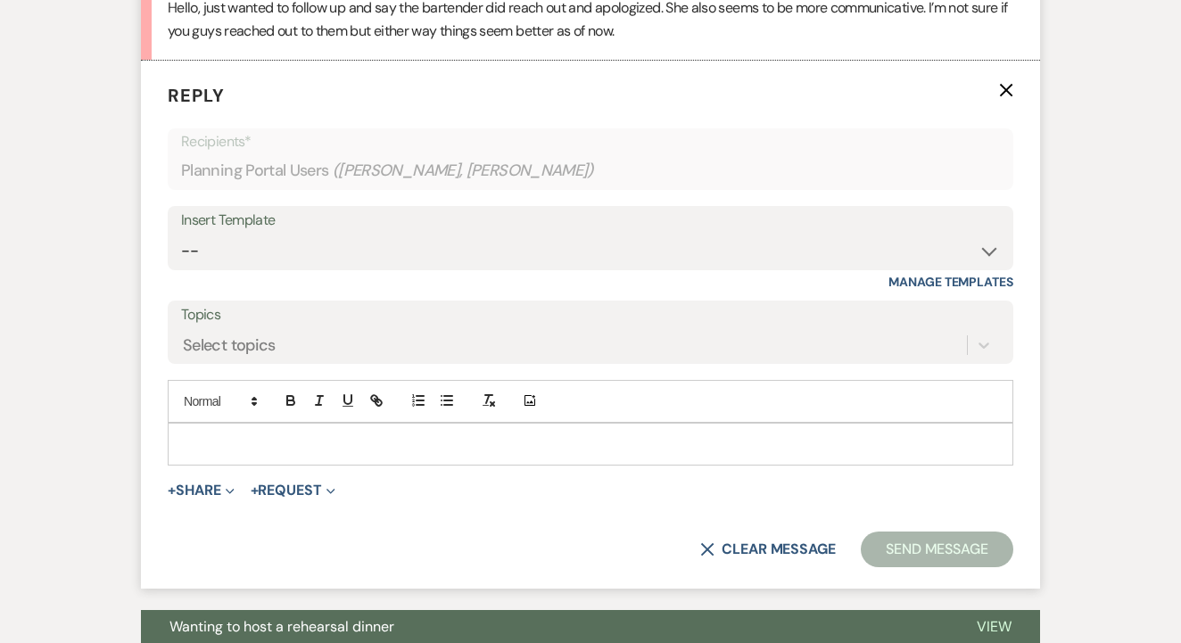
click at [457, 425] on div at bounding box center [591, 444] width 844 height 41
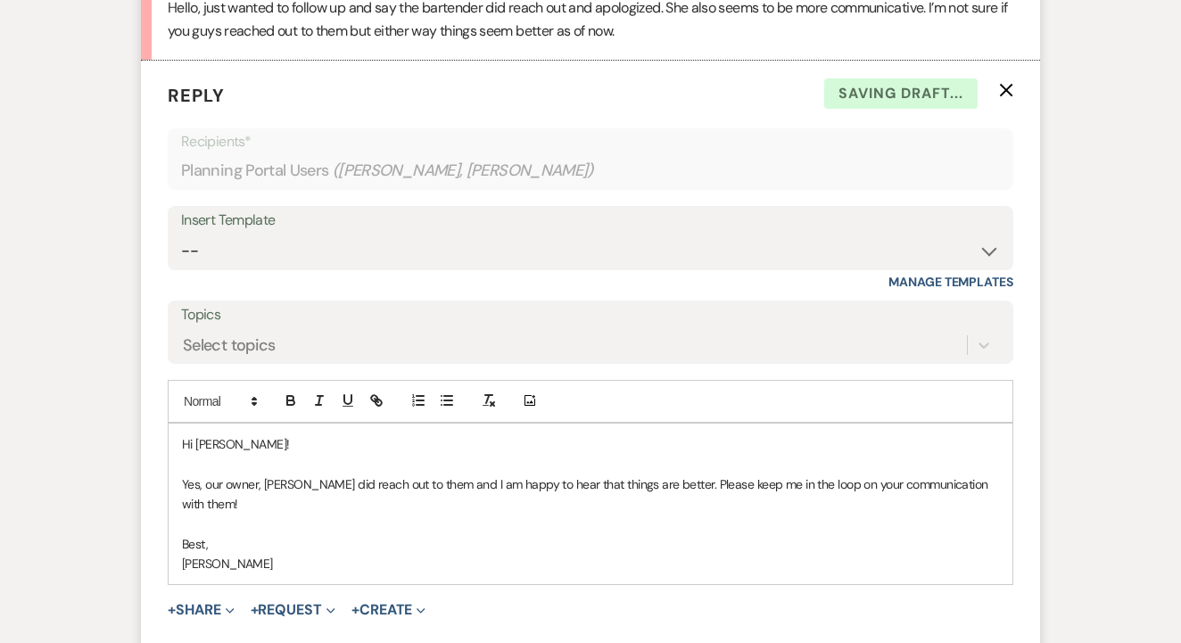
scroll to position [1814, 0]
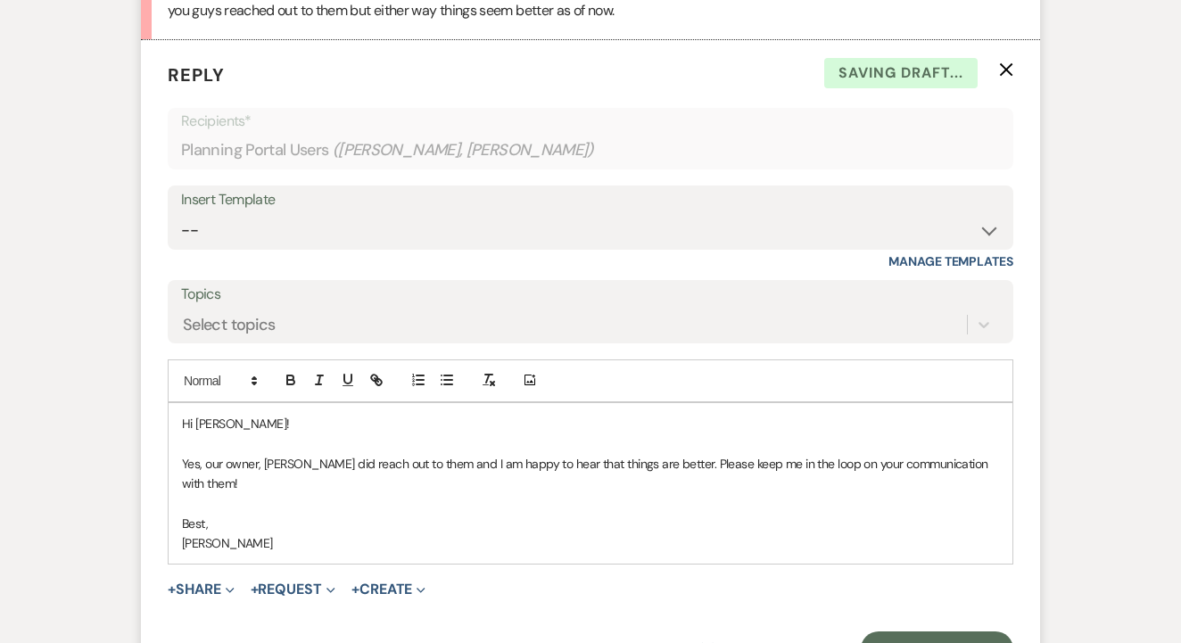
click at [880, 601] on form "Reply X Saving draft... Recipients* Planning Portal Users ( [PERSON_NAME], [PER…" at bounding box center [590, 364] width 899 height 648
click at [903, 632] on button "Send Message" at bounding box center [937, 650] width 153 height 36
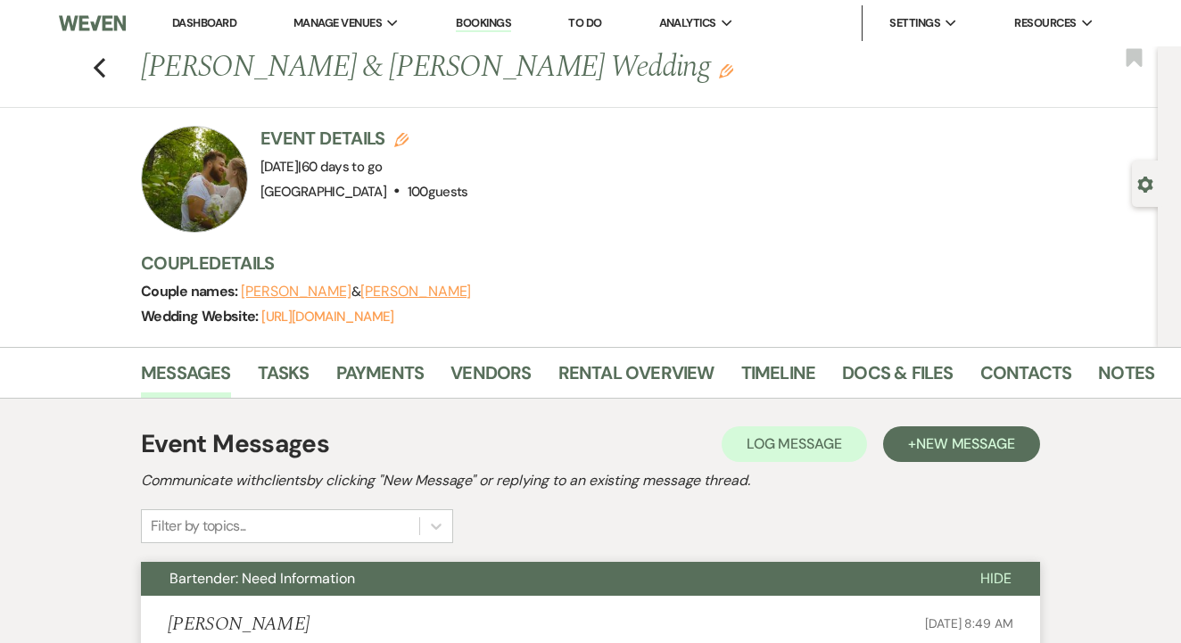
scroll to position [0, 0]
click at [211, 23] on link "Dashboard" at bounding box center [204, 22] width 64 height 15
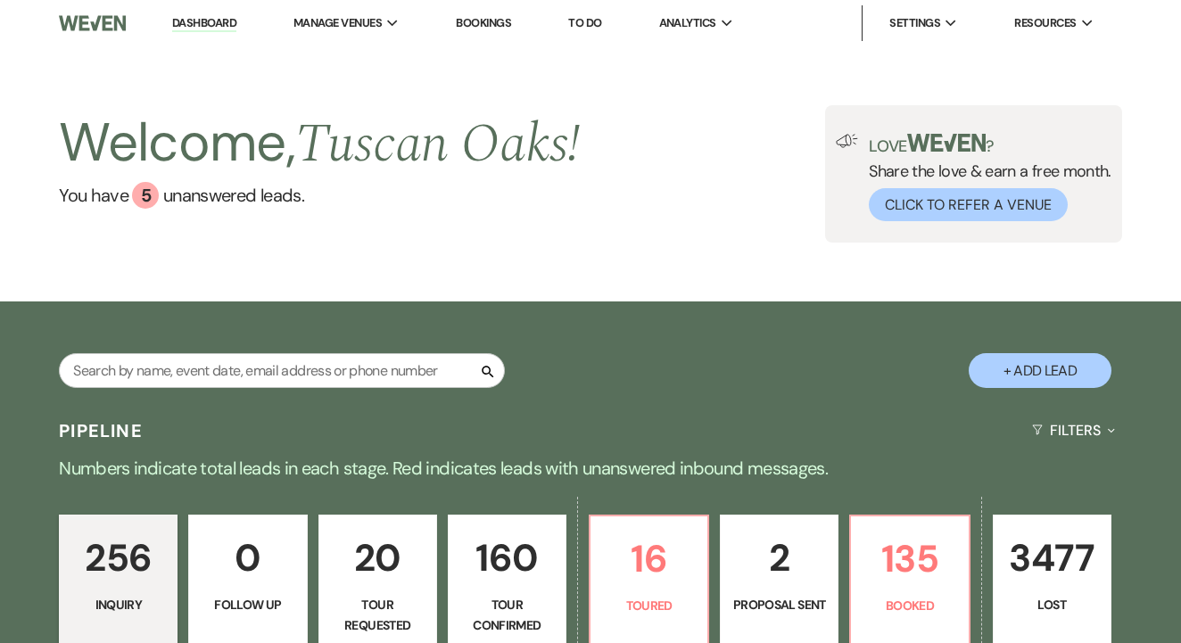
click at [295, 389] on div "Search" at bounding box center [282, 377] width 446 height 49
click at [309, 372] on input "text" at bounding box center [282, 370] width 446 height 35
type input "lauren"
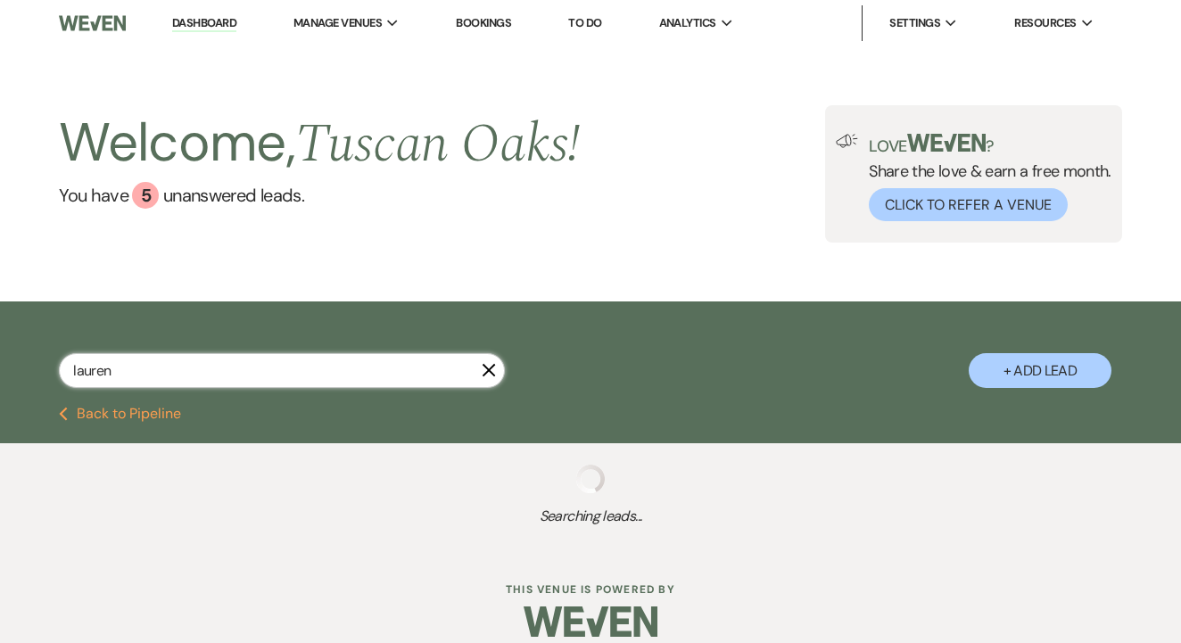
select select "6"
select select "4"
select select "8"
select select "5"
select select "8"
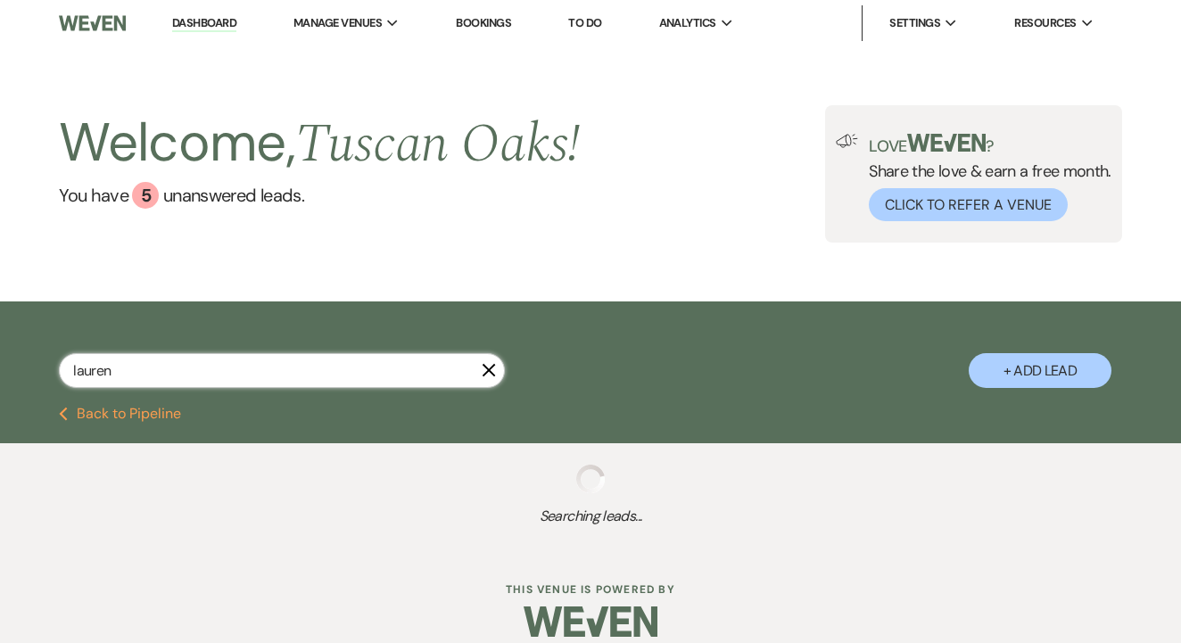
select select "5"
select select "8"
select select "5"
select select "8"
select select "5"
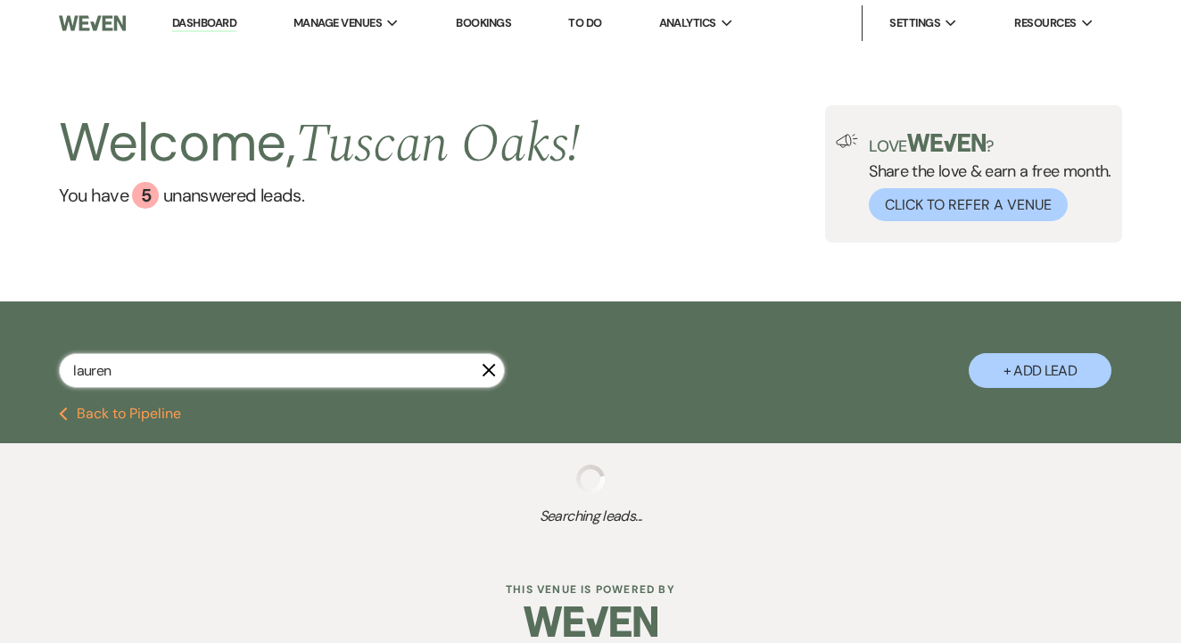
select select "8"
select select "5"
select select "4"
select select "8"
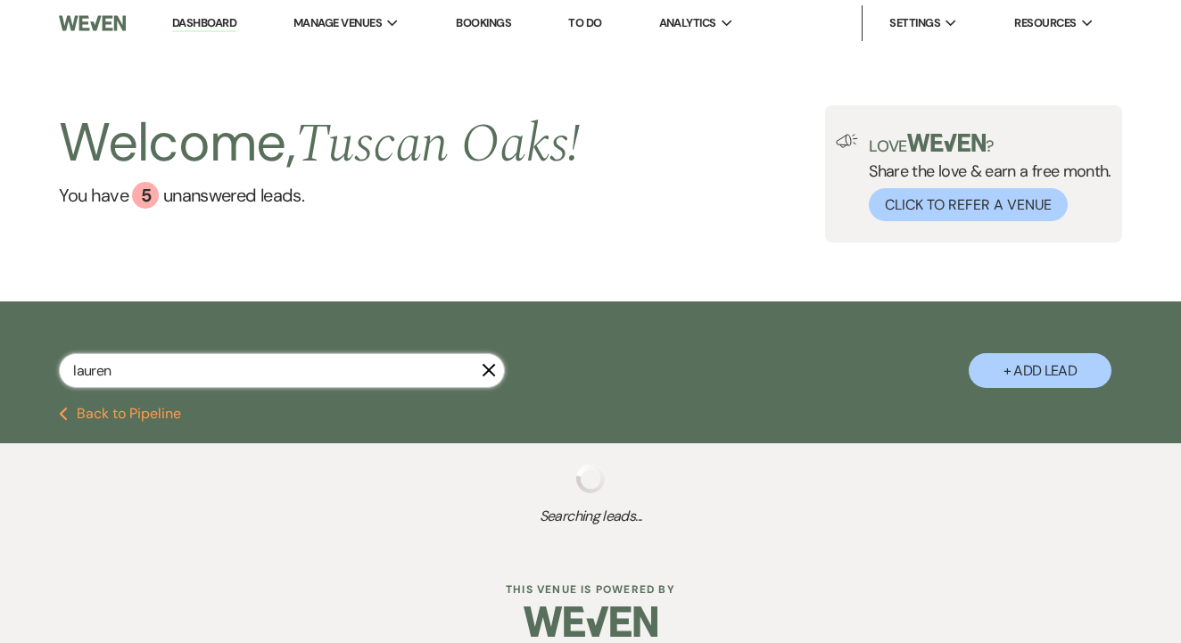
select select "5"
select select "8"
select select "6"
select select "8"
select select "5"
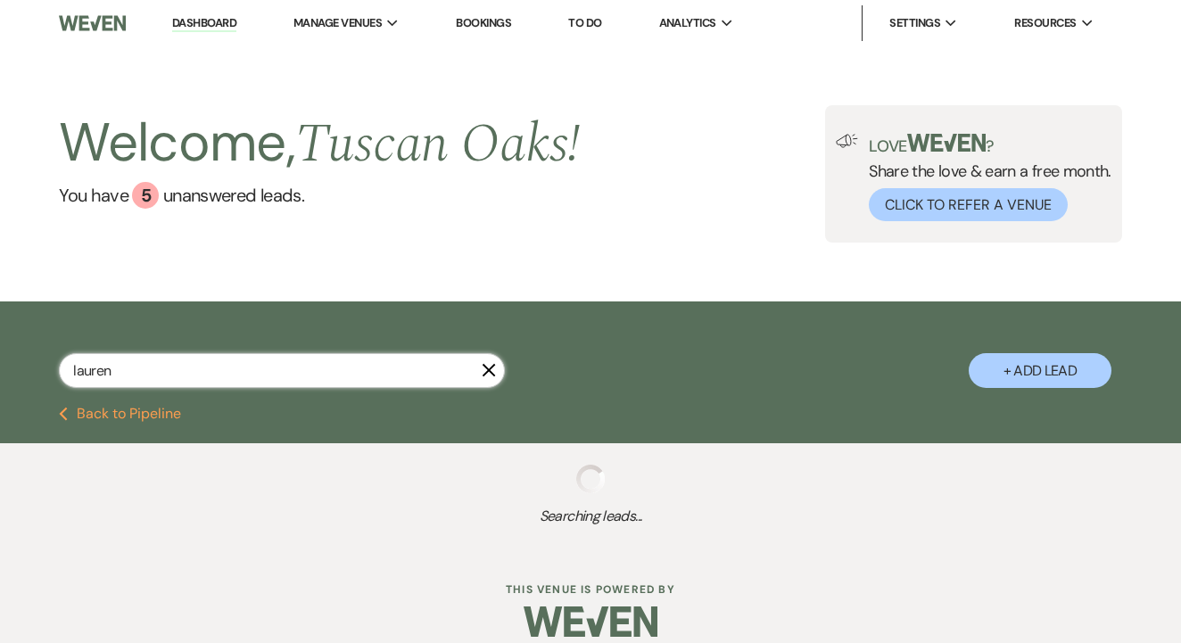
select select "8"
select select "5"
select select "8"
select select "5"
select select "8"
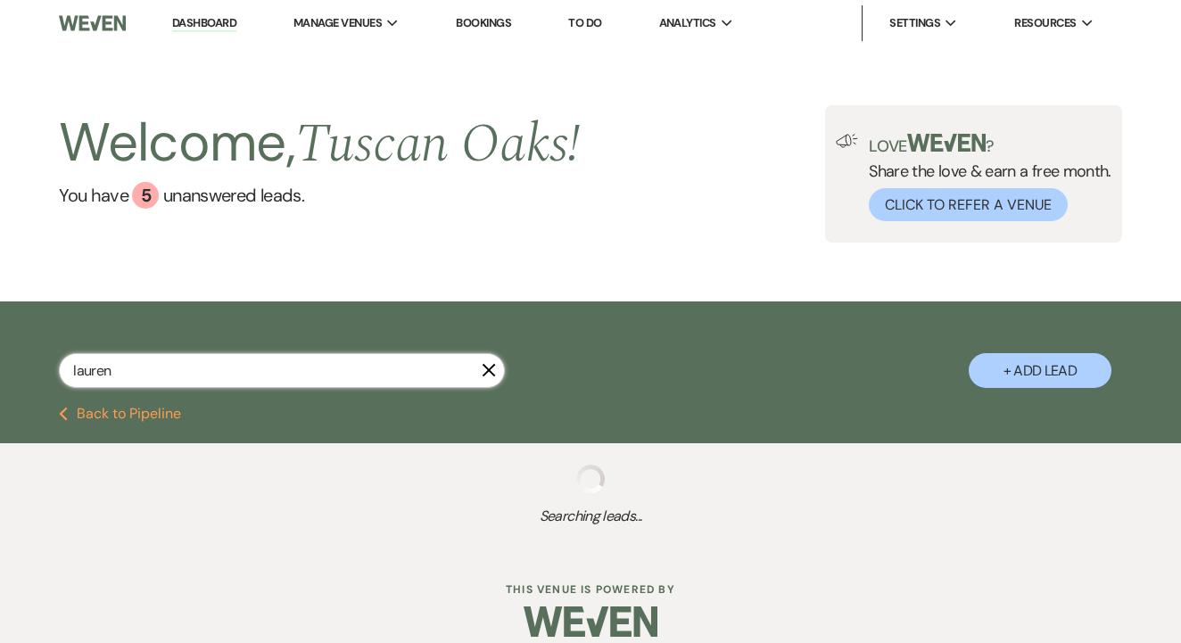
select select "7"
select select "8"
select select "5"
select select "8"
select select "5"
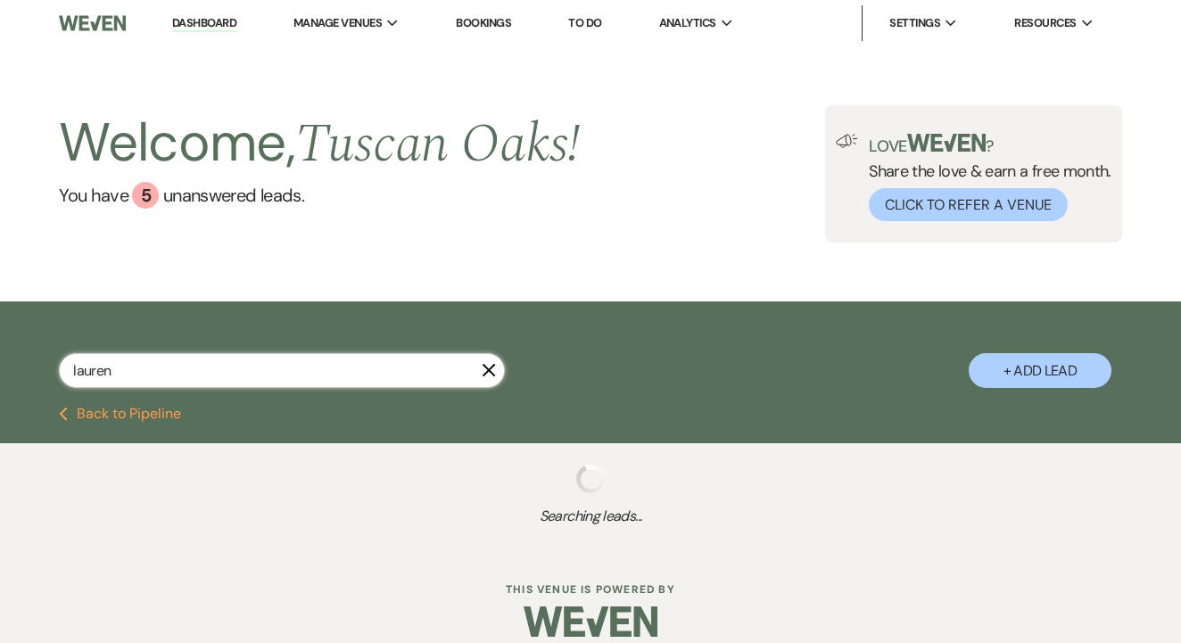
select select "8"
select select "10"
select select "8"
select select "5"
select select "8"
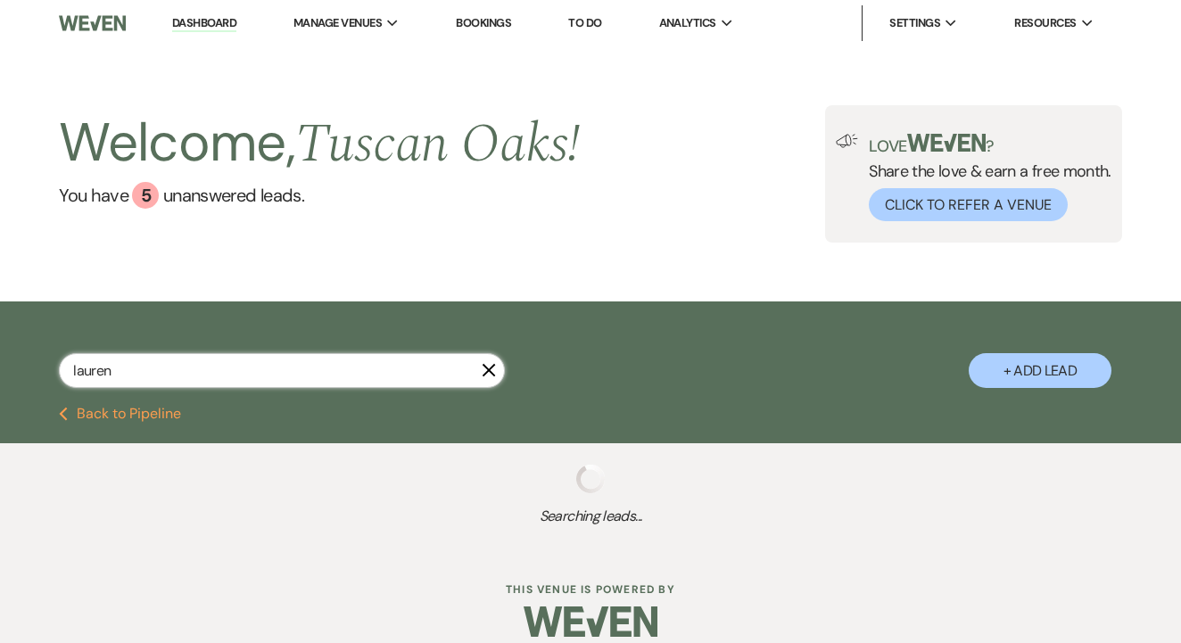
select select "6"
select select "2"
select select "8"
select select "6"
select select "8"
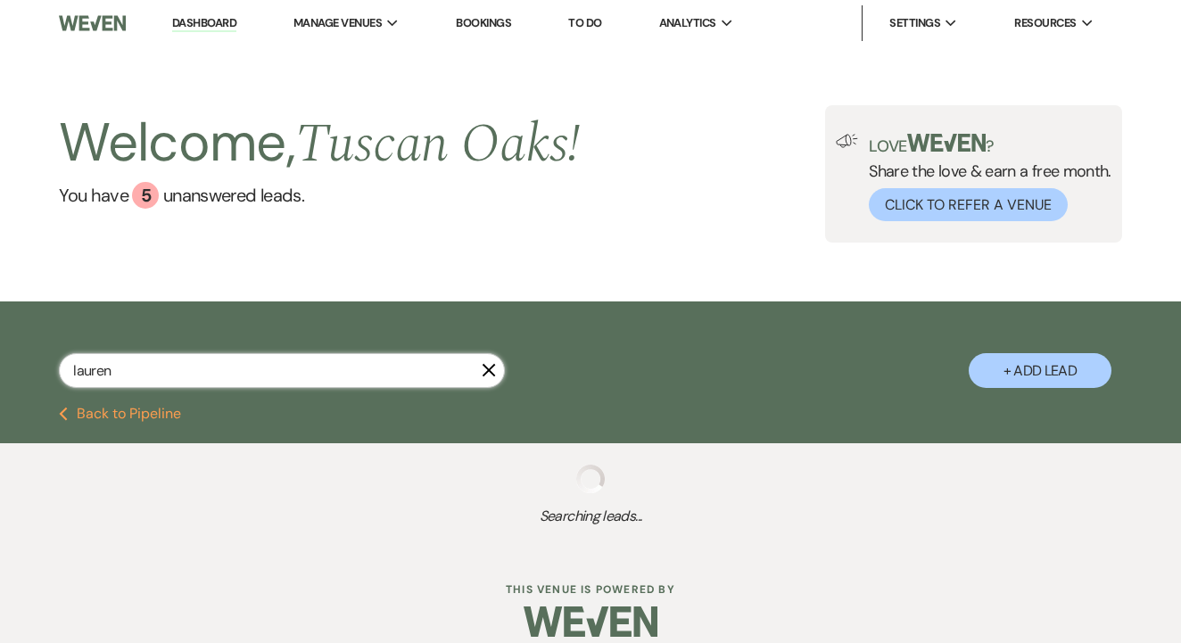
select select "5"
select select "8"
select select "5"
select select "8"
select select "5"
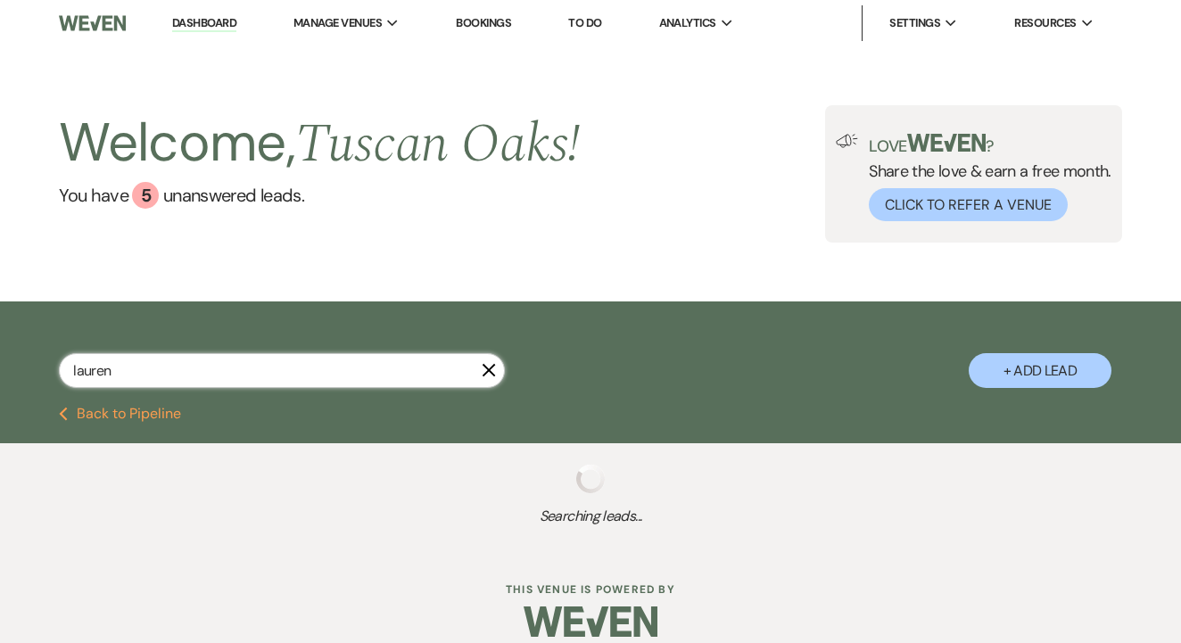
select select "8"
select select "5"
select select "8"
select select "5"
select select "4"
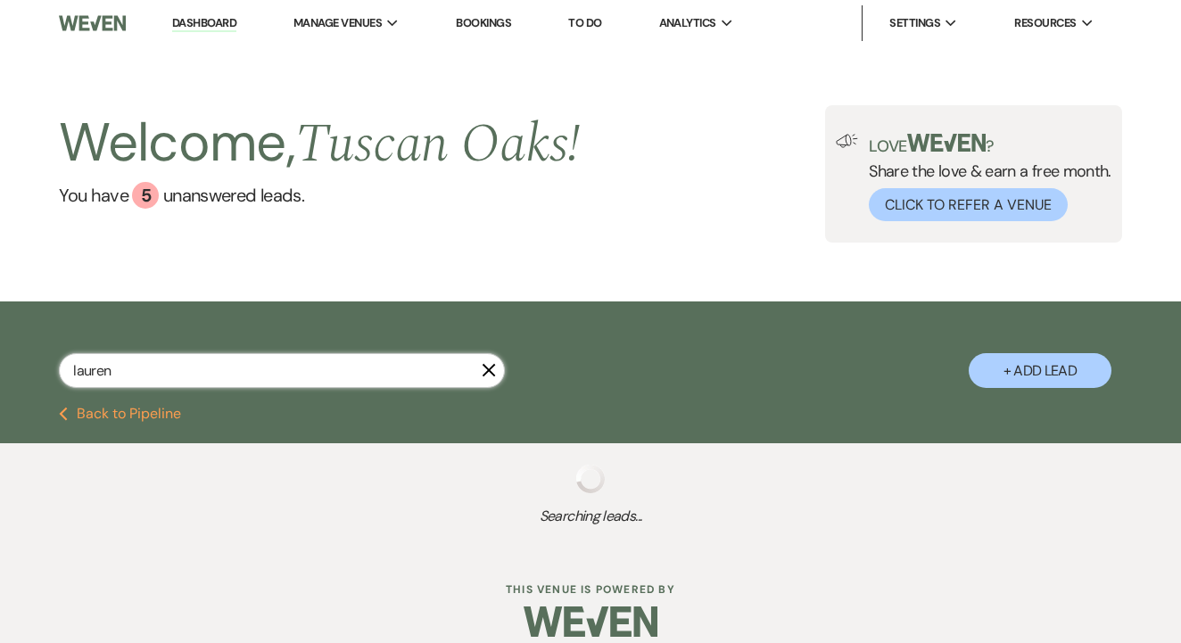
select select "8"
select select "5"
select select "8"
select select "5"
select select "8"
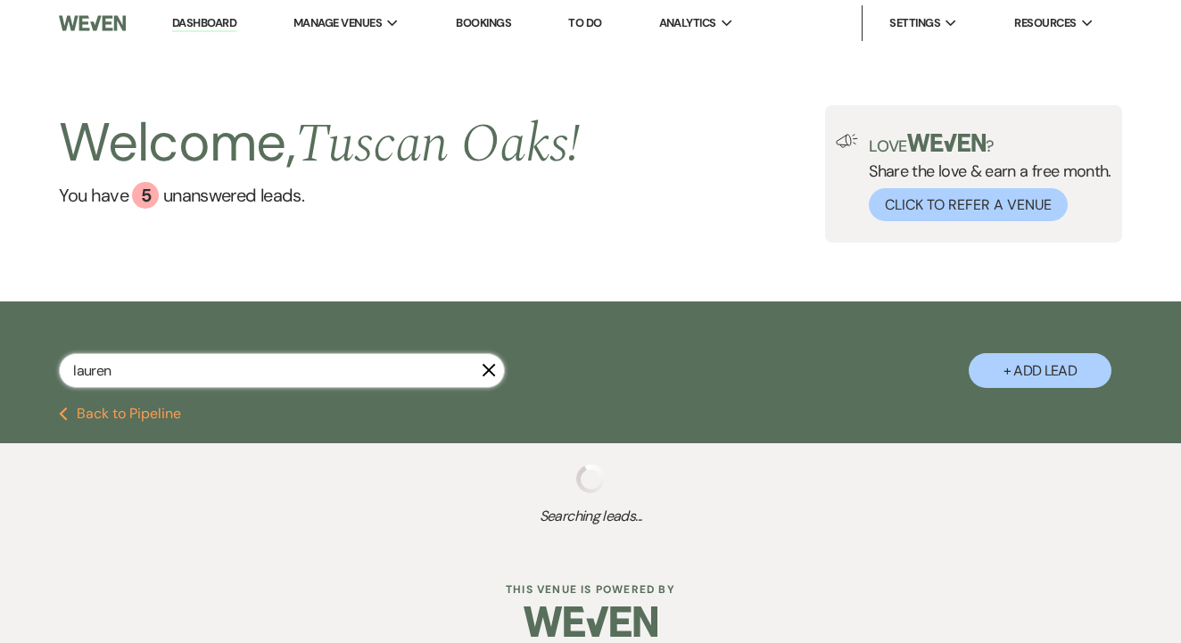
select select "5"
select select "8"
select select "5"
select select "8"
select select "5"
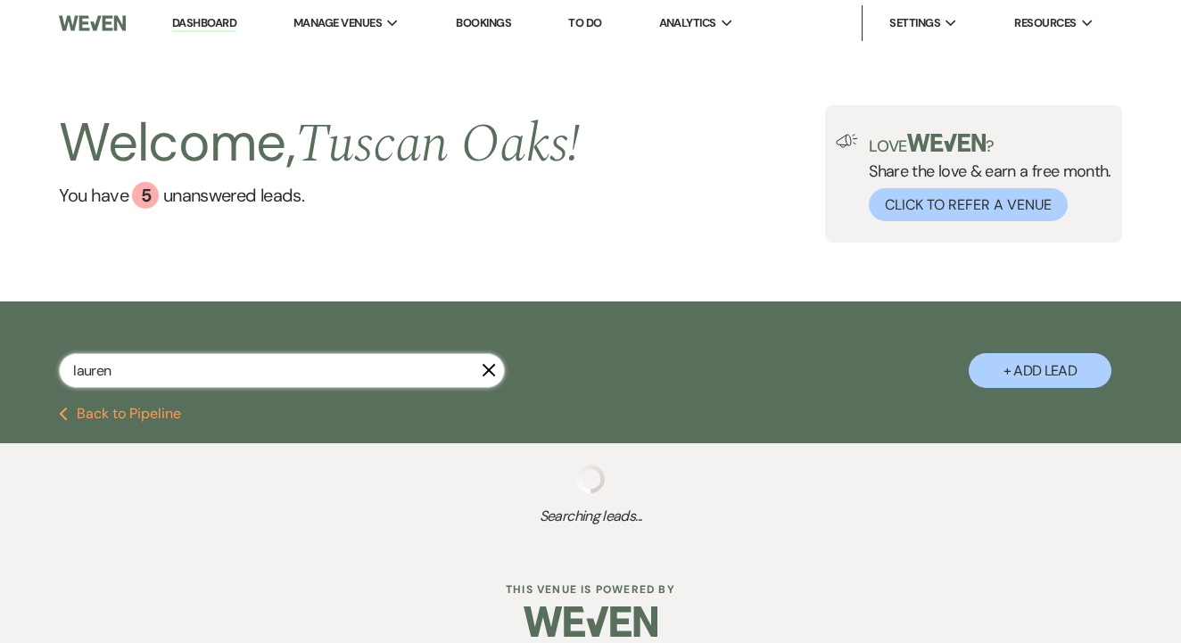
select select "8"
select select "5"
select select "8"
select select "5"
select select "8"
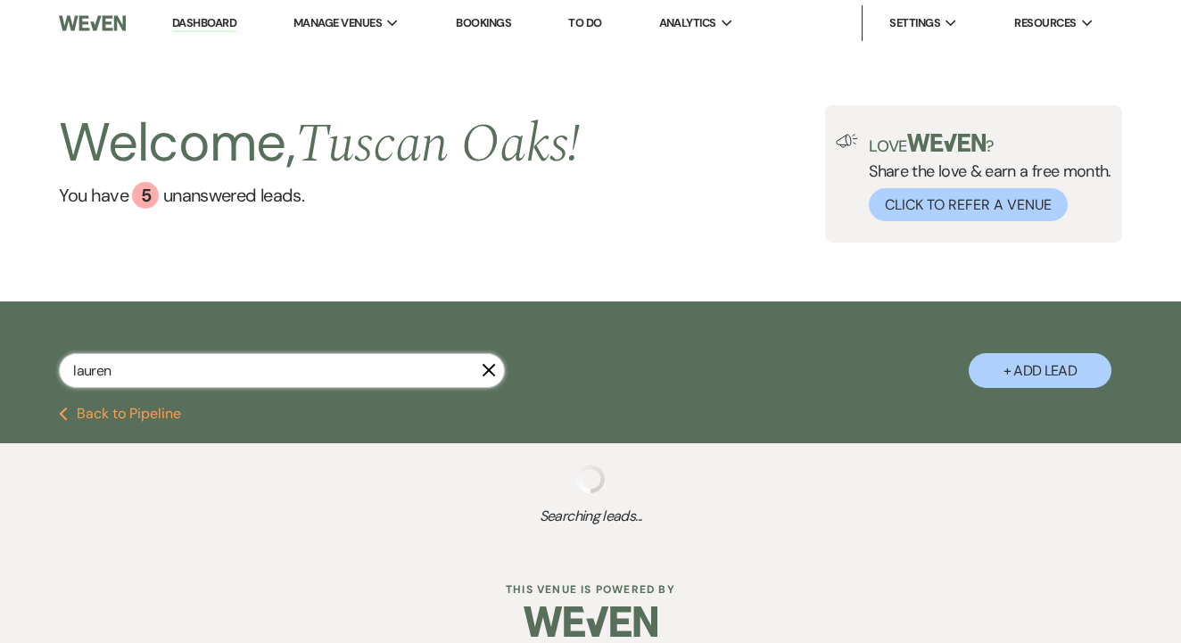
select select "5"
select select "8"
select select "5"
select select "8"
select select "5"
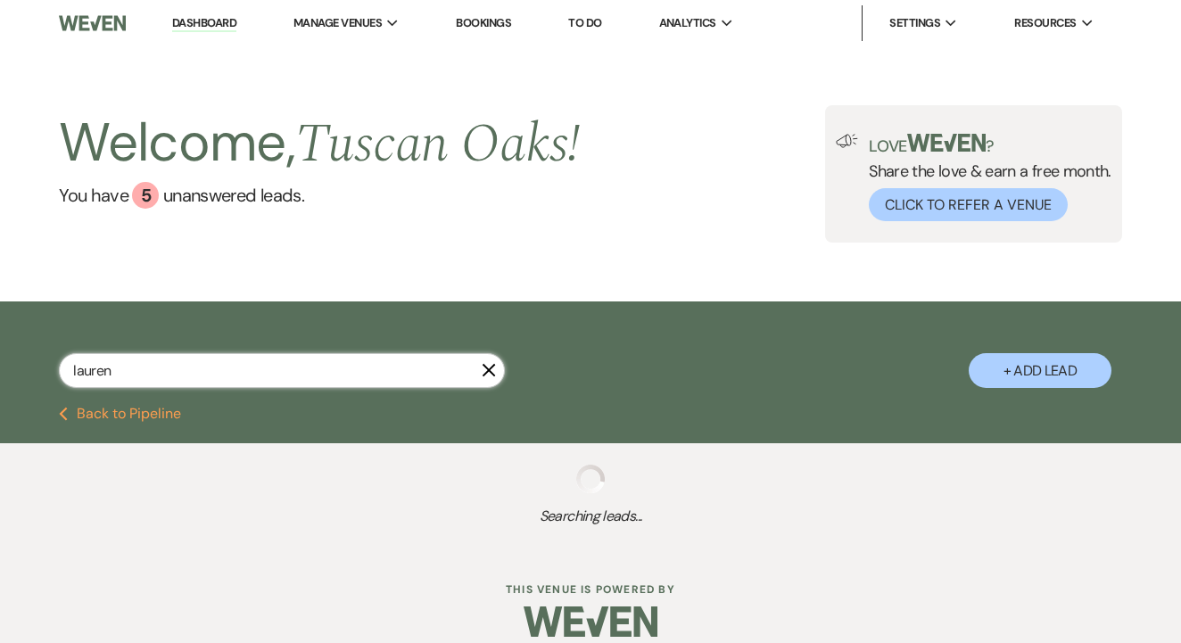
select select "8"
select select "5"
select select "8"
select select "5"
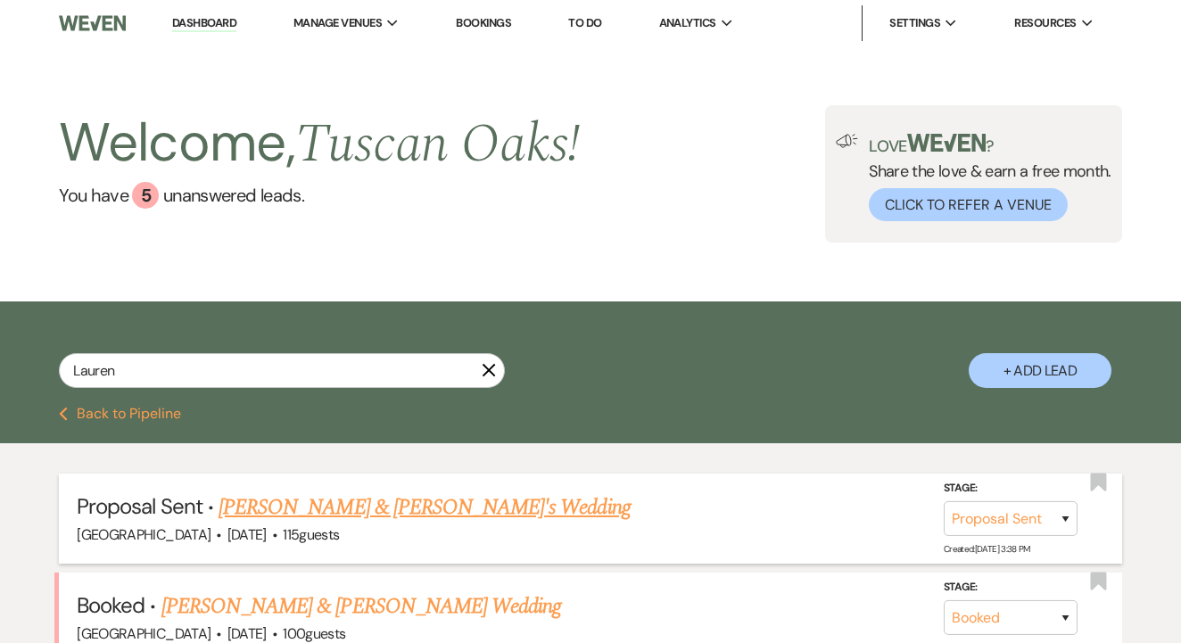
drag, startPoint x: 309, startPoint y: 372, endPoint x: 426, endPoint y: 511, distance: 182.3
click at [426, 511] on link "[PERSON_NAME] & [PERSON_NAME]'s Wedding" at bounding box center [425, 507] width 412 height 32
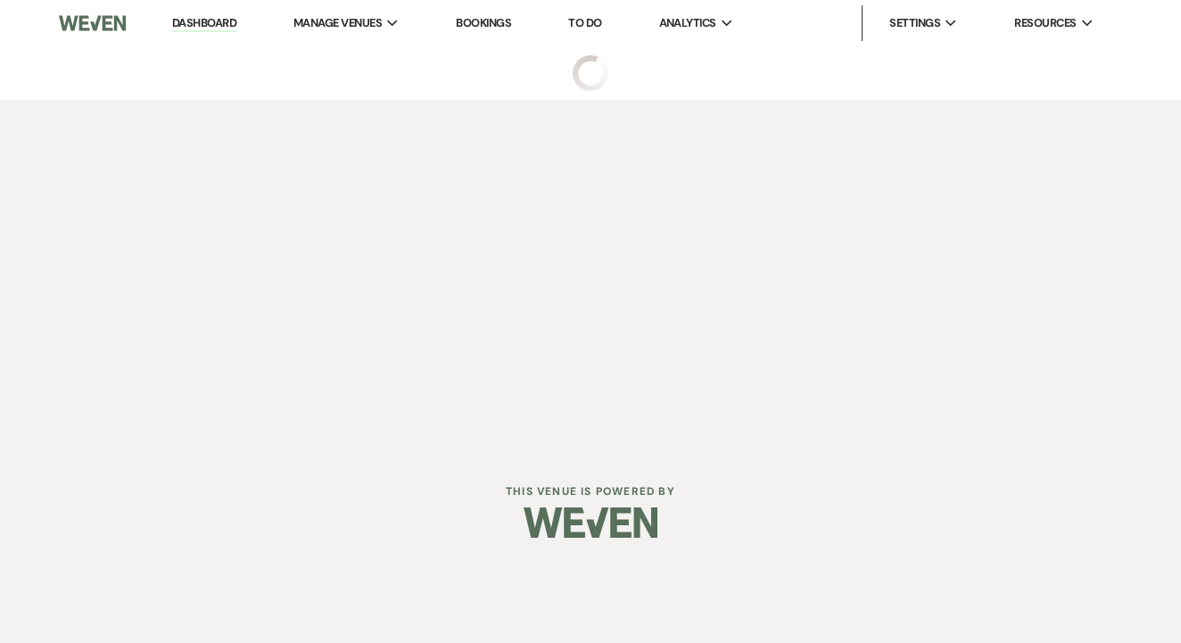
select select "6"
select select "5"
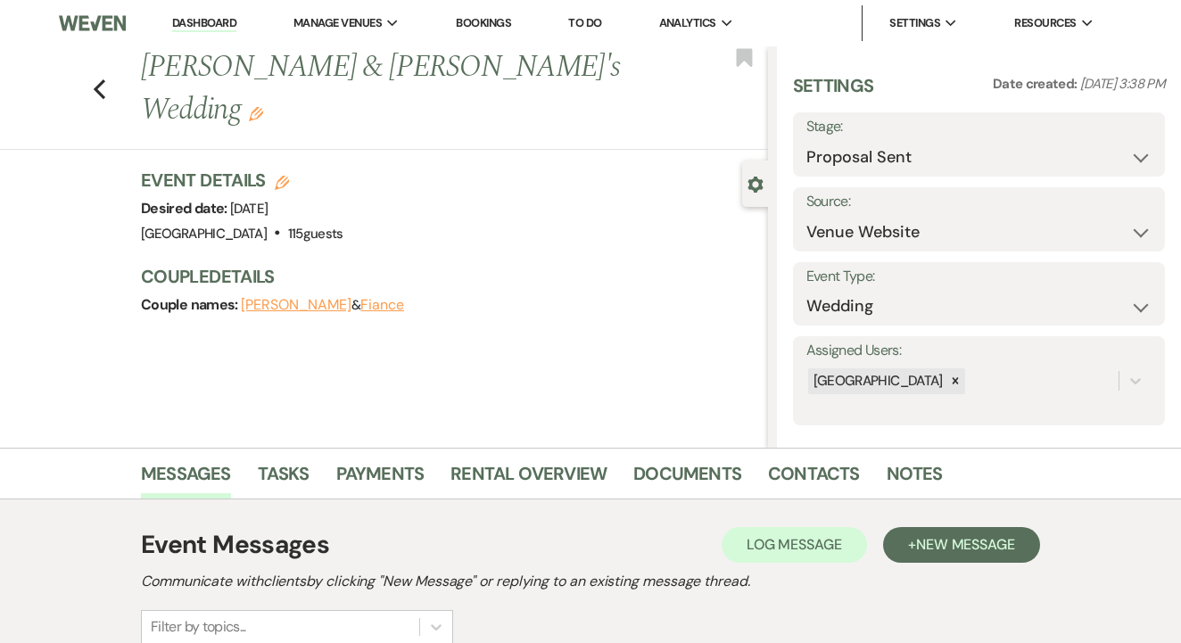
scroll to position [438, 0]
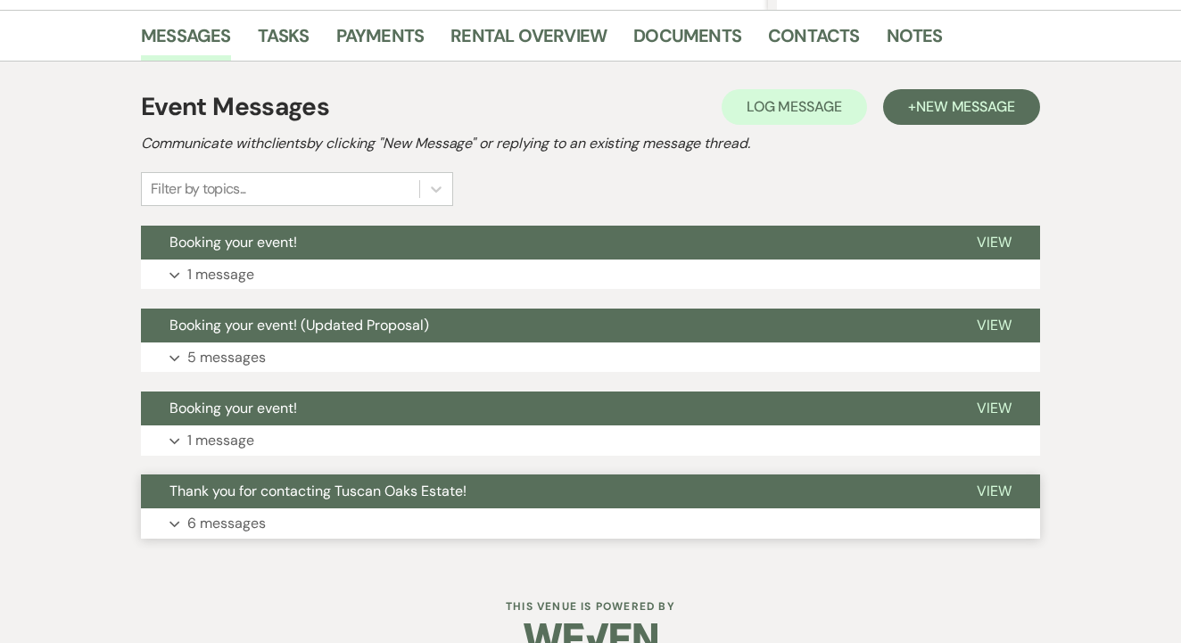
click at [426, 511] on button "Expand 6 messages" at bounding box center [590, 523] width 899 height 30
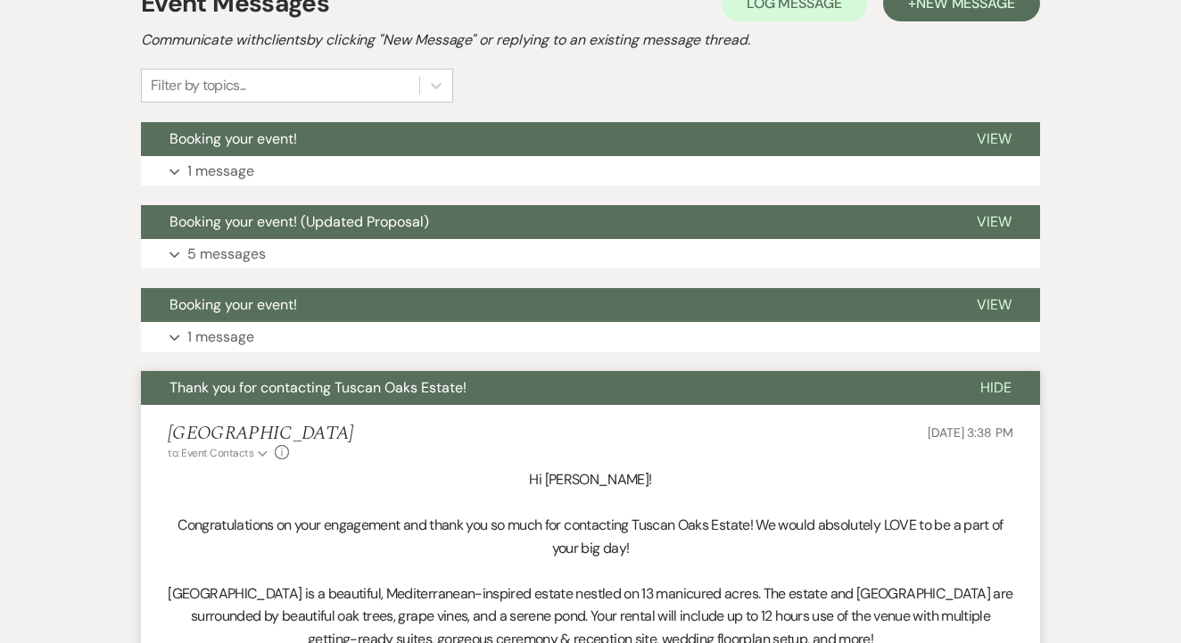
scroll to position [342, 0]
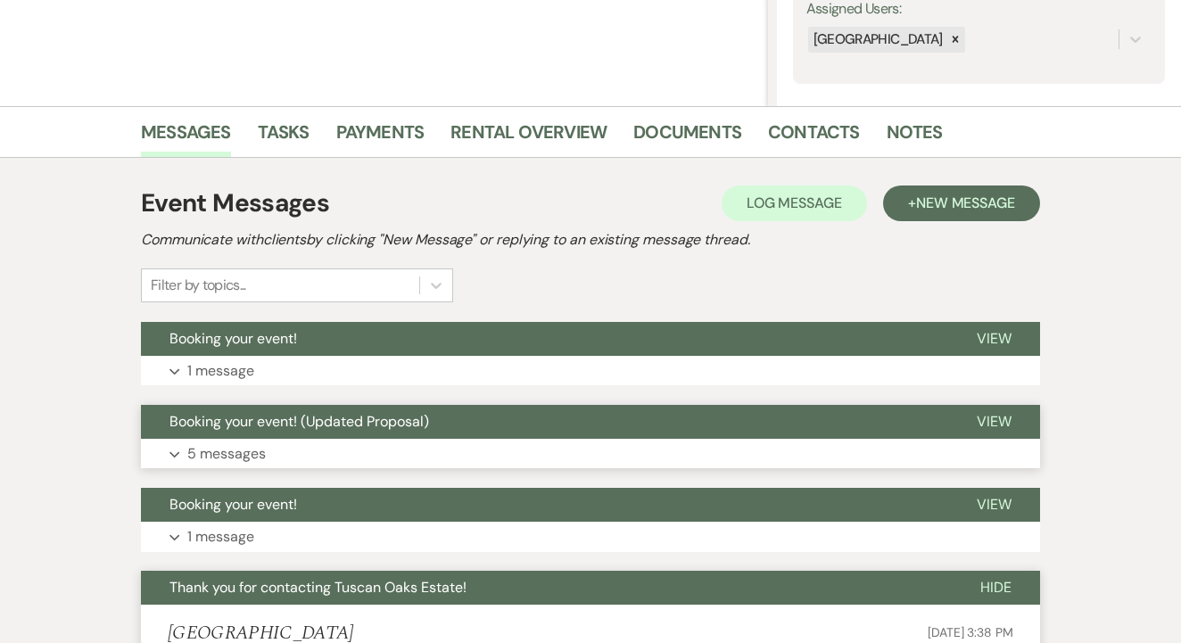
click at [475, 417] on button "Booking your event! (Updated Proposal)" at bounding box center [544, 422] width 807 height 34
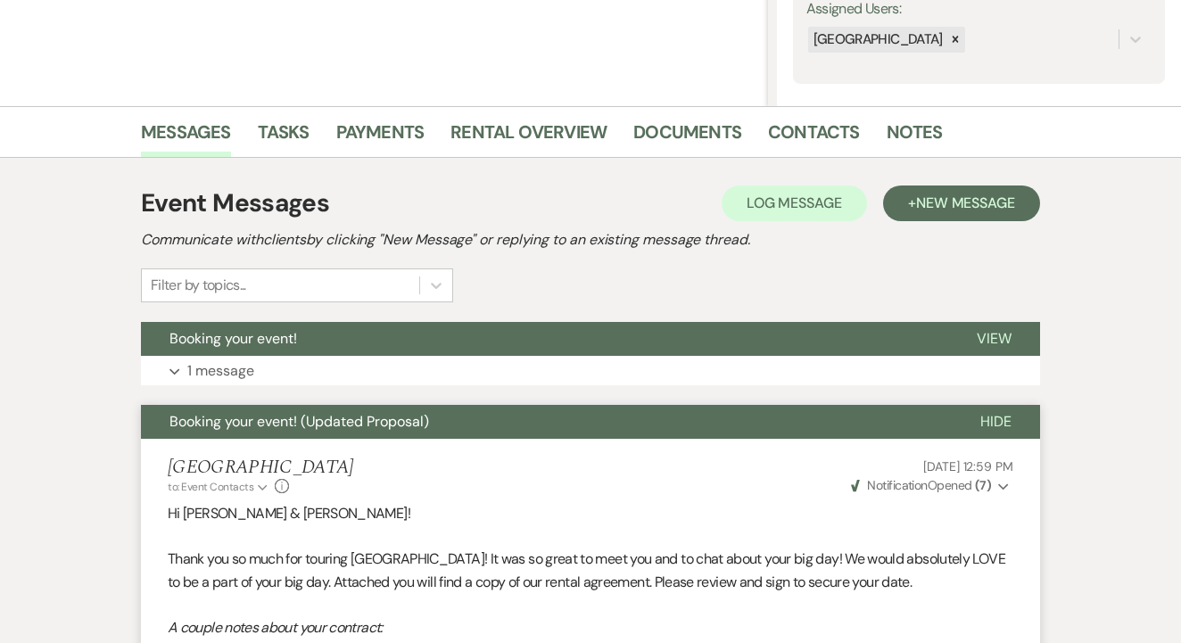
scroll to position [223, 0]
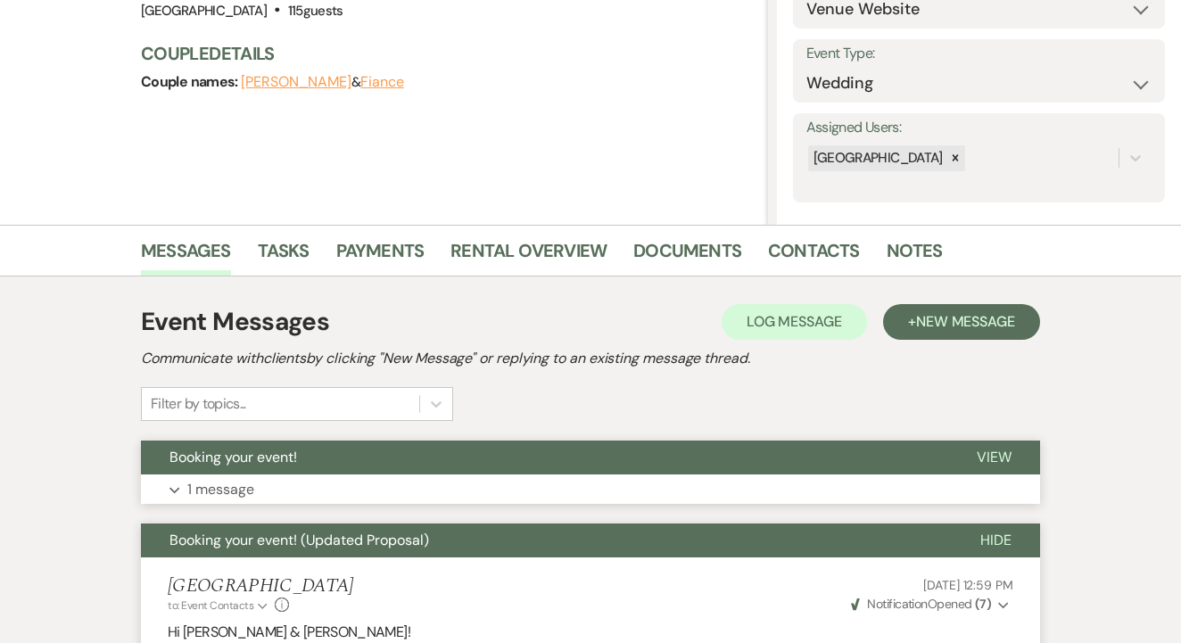
click at [453, 480] on button "Expand 1 message" at bounding box center [590, 490] width 899 height 30
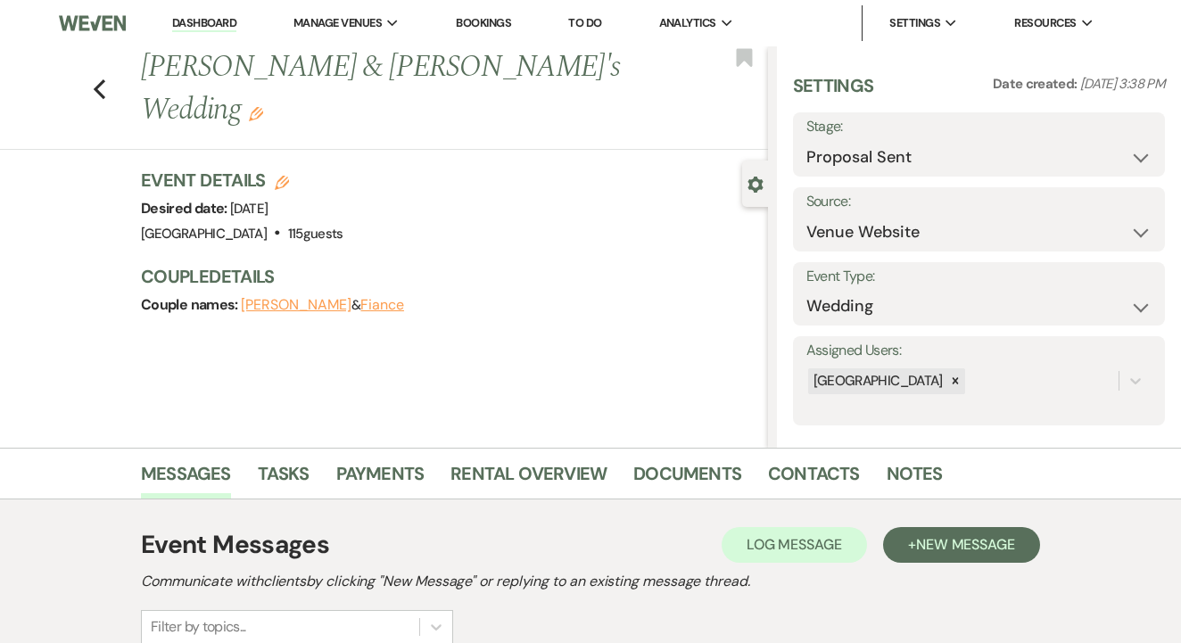
scroll to position [0, 0]
click at [811, 473] on link "Contacts" at bounding box center [814, 478] width 92 height 39
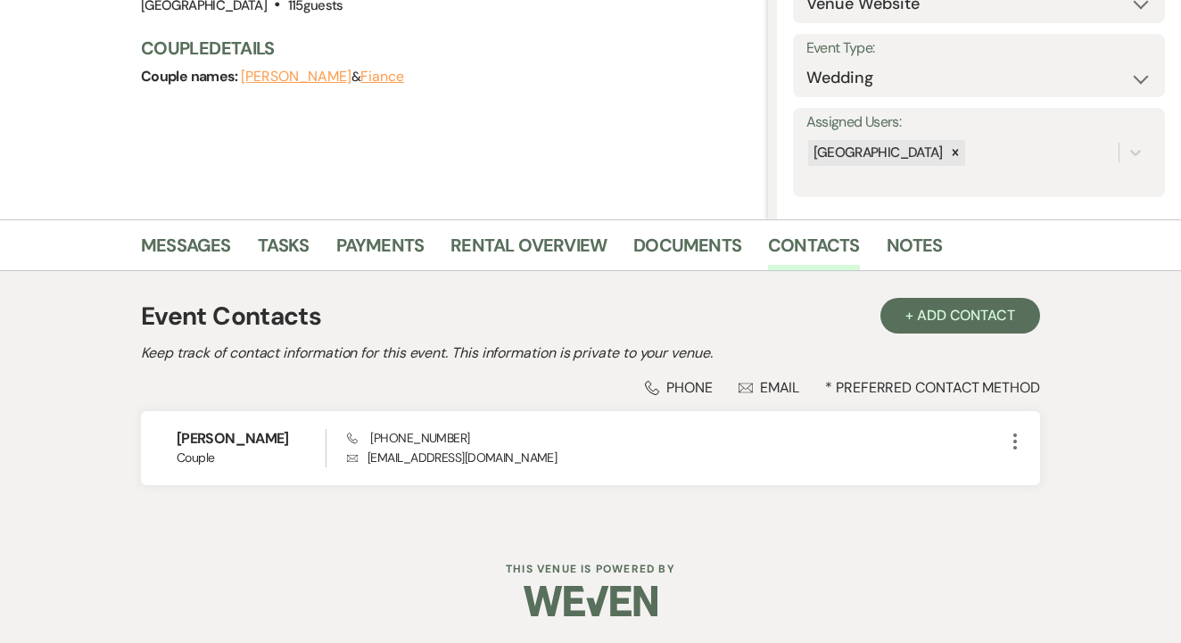
scroll to position [227, 0]
click at [381, 277] on div "Event Contacts + Add Contact Keep track of contact information for this event. …" at bounding box center [590, 400] width 1017 height 257
click at [389, 255] on link "Payments" at bounding box center [380, 251] width 88 height 39
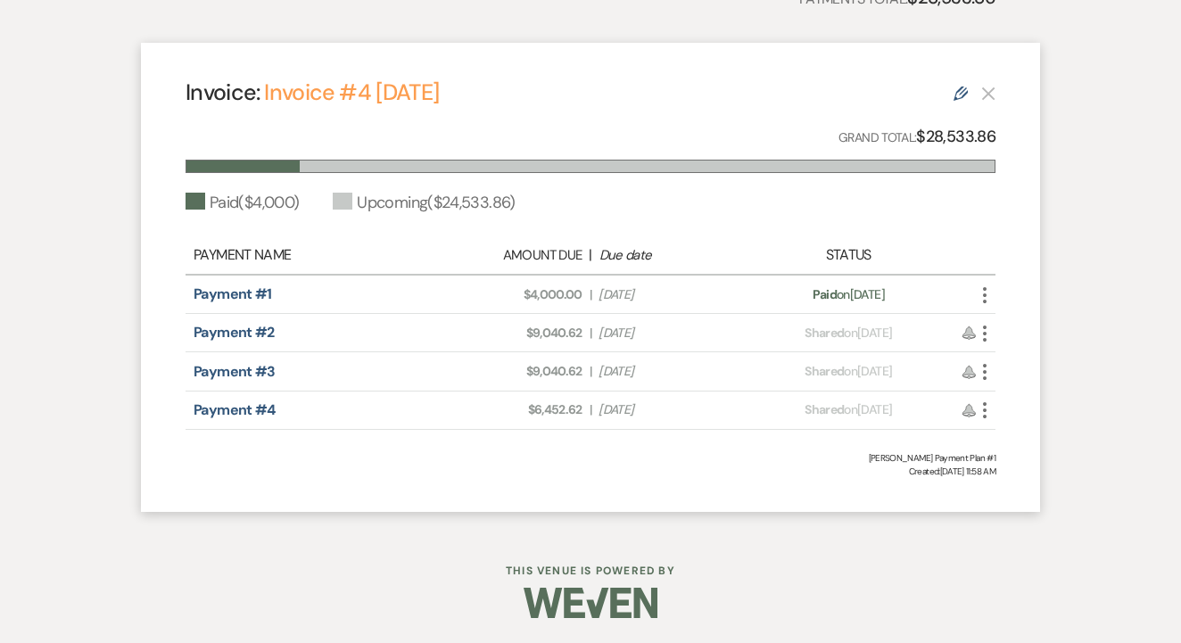
scroll to position [631, 0]
click at [218, 303] on div "Payment #1" at bounding box center [313, 295] width 238 height 21
click at [237, 292] on link "Payment #1" at bounding box center [233, 294] width 78 height 19
drag, startPoint x: 516, startPoint y: 304, endPoint x: 539, endPoint y: 301, distance: 23.3
click at [539, 301] on div "Payment #1 Amount Due: $4,000.00 | Due Date [DATE] Payment status: Paid on [DAT…" at bounding box center [591, 296] width 810 height 38
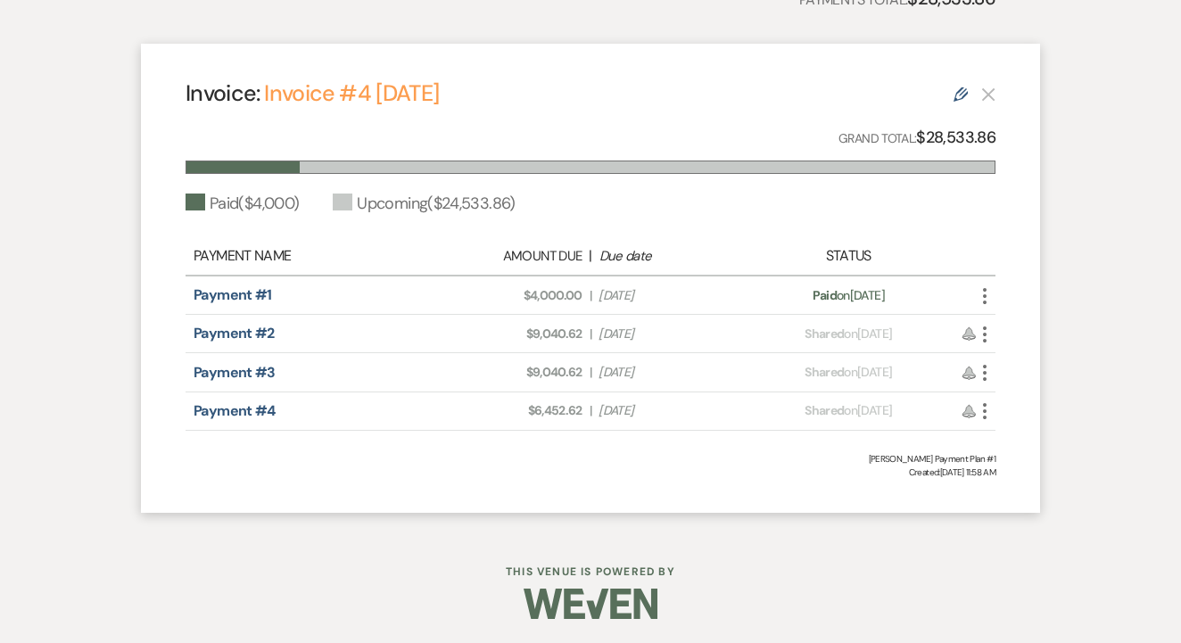
click at [805, 377] on span "Shared" at bounding box center [824, 372] width 39 height 16
drag, startPoint x: 520, startPoint y: 339, endPoint x: 591, endPoint y: 336, distance: 71.4
click at [591, 336] on div "Amount Due: $9,040.62 | Due Date [DATE]" at bounding box center [591, 334] width 318 height 19
click at [499, 386] on div "Payment #3 Amount Due: $9,040.62 | Due Date [DATE] Payment status: Shared on [D…" at bounding box center [591, 372] width 810 height 38
drag, startPoint x: 524, startPoint y: 339, endPoint x: 582, endPoint y: 339, distance: 57.1
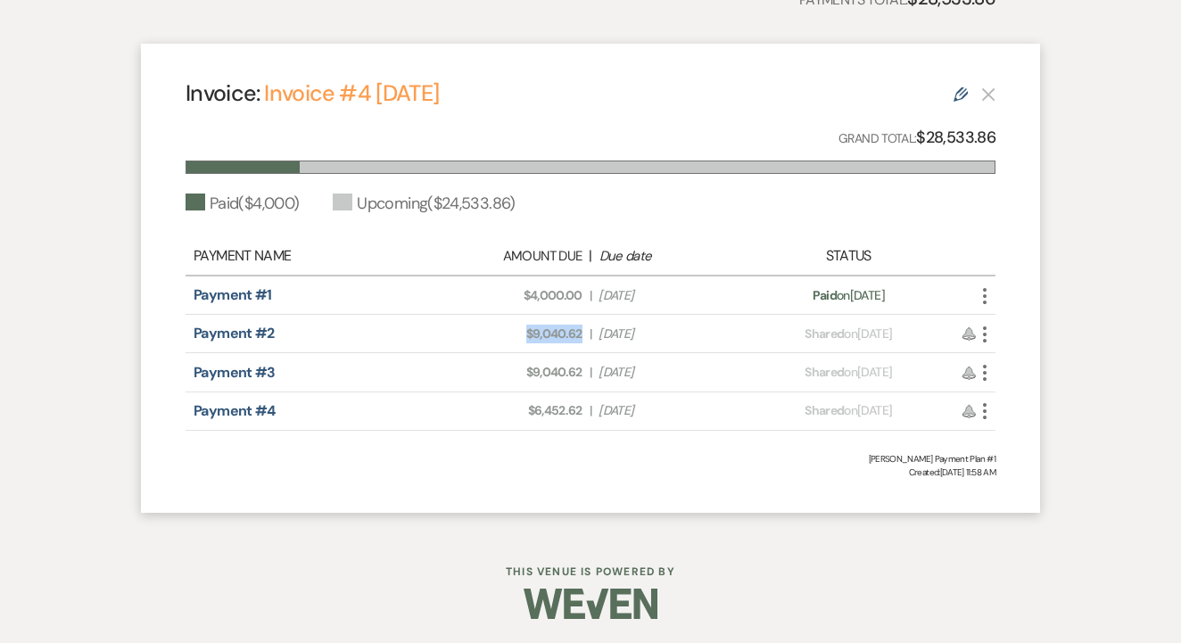
click at [585, 340] on div "Amount Due: $9,040.62 | Due Date [DATE]" at bounding box center [591, 334] width 318 height 19
copy span "$9,040.62"
drag, startPoint x: 521, startPoint y: 370, endPoint x: 583, endPoint y: 374, distance: 62.5
click at [583, 374] on div "Amount Due: $9,040.62 | Due Date [DATE]" at bounding box center [591, 372] width 318 height 19
copy span "$9,040.62"
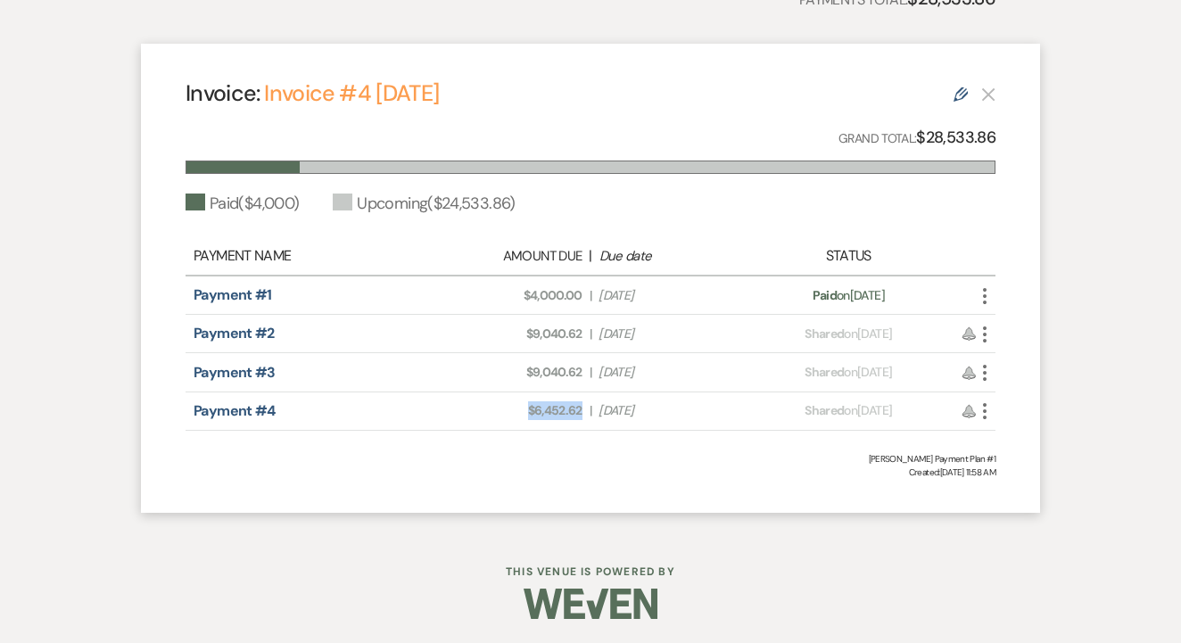
drag, startPoint x: 524, startPoint y: 409, endPoint x: 586, endPoint y: 411, distance: 61.6
click at [586, 411] on div "Amount Due: $6,452.62 | Due Date [DATE]" at bounding box center [591, 410] width 318 height 19
copy span "$6,452.62"
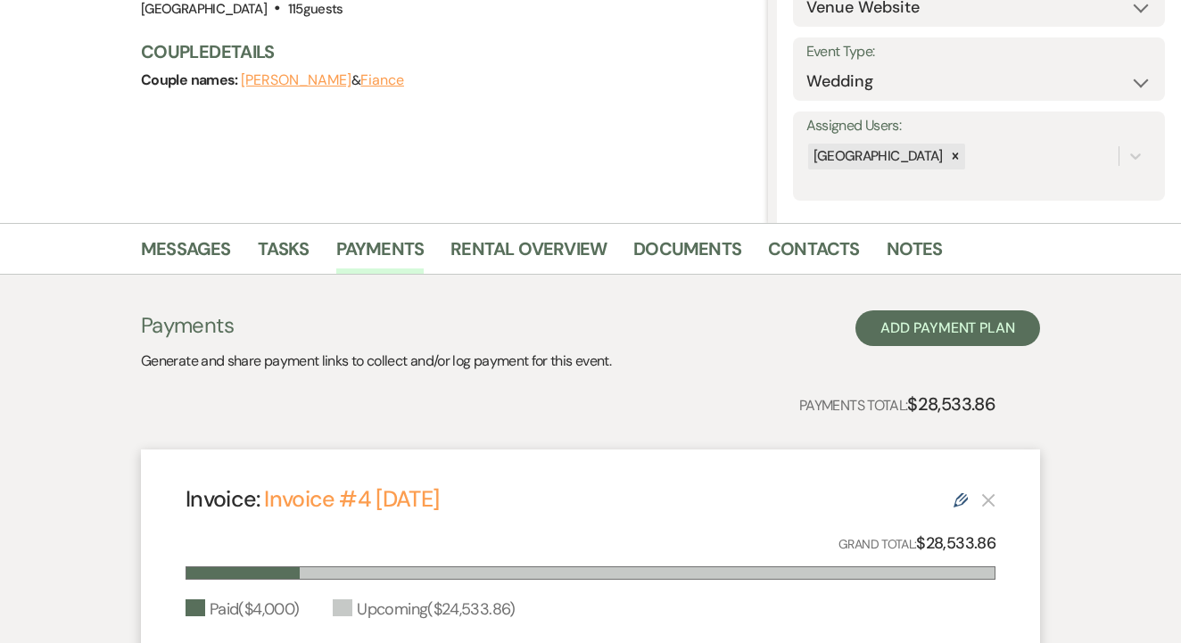
scroll to position [225, 0]
click at [797, 263] on link "Contacts" at bounding box center [814, 254] width 92 height 39
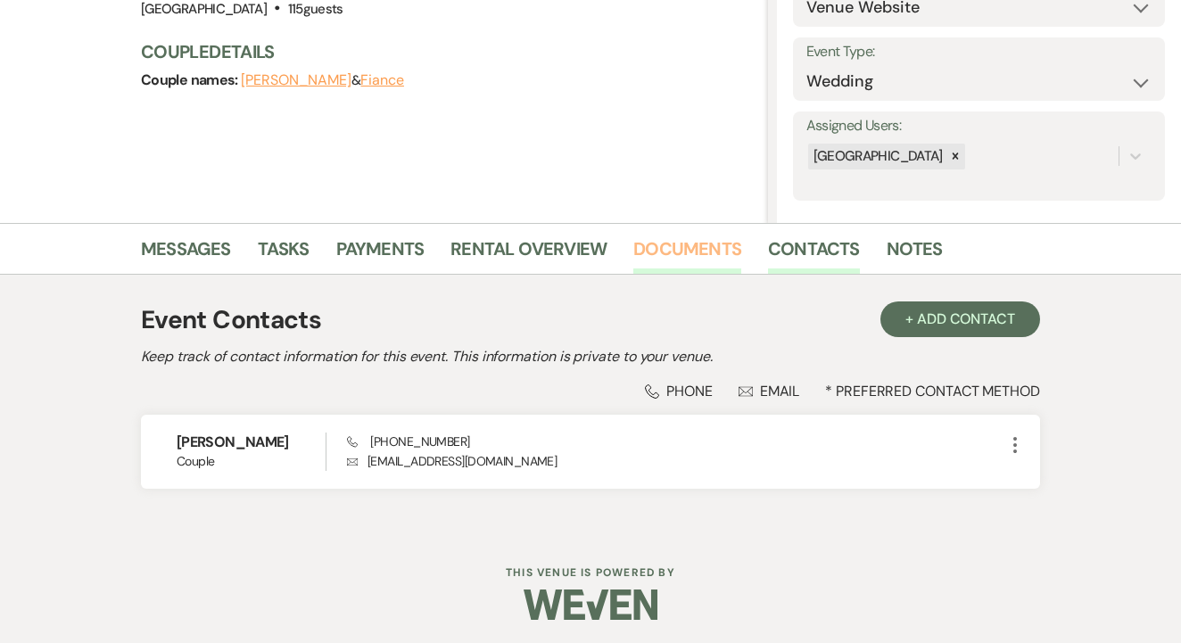
click at [682, 241] on link "Documents" at bounding box center [687, 254] width 108 height 39
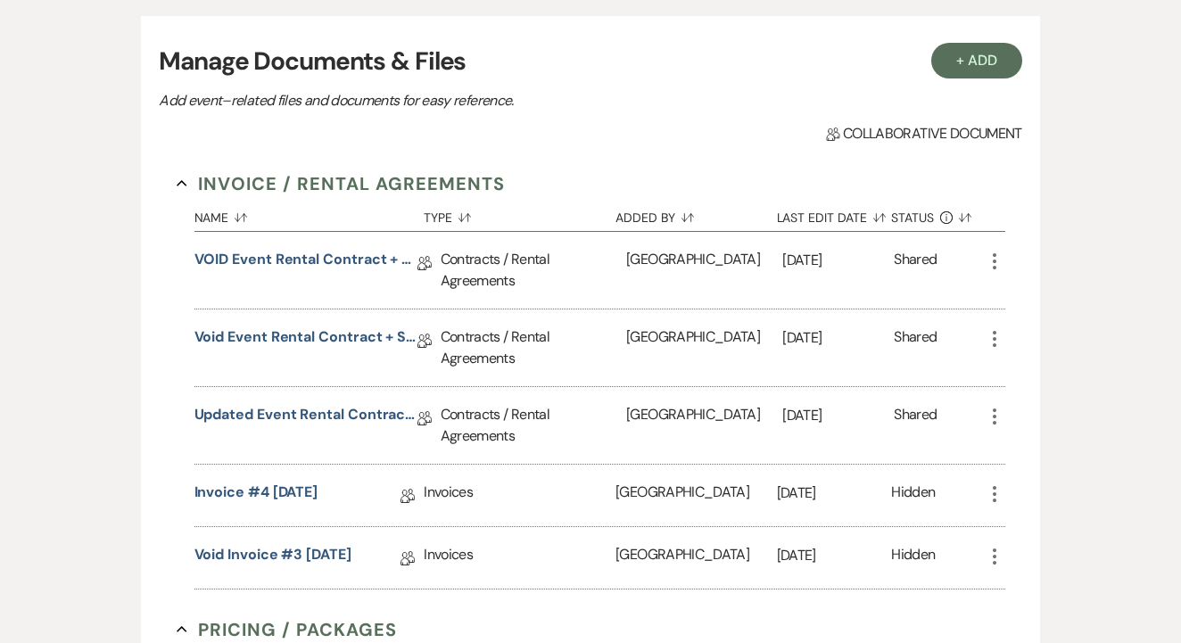
scroll to position [503, 0]
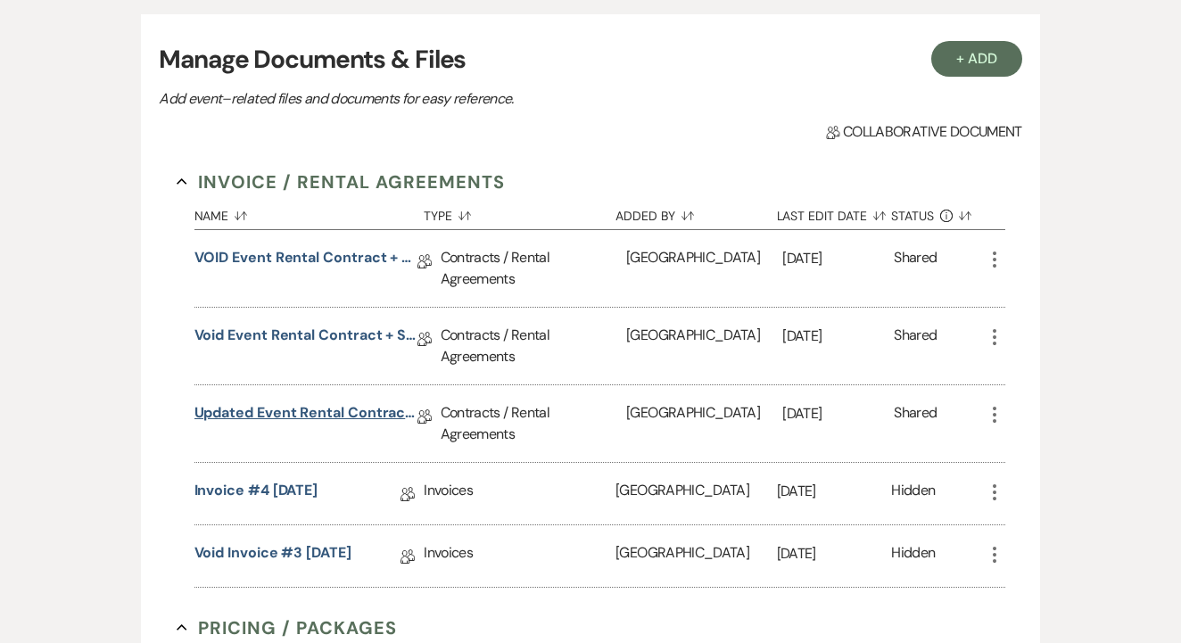
click at [357, 409] on link "Updated Event Rental Contract + Short Term Lease" at bounding box center [305, 416] width 223 height 28
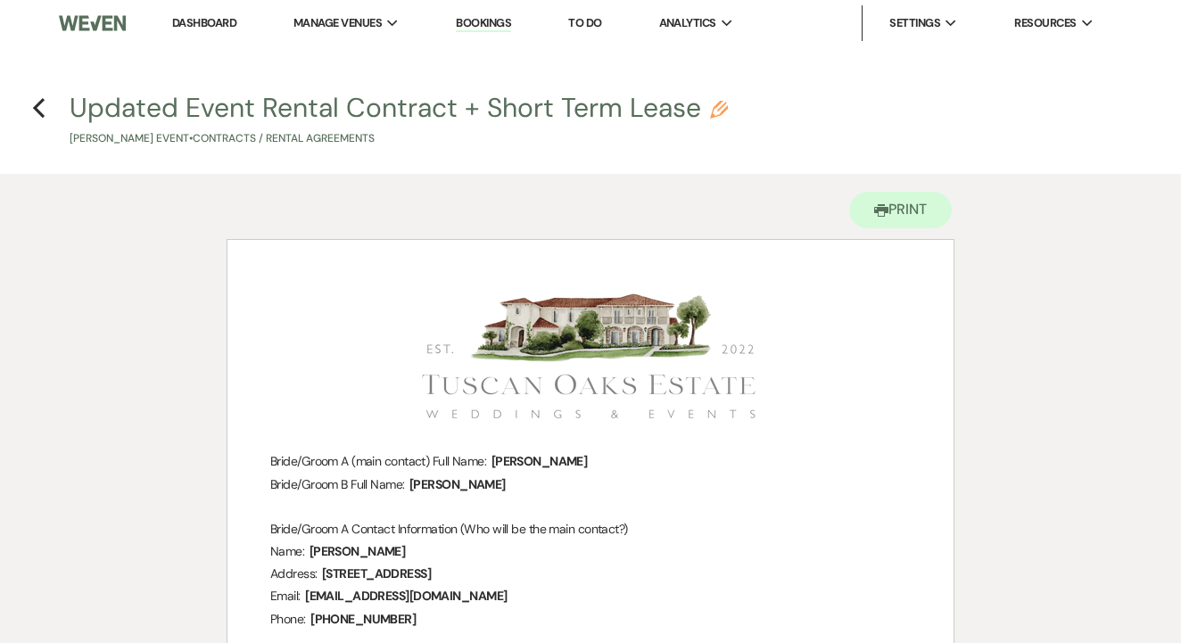
click at [31, 105] on h4 "Previous Updated Event Rental Contract + Short Term Lease Pencil [PERSON_NAME] …" at bounding box center [590, 118] width 1181 height 58
click at [40, 106] on icon "Previous" at bounding box center [38, 107] width 13 height 21
select select "6"
select select "5"
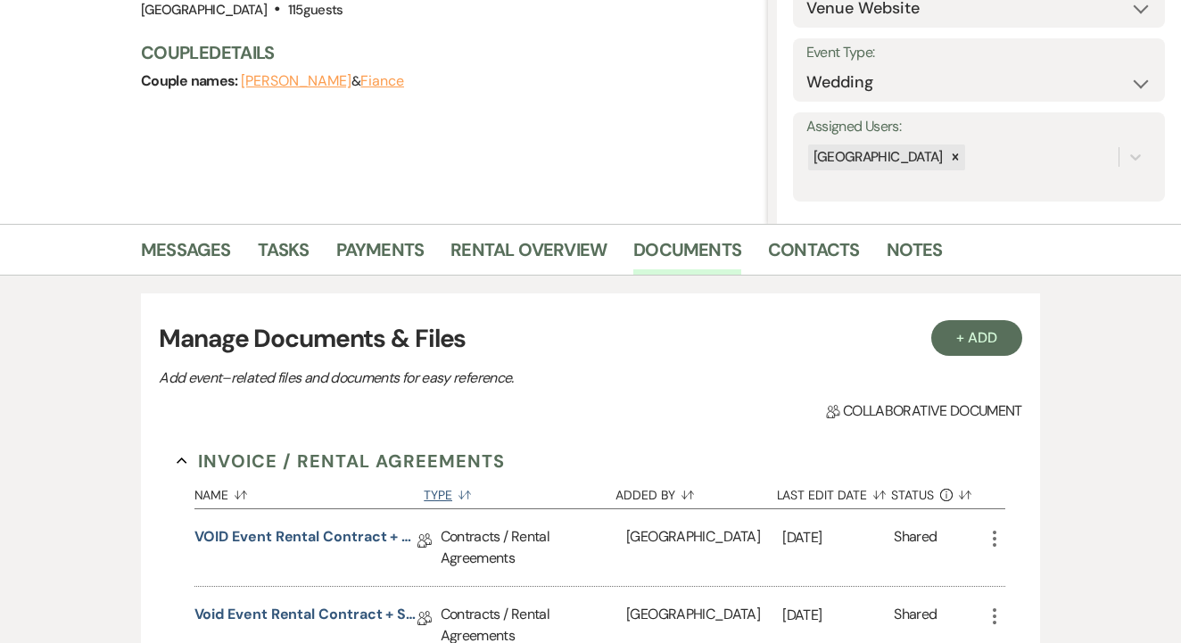
scroll to position [218, 0]
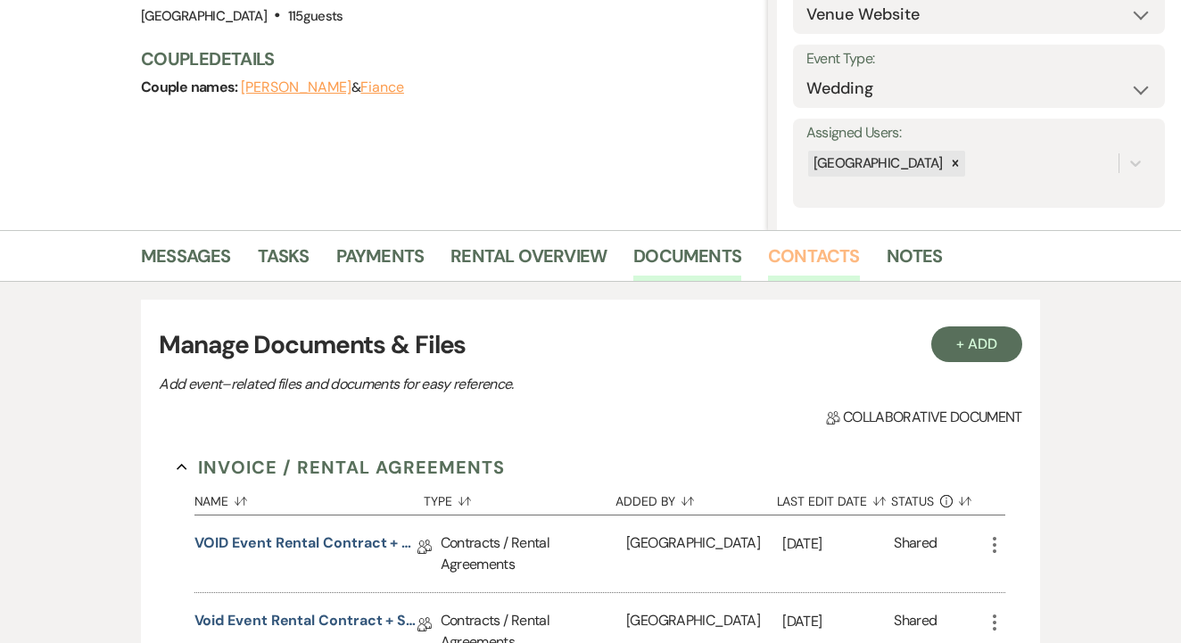
click at [787, 257] on link "Contacts" at bounding box center [814, 261] width 92 height 39
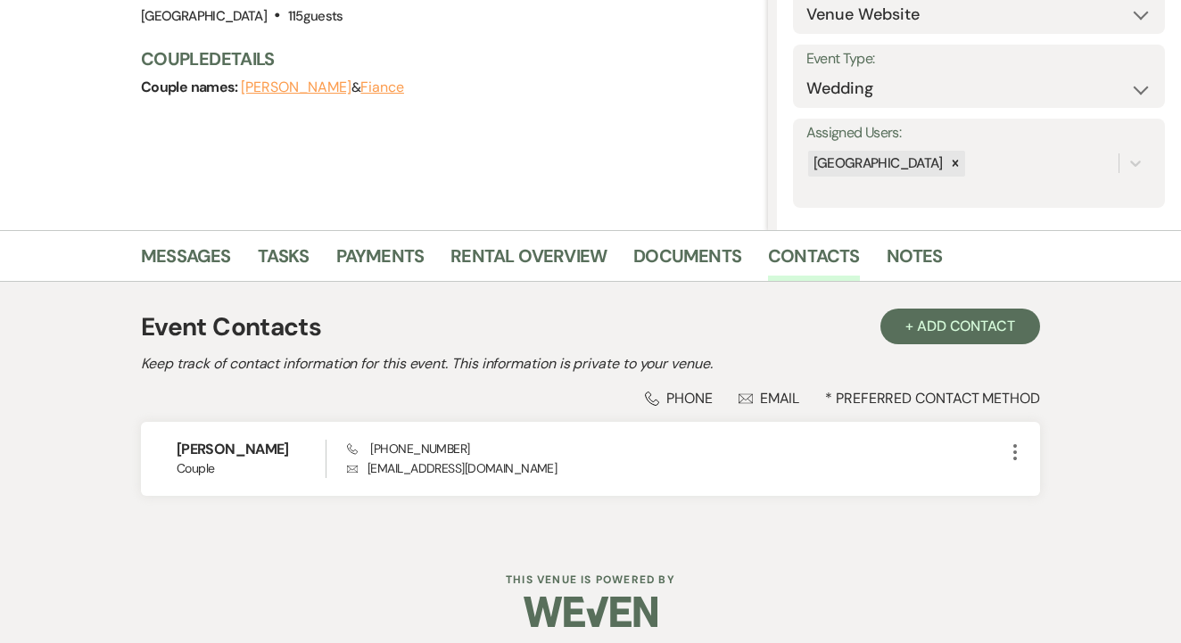
click at [963, 345] on div "Event Contacts + Add Contact" at bounding box center [590, 327] width 899 height 37
click at [982, 330] on button "+ Add Contact" at bounding box center [960, 327] width 160 height 36
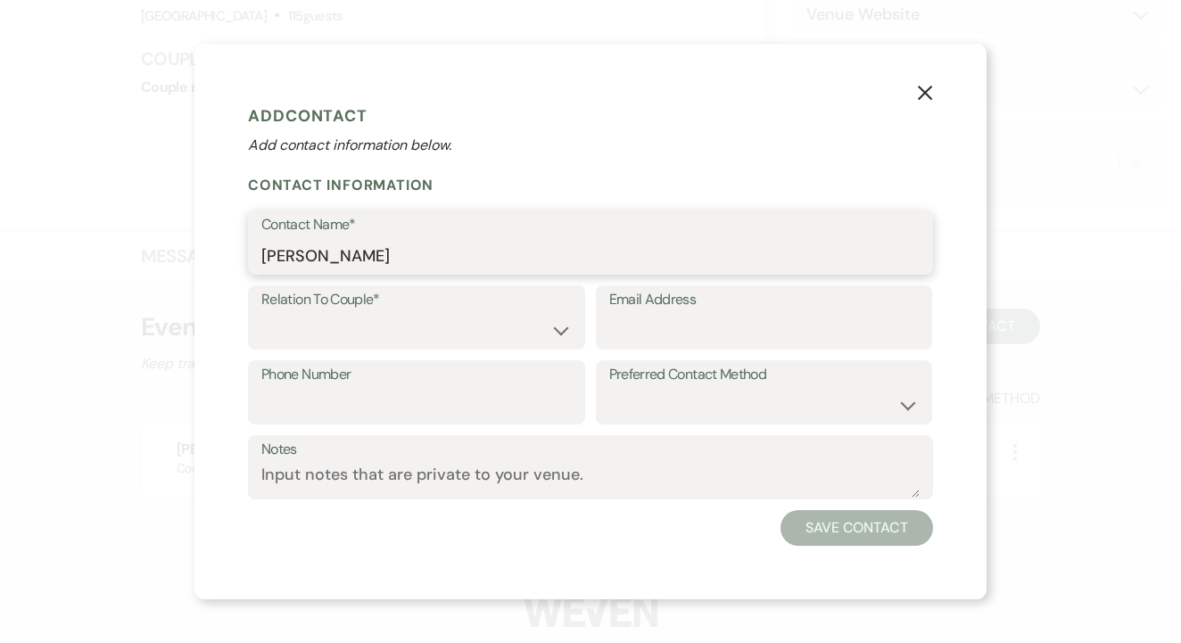
type input "[PERSON_NAME]"
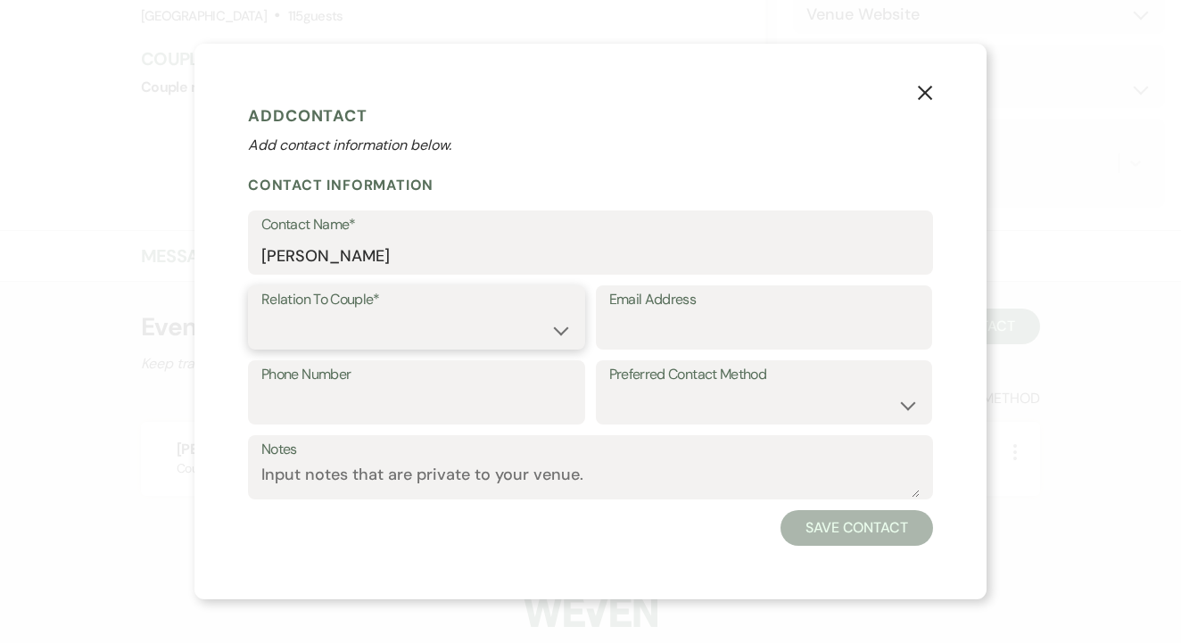
click at [342, 342] on select "Couple Planner Parent of Couple Family Member Friend Other" at bounding box center [416, 330] width 310 height 35
select select "1"
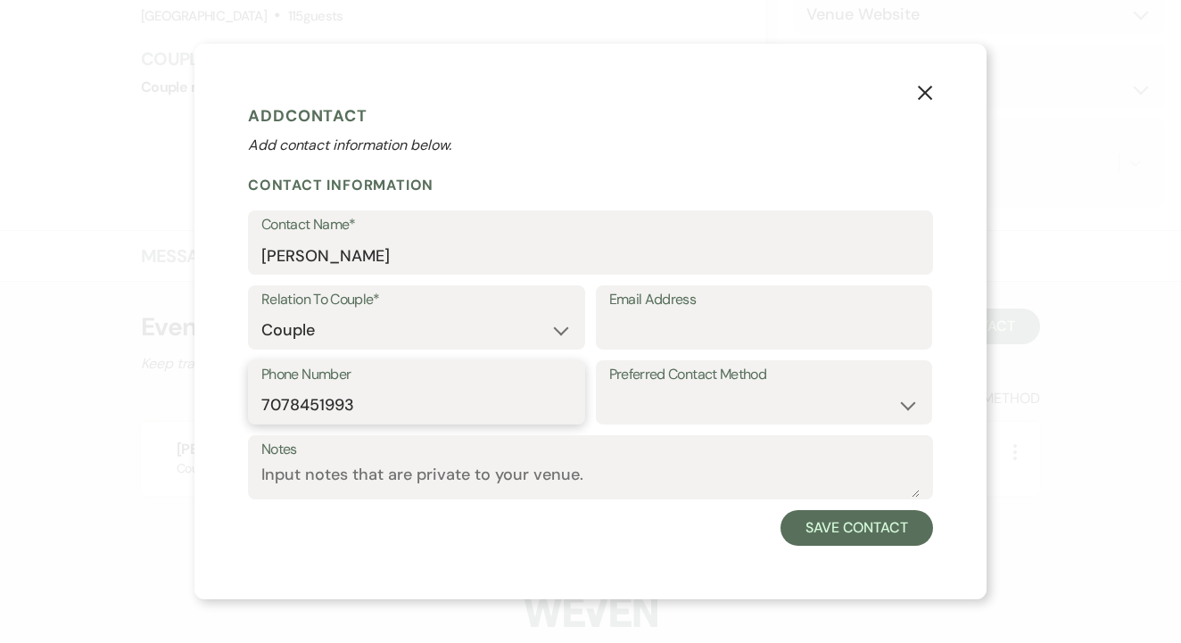
type input "7078451993"
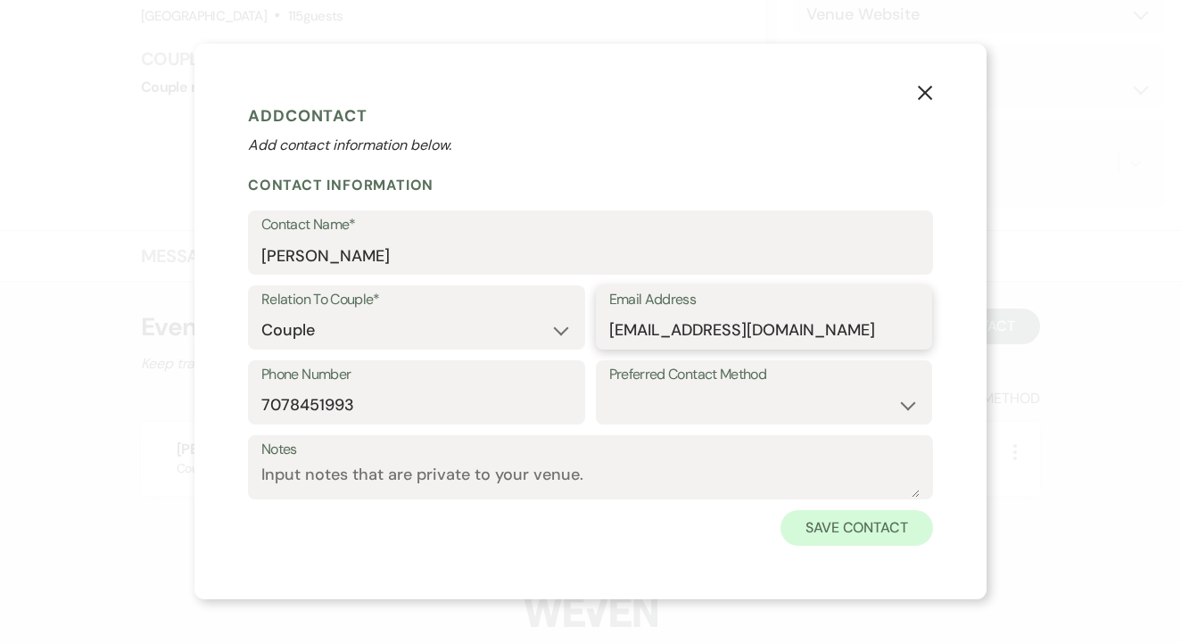
type input "[EMAIL_ADDRESS][DOMAIN_NAME]"
click at [836, 529] on button "Save Contact" at bounding box center [856, 528] width 153 height 36
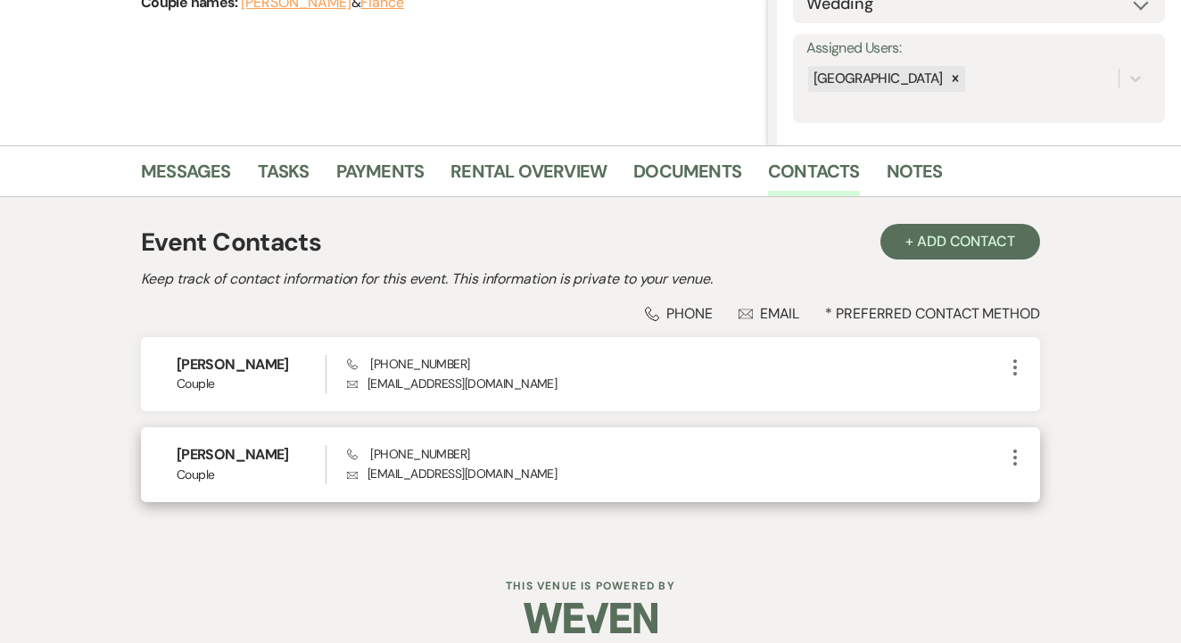
scroll to position [305, 0]
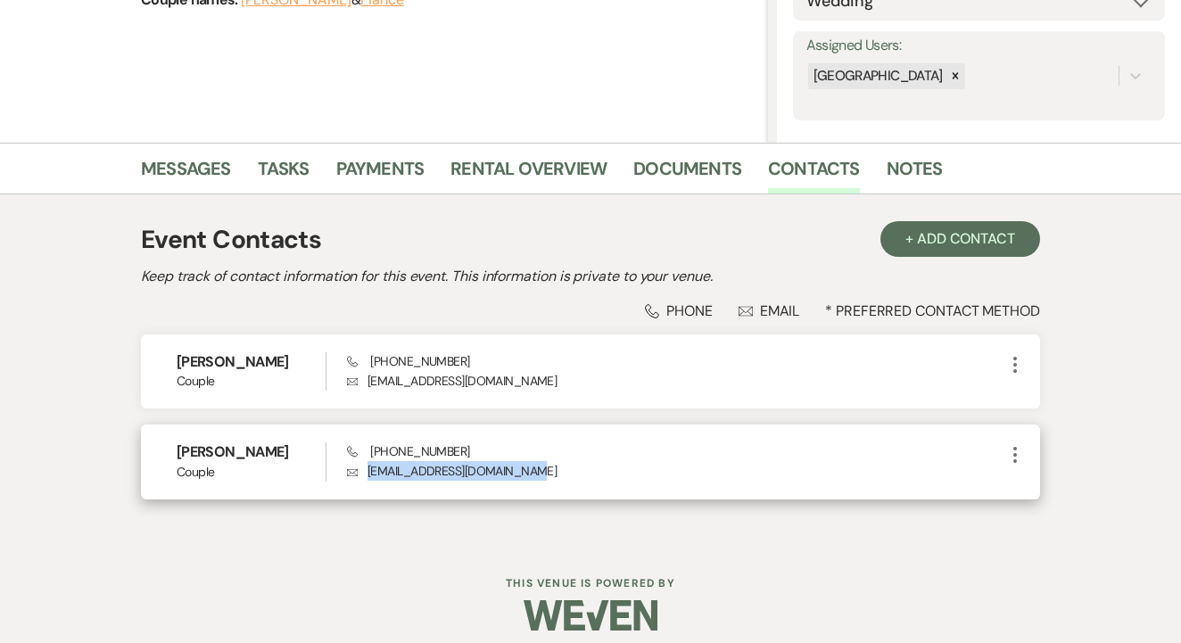
drag, startPoint x: 364, startPoint y: 475, endPoint x: 532, endPoint y: 476, distance: 168.6
click at [532, 476] on p "Envelope [EMAIL_ADDRESS][DOMAIN_NAME]" at bounding box center [675, 471] width 657 height 20
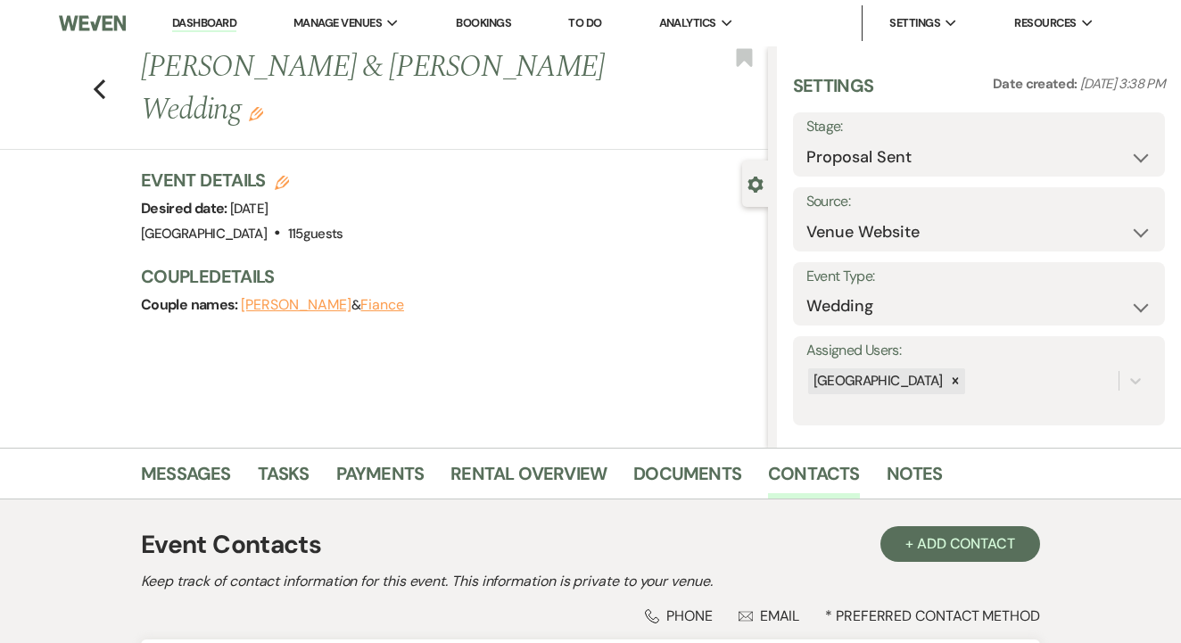
scroll to position [0, 0]
click at [599, 17] on link "To Do" at bounding box center [584, 22] width 33 height 15
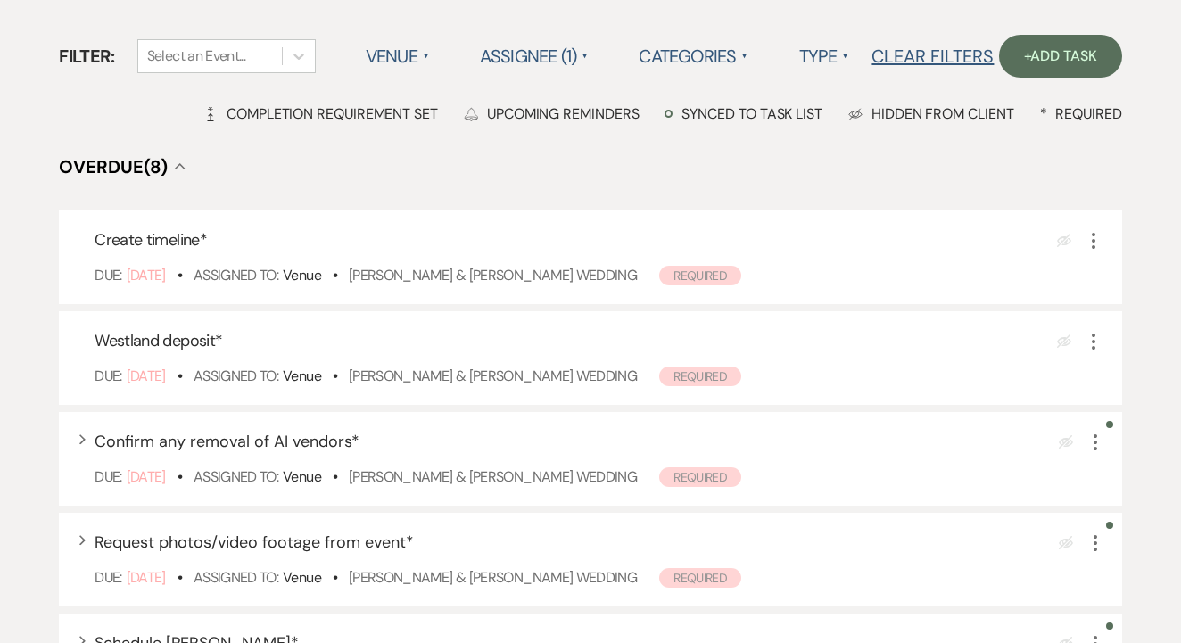
scroll to position [62, 0]
